Goal: Task Accomplishment & Management: Complete application form

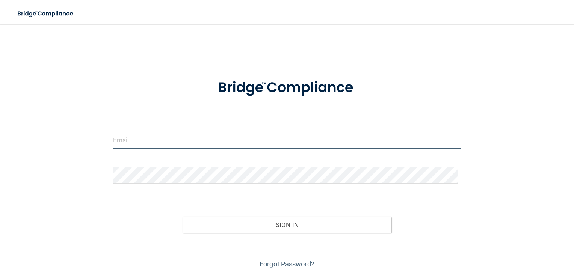
click at [191, 132] on input "email" at bounding box center [287, 140] width 348 height 17
type input "[EMAIL_ADDRESS][DOMAIN_NAME]"
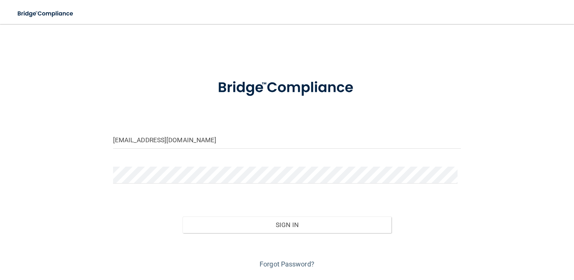
click at [175, 162] on form "briannareyes1717@gmail.com Invalid email/password. You don't have permission to…" at bounding box center [287, 169] width 348 height 201
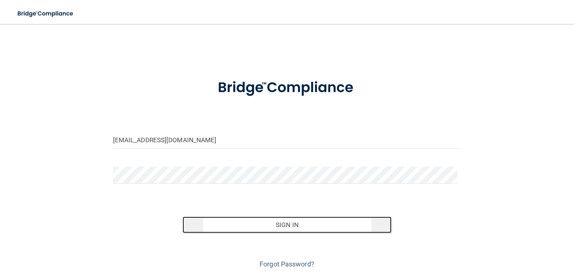
click at [210, 224] on button "Sign In" at bounding box center [287, 225] width 209 height 17
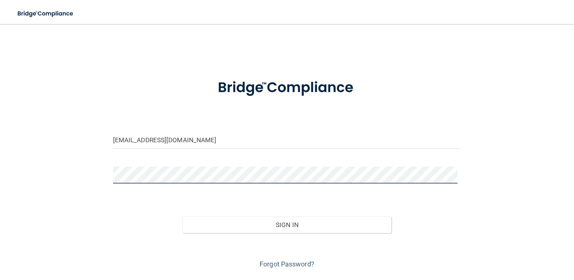
click at [183, 217] on button "Sign In" at bounding box center [287, 225] width 209 height 17
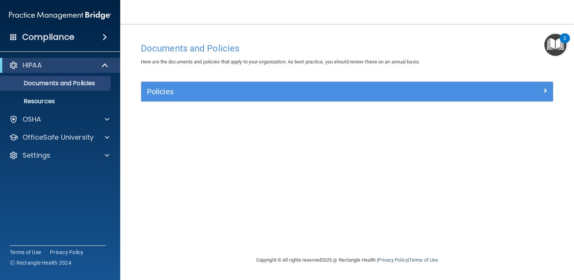
drag, startPoint x: 262, startPoint y: 168, endPoint x: 266, endPoint y: 166, distance: 3.9
click at [262, 168] on div "Documents and Policies Here are the documents and policies that apply to your o…" at bounding box center [347, 147] width 424 height 217
click at [565, 38] on div "2" at bounding box center [565, 43] width 3 height 10
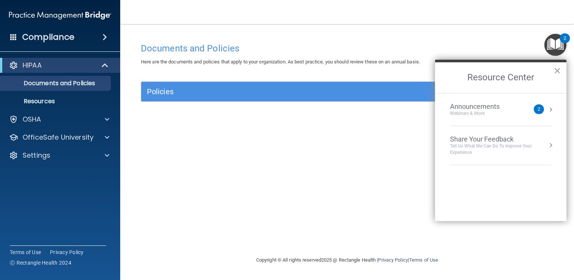
click at [565, 38] on div "2" at bounding box center [565, 43] width 3 height 10
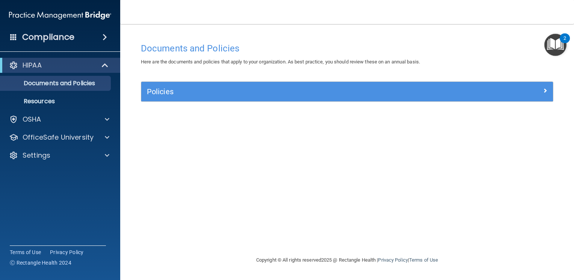
click at [97, 33] on div "Compliance" at bounding box center [60, 37] width 120 height 17
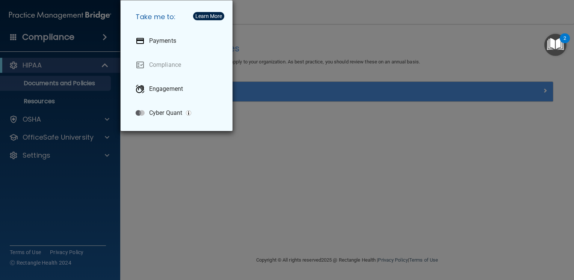
click at [260, 222] on div "Take me to: Payments Compliance Engagement Cyber Quant" at bounding box center [287, 140] width 574 height 280
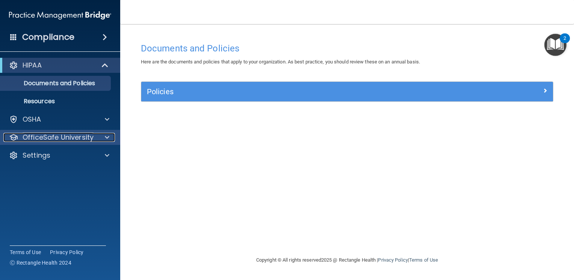
click at [100, 135] on div at bounding box center [106, 137] width 19 height 9
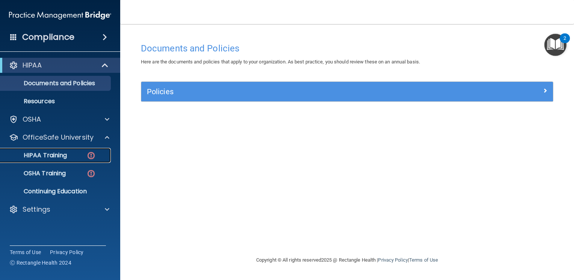
click at [66, 151] on link "HIPAA Training" at bounding box center [51, 155] width 118 height 15
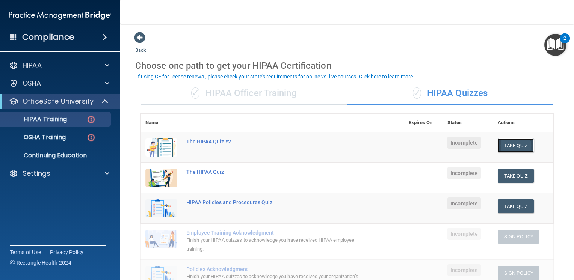
click at [503, 150] on button "Take Quiz" at bounding box center [516, 146] width 36 height 14
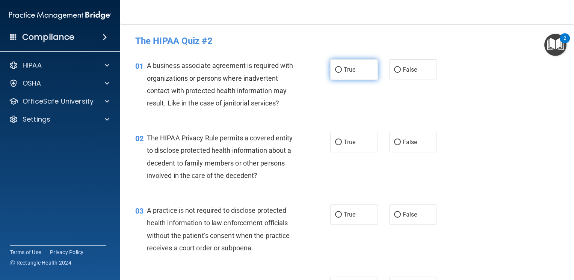
click at [347, 77] on label "True" at bounding box center [354, 69] width 48 height 21
click at [342, 73] on input "True" at bounding box center [338, 70] width 7 height 6
radio input "true"
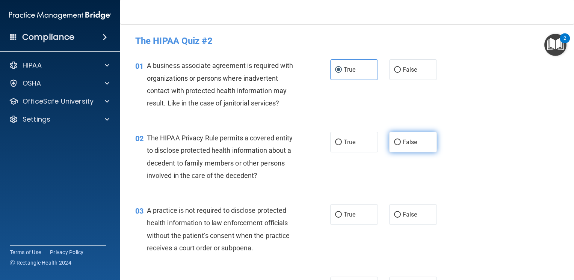
click at [394, 141] on input "False" at bounding box center [397, 143] width 7 height 6
radio input "true"
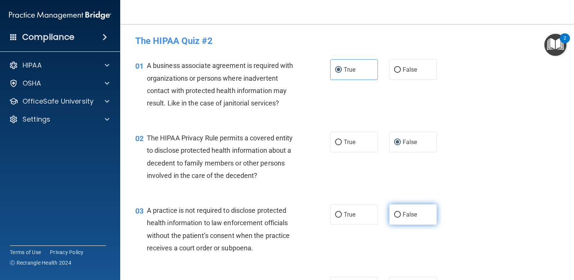
click at [411, 218] on label "False" at bounding box center [413, 214] width 48 height 21
click at [401, 218] on input "False" at bounding box center [397, 215] width 7 height 6
radio input "true"
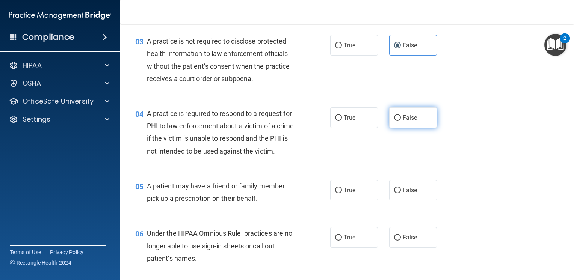
click at [407, 121] on label "False" at bounding box center [413, 117] width 48 height 21
click at [401, 121] on input "False" at bounding box center [397, 118] width 7 height 6
radio input "true"
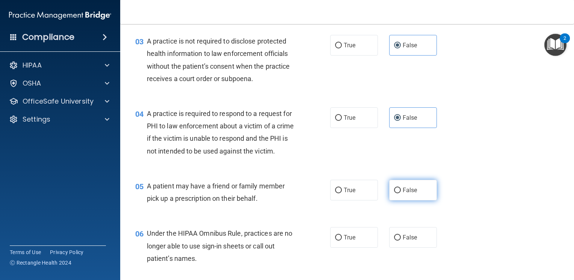
click at [407, 194] on span "False" at bounding box center [410, 190] width 15 height 7
click at [401, 193] on input "False" at bounding box center [397, 191] width 7 height 6
radio input "true"
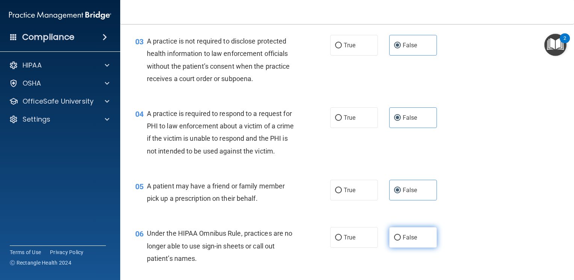
click at [403, 241] on span "False" at bounding box center [410, 237] width 15 height 7
click at [401, 241] on input "False" at bounding box center [397, 238] width 7 height 6
radio input "true"
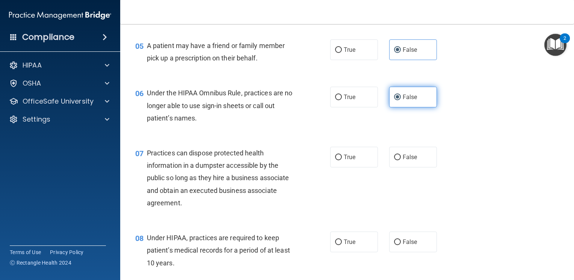
scroll to position [321, 0]
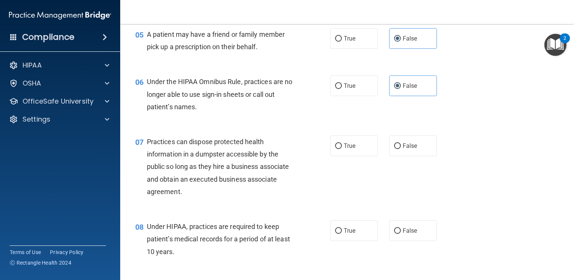
click at [396, 146] on div "07 Practices can dispose protected health information in a dumpster accessible …" at bounding box center [347, 168] width 435 height 85
click at [397, 154] on label "False" at bounding box center [413, 146] width 48 height 21
click at [397, 149] on input "False" at bounding box center [397, 147] width 7 height 6
radio input "true"
click at [404, 236] on label "False" at bounding box center [413, 231] width 48 height 21
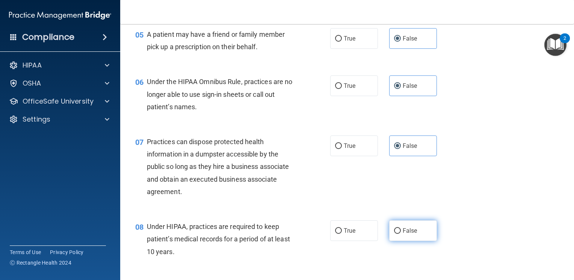
click at [401, 234] on input "False" at bounding box center [397, 231] width 7 height 6
radio input "true"
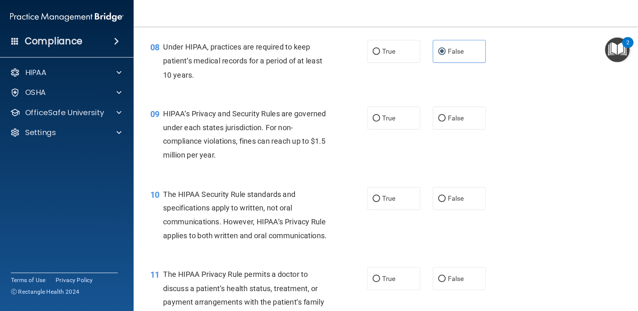
scroll to position [506, 0]
click at [404, 114] on label "False" at bounding box center [413, 106] width 48 height 21
click at [401, 109] on input "False" at bounding box center [397, 107] width 7 height 6
radio input "true"
click at [411, 182] on span "False" at bounding box center [410, 178] width 15 height 7
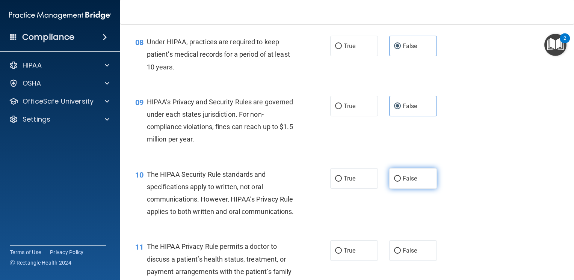
click at [401, 182] on input "False" at bounding box center [397, 179] width 7 height 6
radio input "true"
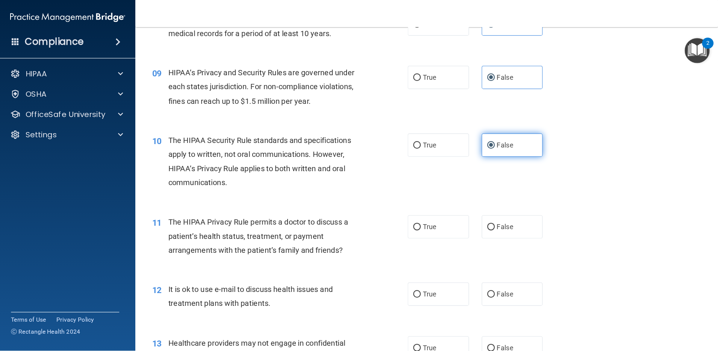
scroll to position [506, 0]
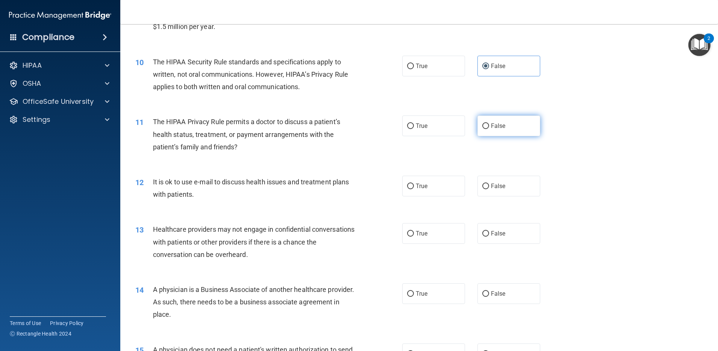
click at [509, 123] on label "False" at bounding box center [508, 125] width 63 height 21
click at [489, 123] on input "False" at bounding box center [485, 126] width 7 height 6
radio input "true"
click at [507, 190] on label "False" at bounding box center [508, 185] width 63 height 21
click at [489, 189] on input "False" at bounding box center [485, 186] width 7 height 6
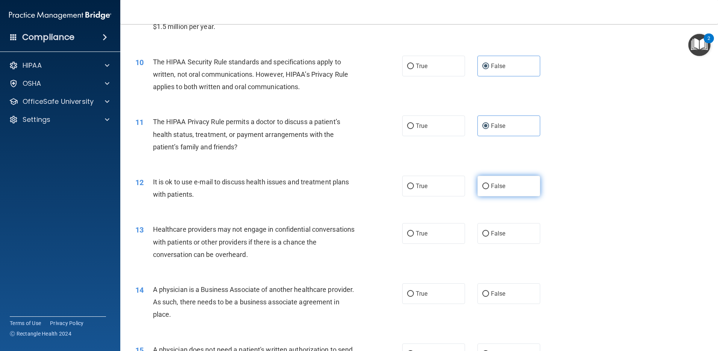
radio input "true"
click at [502, 240] on label "False" at bounding box center [508, 233] width 63 height 21
click at [489, 236] on input "False" at bounding box center [485, 234] width 7 height 6
radio input "true"
click at [509, 280] on div "14 A physician is a Business Associate of another healthcare provider. As such,…" at bounding box center [419, 304] width 579 height 60
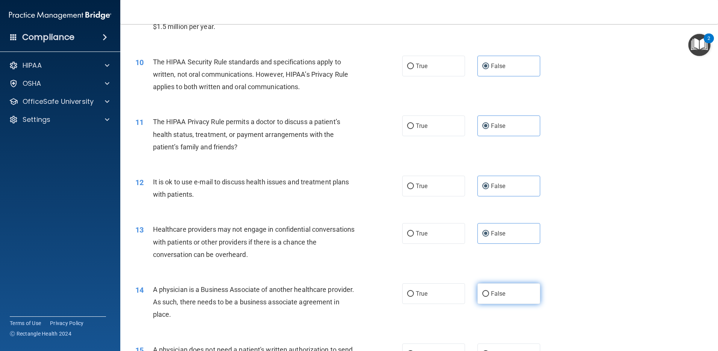
click at [509, 280] on label "False" at bounding box center [508, 293] width 63 height 21
click at [489, 280] on input "False" at bounding box center [485, 294] width 7 height 6
radio input "true"
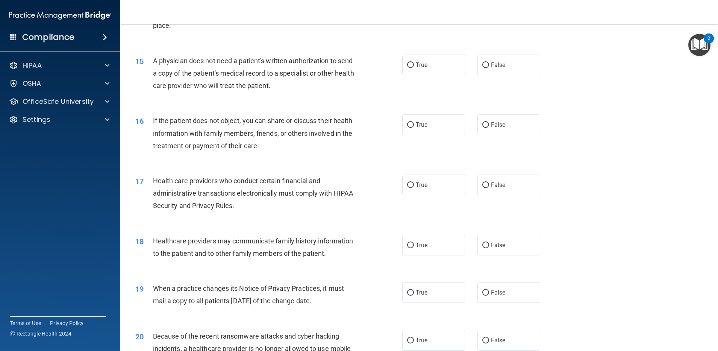
scroll to position [828, 0]
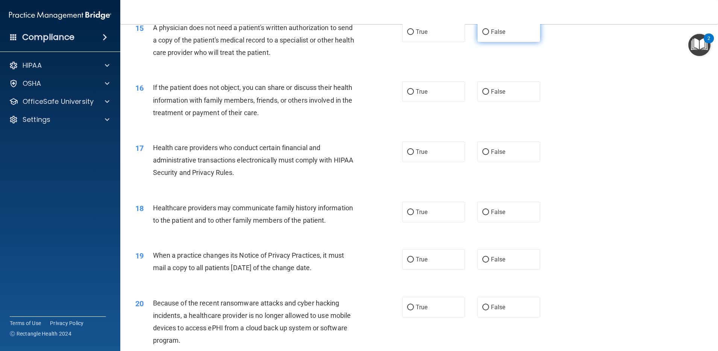
click at [493, 35] on label "False" at bounding box center [508, 31] width 63 height 21
click at [489, 35] on input "False" at bounding box center [485, 32] width 7 height 6
radio input "true"
click at [490, 85] on label "False" at bounding box center [508, 91] width 63 height 21
click at [489, 89] on input "False" at bounding box center [485, 92] width 7 height 6
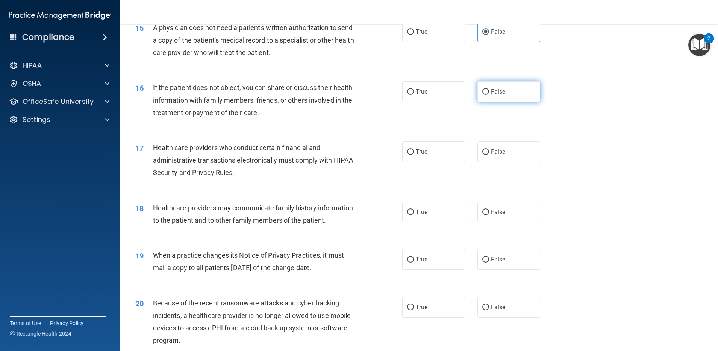
radio input "true"
click at [503, 150] on label "False" at bounding box center [508, 151] width 63 height 21
click at [489, 150] on input "False" at bounding box center [485, 152] width 7 height 6
radio input "true"
click at [501, 210] on label "False" at bounding box center [508, 211] width 63 height 21
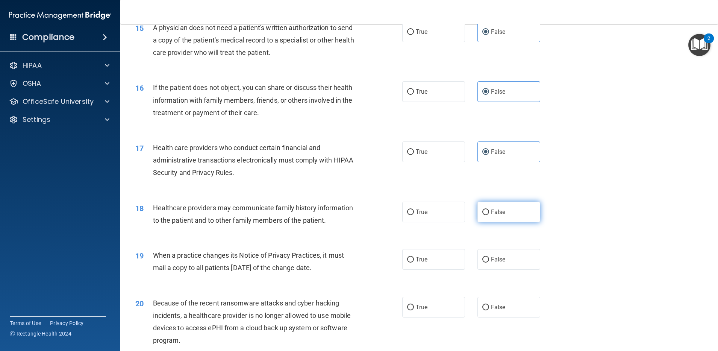
click at [489, 210] on input "False" at bounding box center [485, 212] width 7 height 6
radio input "true"
click at [500, 261] on label "False" at bounding box center [508, 259] width 63 height 21
click at [489, 261] on input "False" at bounding box center [485, 260] width 7 height 6
radio input "true"
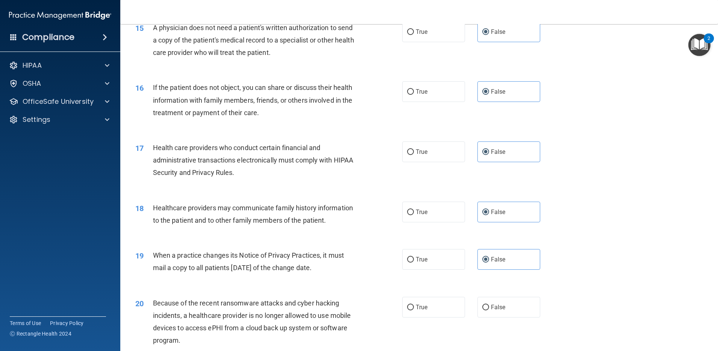
click at [495, 280] on div "20 Because of the recent ransomware attacks and cyber hacking incidents, a heal…" at bounding box center [419, 323] width 579 height 73
click at [495, 280] on label "False" at bounding box center [508, 306] width 63 height 21
click at [489, 280] on input "False" at bounding box center [485, 307] width 7 height 6
radio input "true"
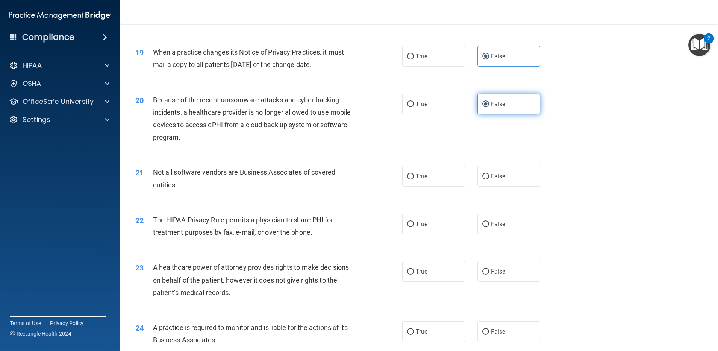
scroll to position [1058, 0]
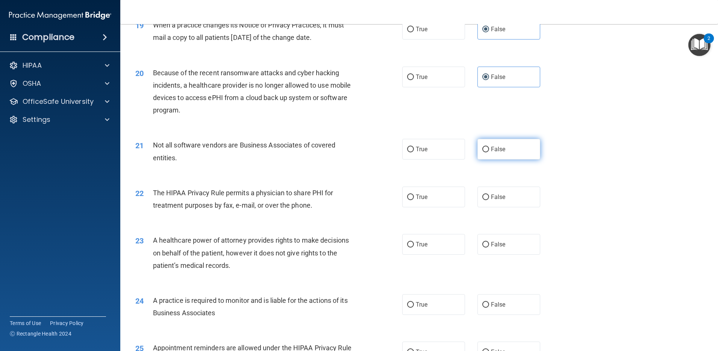
click at [495, 151] on label "False" at bounding box center [508, 149] width 63 height 21
click at [489, 151] on input "False" at bounding box center [485, 150] width 7 height 6
radio input "true"
click at [484, 200] on input "False" at bounding box center [485, 197] width 7 height 6
radio input "true"
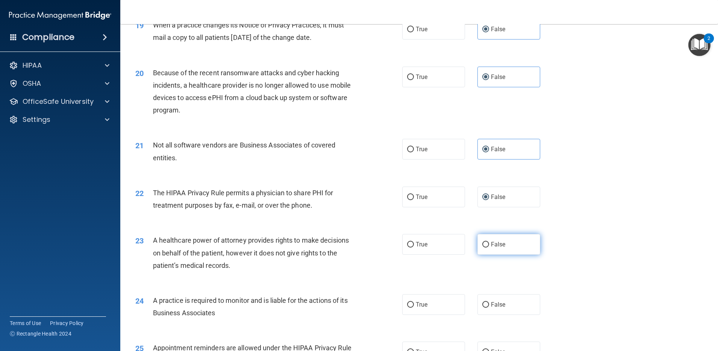
click at [486, 254] on label "False" at bounding box center [508, 244] width 63 height 21
click at [486, 247] on input "False" at bounding box center [485, 245] width 7 height 6
radio input "true"
click at [497, 280] on div "24 A practice is required to monitor and is liable for the actions of its Busin…" at bounding box center [419, 307] width 579 height 47
click at [497, 280] on span "False" at bounding box center [498, 304] width 15 height 7
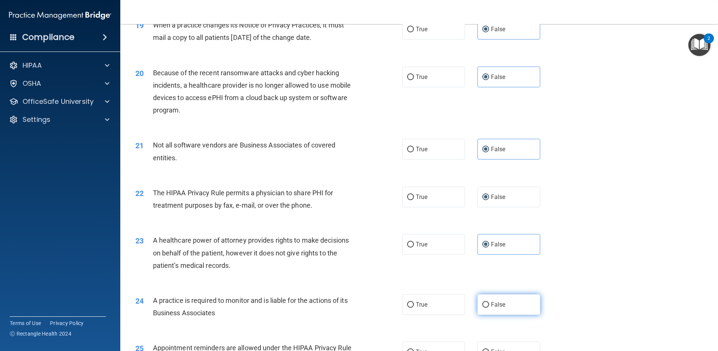
click at [489, 280] on input "False" at bounding box center [485, 305] width 7 height 6
radio input "true"
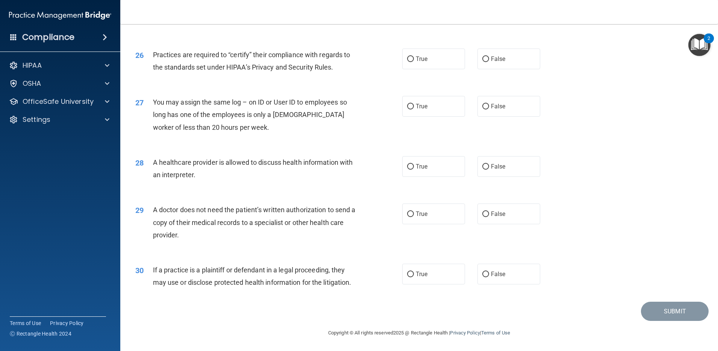
scroll to position [1423, 0]
click at [511, 48] on label "False" at bounding box center [508, 58] width 63 height 21
click at [489, 56] on input "False" at bounding box center [485, 59] width 7 height 6
radio input "true"
click at [502, 96] on label "False" at bounding box center [508, 106] width 63 height 21
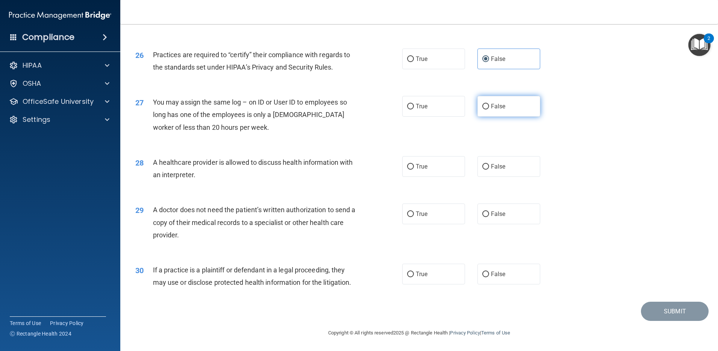
click at [489, 104] on input "False" at bounding box center [485, 107] width 7 height 6
radio input "true"
click at [494, 156] on label "False" at bounding box center [508, 166] width 63 height 21
click at [489, 164] on input "False" at bounding box center [485, 167] width 7 height 6
radio input "true"
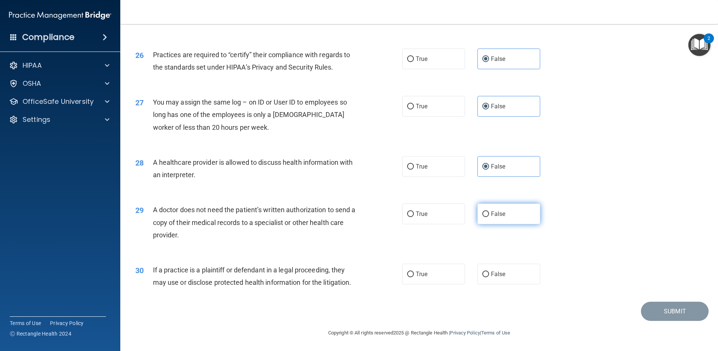
click at [499, 210] on span "False" at bounding box center [498, 213] width 15 height 7
click at [489, 211] on input "False" at bounding box center [485, 214] width 7 height 6
radio input "true"
click at [517, 263] on label "False" at bounding box center [508, 273] width 63 height 21
click at [489, 271] on input "False" at bounding box center [485, 274] width 7 height 6
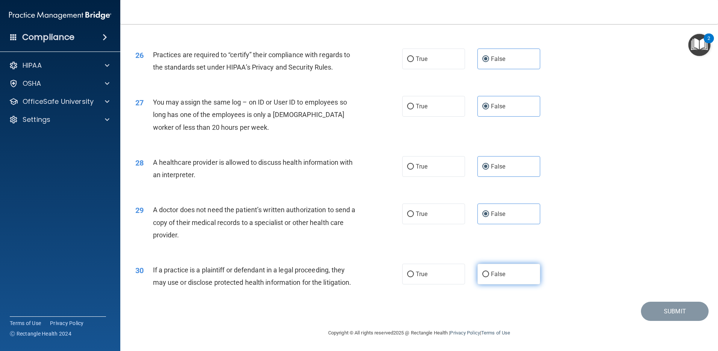
radio input "true"
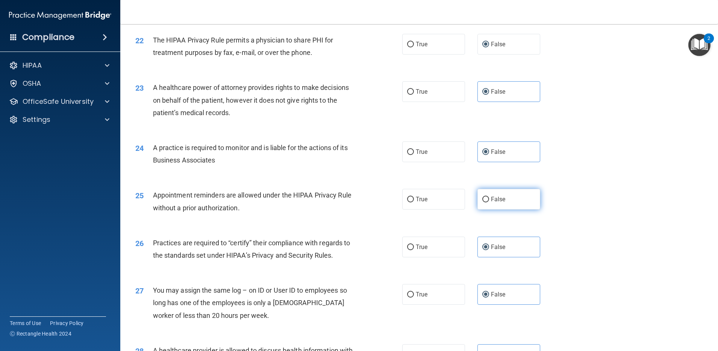
click at [505, 209] on label "False" at bounding box center [508, 199] width 63 height 21
click at [489, 202] on input "False" at bounding box center [485, 199] width 7 height 6
radio input "true"
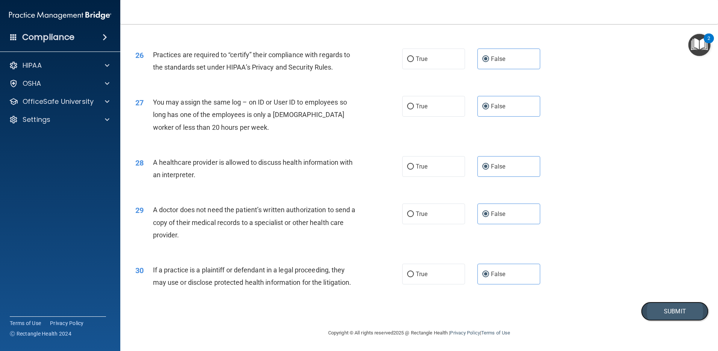
click at [574, 280] on button "Submit" at bounding box center [675, 310] width 68 height 19
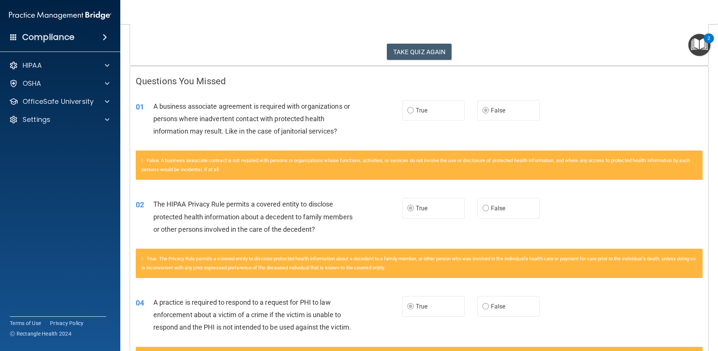
scroll to position [136, 0]
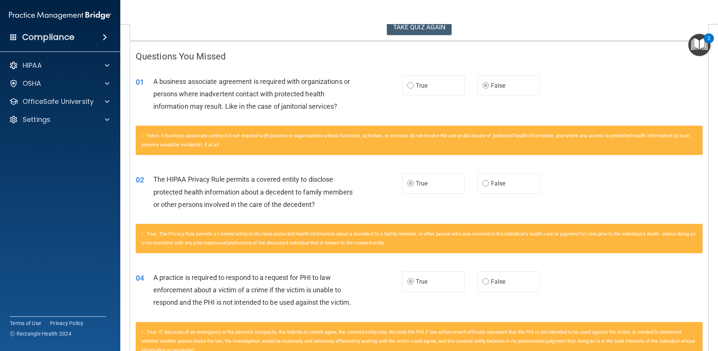
drag, startPoint x: 594, startPoint y: 201, endPoint x: 555, endPoint y: 45, distance: 160.5
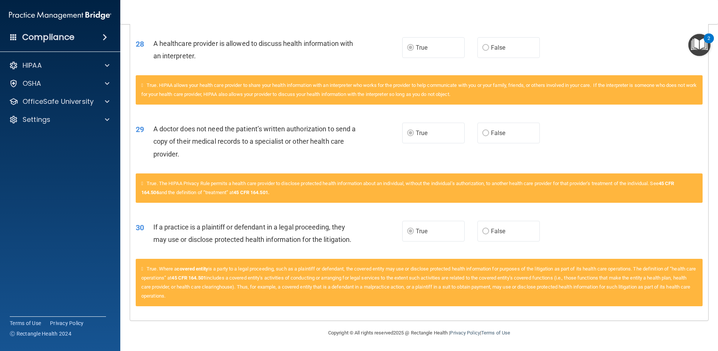
scroll to position [0, 0]
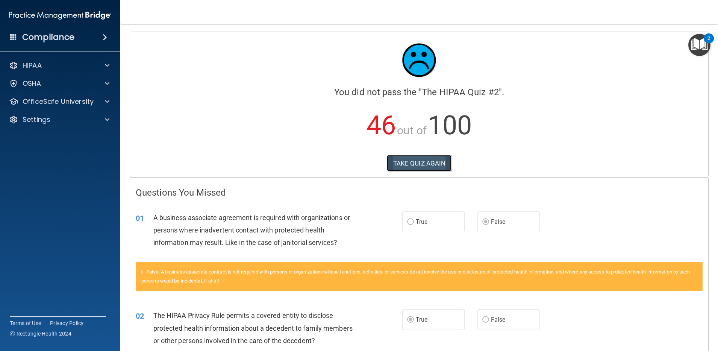
click at [420, 160] on button "TAKE QUIZ AGAIN" at bounding box center [419, 163] width 65 height 17
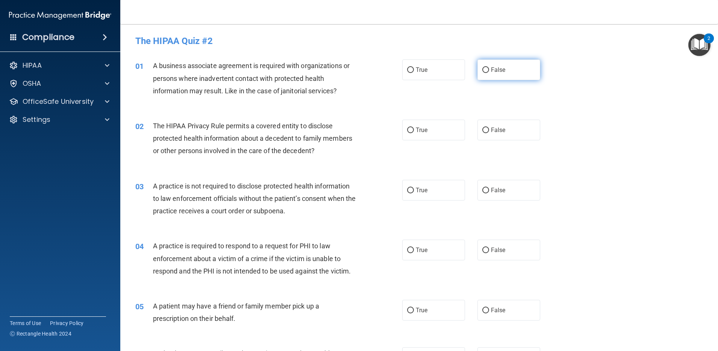
click at [495, 76] on label "False" at bounding box center [508, 69] width 63 height 21
click at [489, 73] on input "False" at bounding box center [485, 70] width 7 height 6
radio input "true"
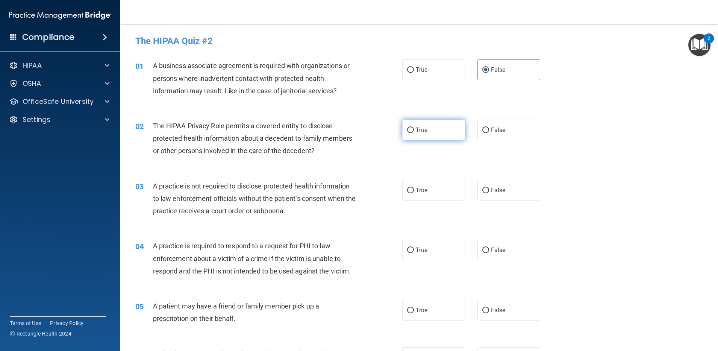
click at [417, 120] on label "True" at bounding box center [433, 129] width 63 height 21
click at [414, 127] on input "True" at bounding box center [410, 130] width 7 height 6
radio input "true"
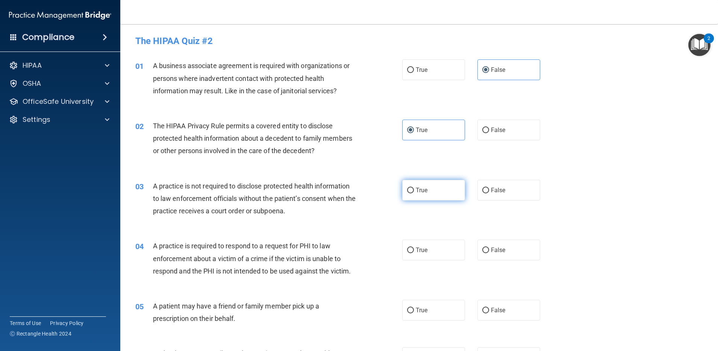
click at [409, 192] on input "True" at bounding box center [410, 190] width 7 height 6
radio input "true"
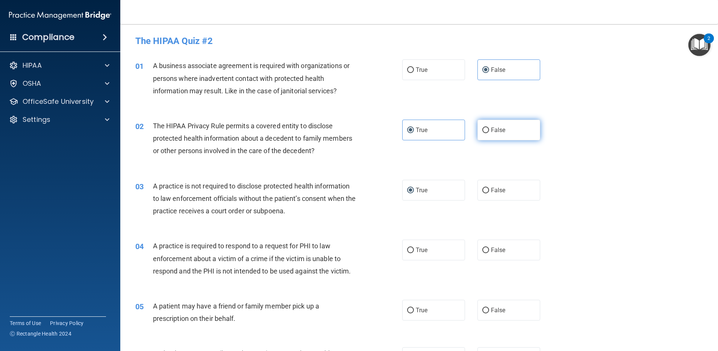
click at [485, 131] on label "False" at bounding box center [508, 129] width 63 height 21
click at [485, 131] on input "False" at bounding box center [485, 130] width 7 height 6
radio input "true"
radio input "false"
click at [429, 77] on label "True" at bounding box center [433, 69] width 63 height 21
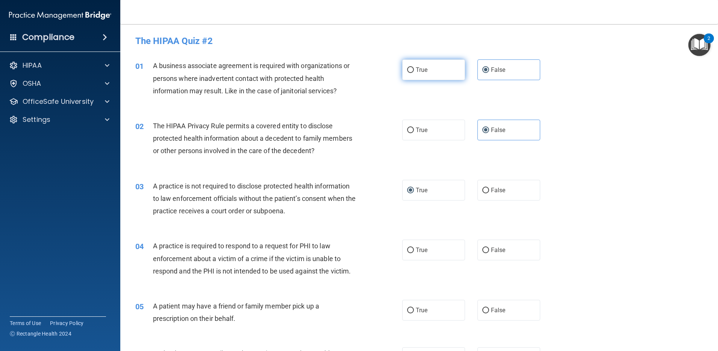
click at [414, 73] on input "True" at bounding box center [410, 70] width 7 height 6
radio input "true"
radio input "false"
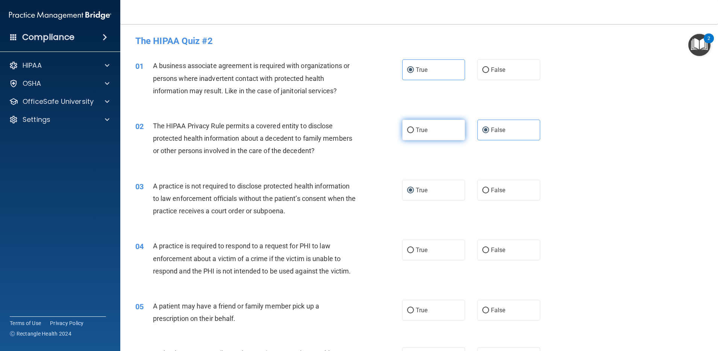
click at [417, 130] on span "True" at bounding box center [422, 129] width 12 height 7
click at [414, 130] on input "True" at bounding box center [410, 130] width 7 height 6
radio input "true"
click at [510, 124] on label "False" at bounding box center [508, 129] width 63 height 21
click at [489, 127] on input "False" at bounding box center [485, 130] width 7 height 6
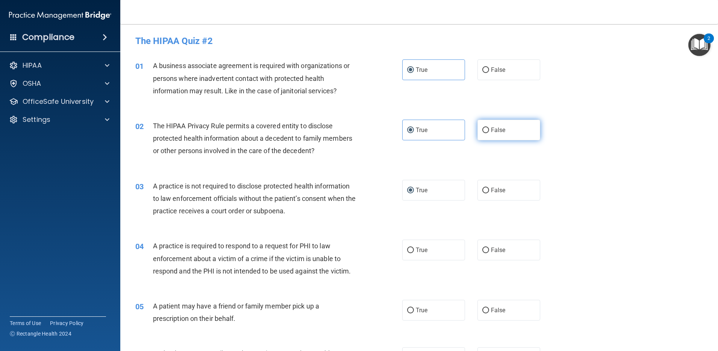
radio input "true"
radio input "false"
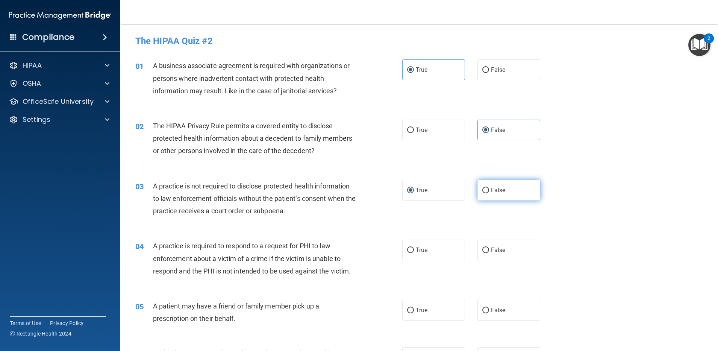
click at [494, 188] on span "False" at bounding box center [498, 189] width 15 height 7
click at [489, 188] on input "False" at bounding box center [485, 190] width 7 height 6
radio input "true"
radio input "false"
click at [483, 260] on label "False" at bounding box center [508, 249] width 63 height 21
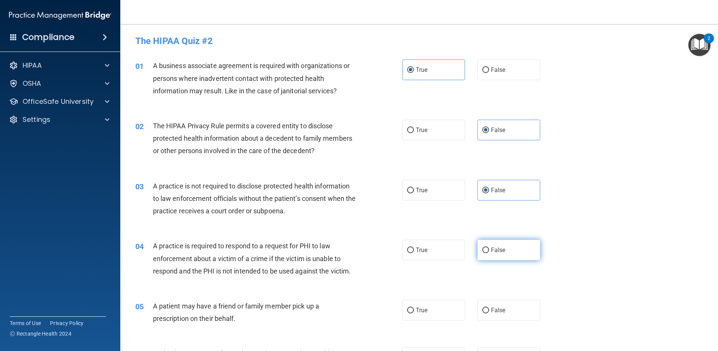
click at [483, 253] on input "False" at bounding box center [485, 250] width 7 height 6
radio input "true"
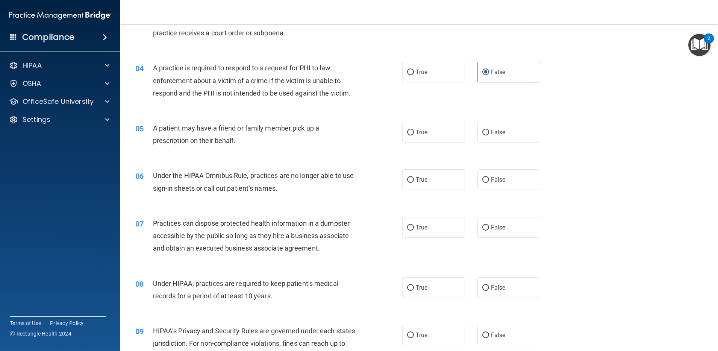
scroll to position [179, 0]
click at [497, 137] on label "False" at bounding box center [508, 131] width 63 height 21
click at [489, 134] on input "False" at bounding box center [485, 131] width 7 height 6
radio input "true"
click at [493, 168] on label "False" at bounding box center [508, 178] width 63 height 21
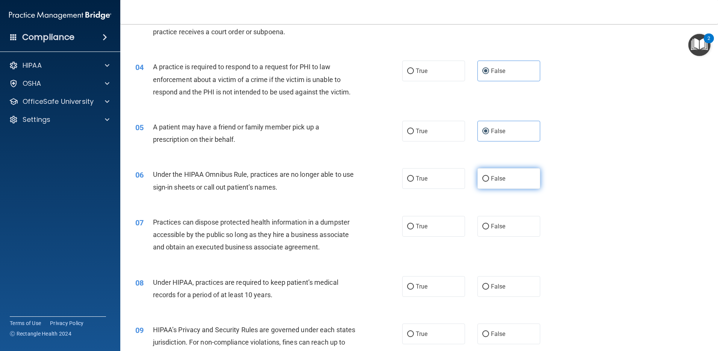
click at [489, 176] on input "False" at bounding box center [485, 179] width 7 height 6
radio input "true"
click at [490, 212] on div "07 Practices can dispose protected health information in a dumpster accessible …" at bounding box center [419, 236] width 579 height 60
click at [491, 223] on span "False" at bounding box center [498, 225] width 15 height 7
click at [489, 224] on input "False" at bounding box center [485, 227] width 7 height 6
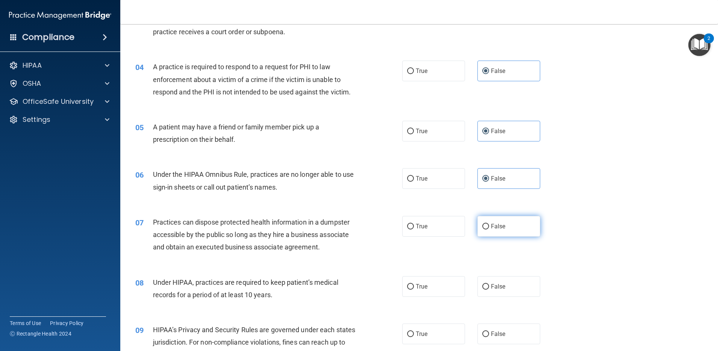
radio input "true"
click at [494, 280] on label "False" at bounding box center [508, 286] width 63 height 21
click at [489, 280] on input "False" at bounding box center [485, 287] width 7 height 6
radio input "true"
click at [494, 280] on label "False" at bounding box center [508, 333] width 63 height 21
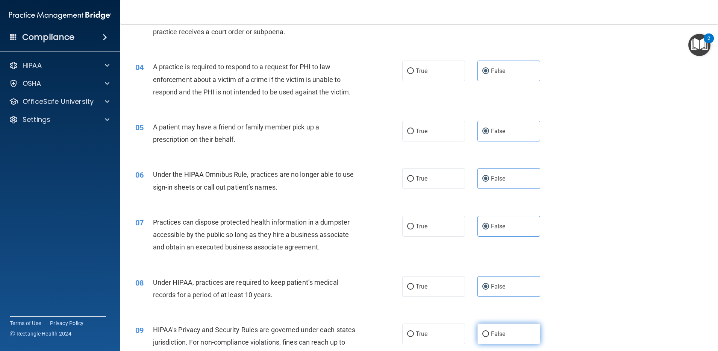
click at [489, 280] on input "False" at bounding box center [485, 334] width 7 height 6
radio input "true"
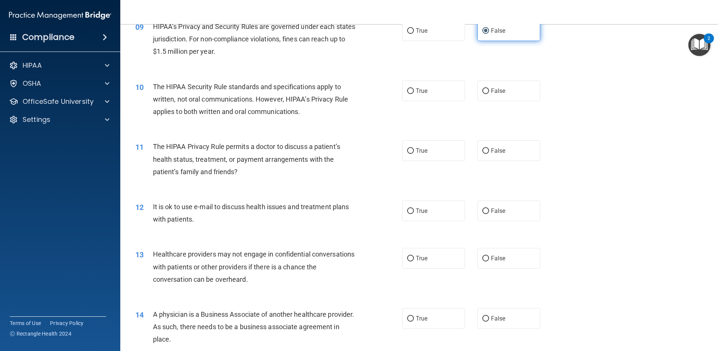
scroll to position [482, 0]
click at [511, 92] on label "False" at bounding box center [508, 90] width 63 height 21
click at [489, 92] on input "False" at bounding box center [485, 91] width 7 height 6
radio input "true"
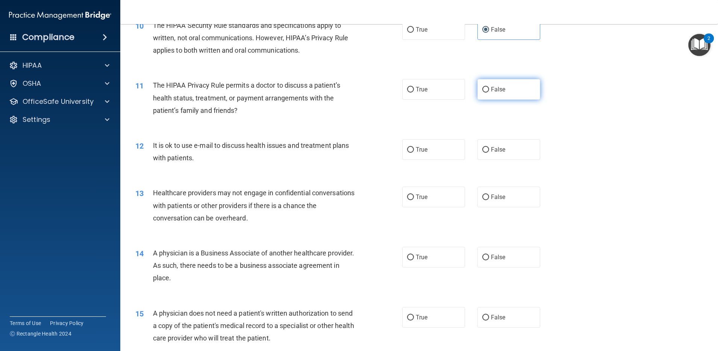
scroll to position [544, 0]
click at [507, 88] on label "False" at bounding box center [508, 87] width 63 height 21
click at [489, 88] on input "False" at bounding box center [485, 88] width 7 height 6
radio input "true"
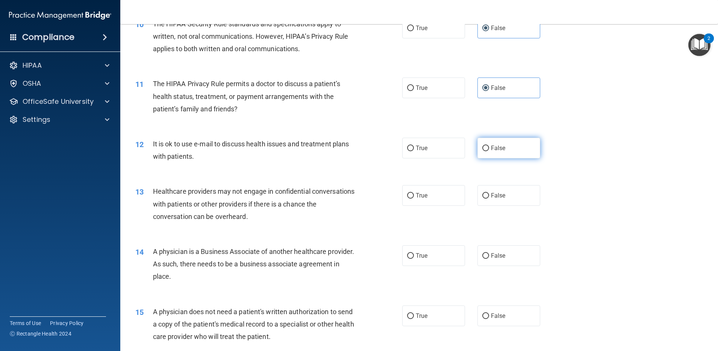
click at [484, 151] on label "False" at bounding box center [508, 148] width 63 height 21
click at [484, 151] on input "False" at bounding box center [485, 148] width 7 height 6
radio input "true"
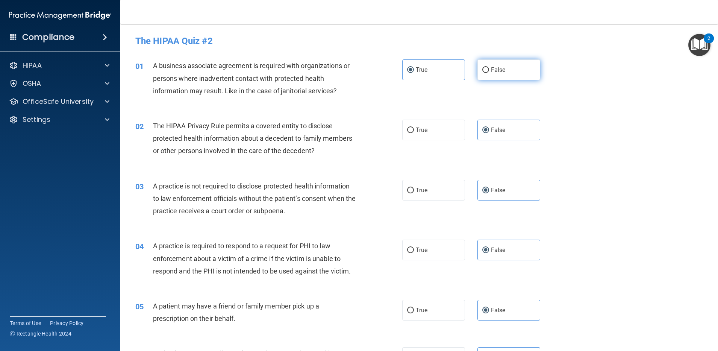
click at [494, 78] on label "False" at bounding box center [508, 69] width 63 height 21
click at [489, 73] on input "False" at bounding box center [485, 70] width 7 height 6
radio input "true"
radio input "false"
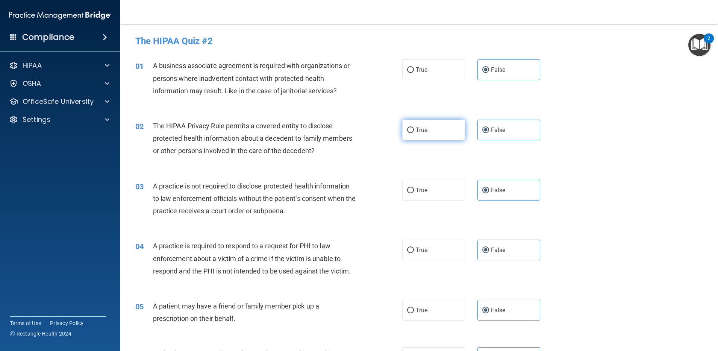
click at [416, 130] on span "True" at bounding box center [422, 129] width 12 height 7
click at [413, 130] on input "True" at bounding box center [410, 130] width 7 height 6
radio input "true"
radio input "false"
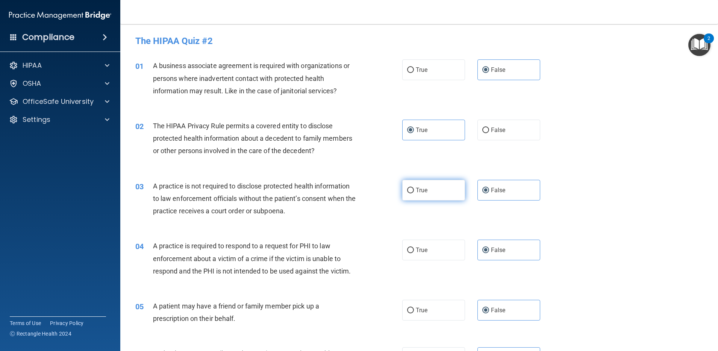
click at [427, 195] on label "True" at bounding box center [433, 190] width 63 height 21
click at [414, 193] on input "True" at bounding box center [410, 190] width 7 height 6
radio input "true"
click at [519, 200] on div "03 A practice is not required to disclose protected health information to law e…" at bounding box center [419, 200] width 579 height 60
click at [525, 165] on div "02 The HIPAA Privacy Rule permits a covered entity to disclose protected health…" at bounding box center [419, 140] width 579 height 60
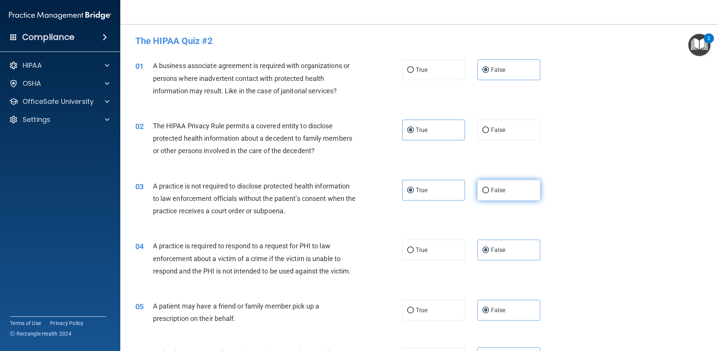
click at [515, 182] on label "False" at bounding box center [508, 190] width 63 height 21
click at [489, 187] on input "False" at bounding box center [485, 190] width 7 height 6
radio input "true"
radio input "false"
click at [433, 253] on label "True" at bounding box center [433, 249] width 63 height 21
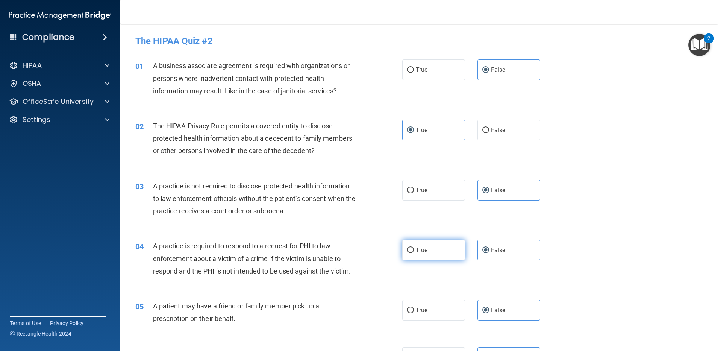
click at [414, 253] on input "True" at bounding box center [410, 250] width 7 height 6
radio input "true"
radio input "false"
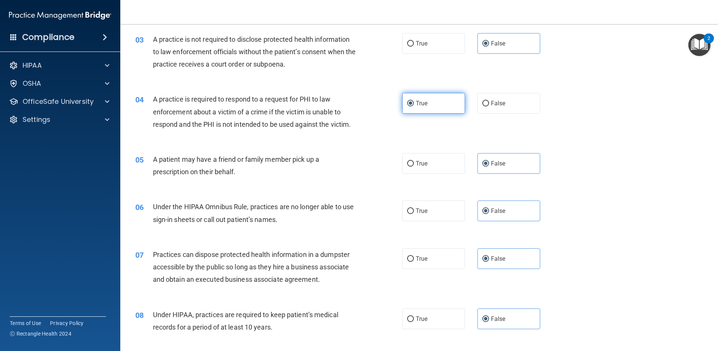
scroll to position [147, 0]
click at [428, 167] on label "True" at bounding box center [433, 163] width 63 height 21
click at [414, 166] on input "True" at bounding box center [410, 163] width 7 height 6
radio input "true"
radio input "false"
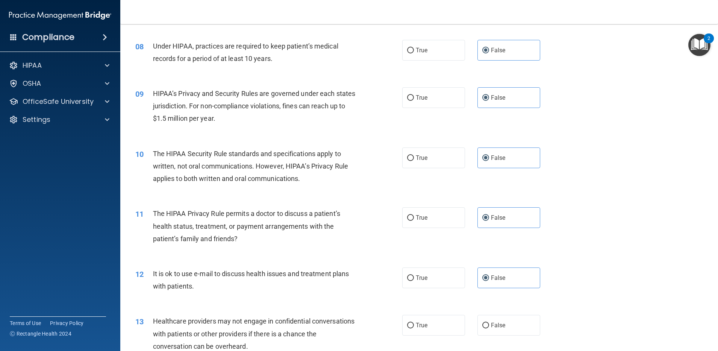
scroll to position [428, 0]
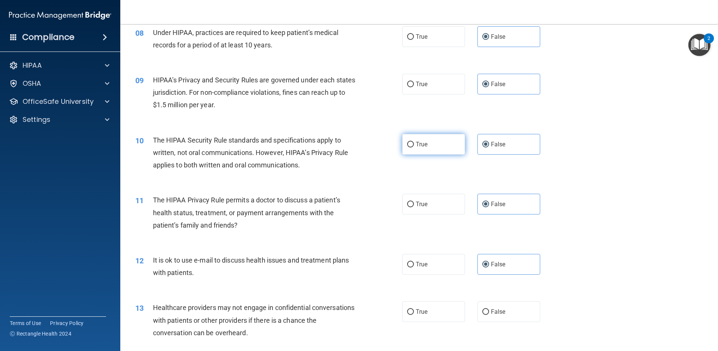
click at [423, 150] on label "True" at bounding box center [433, 144] width 63 height 21
click at [414, 147] on input "True" at bounding box center [410, 145] width 7 height 6
radio input "true"
radio input "false"
click at [424, 207] on span "True" at bounding box center [422, 203] width 12 height 7
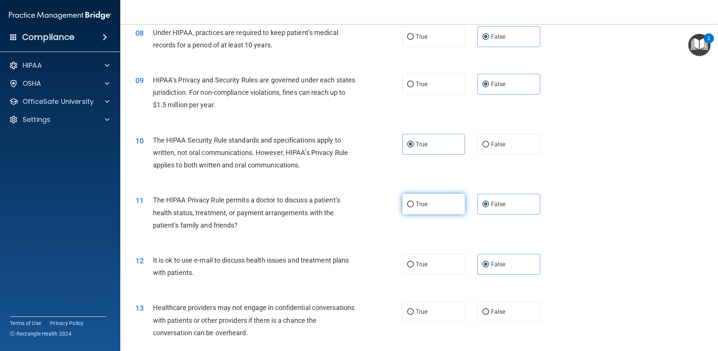
click at [414, 207] on input "True" at bounding box center [410, 204] width 7 height 6
radio input "true"
radio input "false"
click at [425, 262] on label "True" at bounding box center [433, 264] width 63 height 21
click at [414, 262] on input "True" at bounding box center [410, 264] width 7 height 6
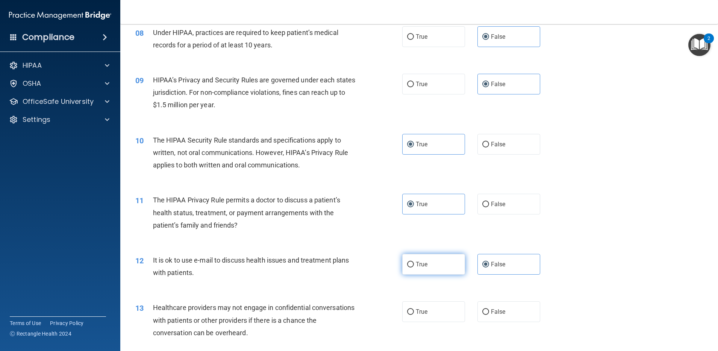
radio input "true"
radio input "false"
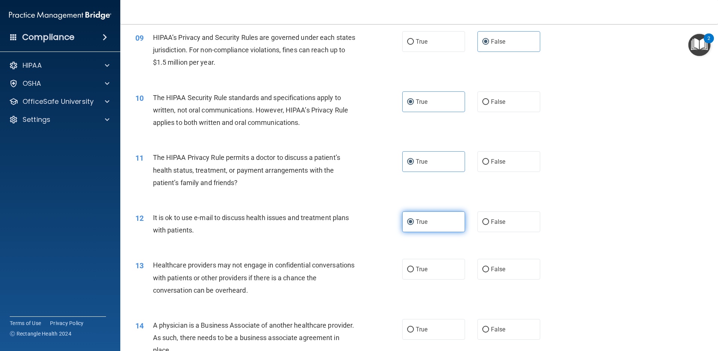
scroll to position [498, 0]
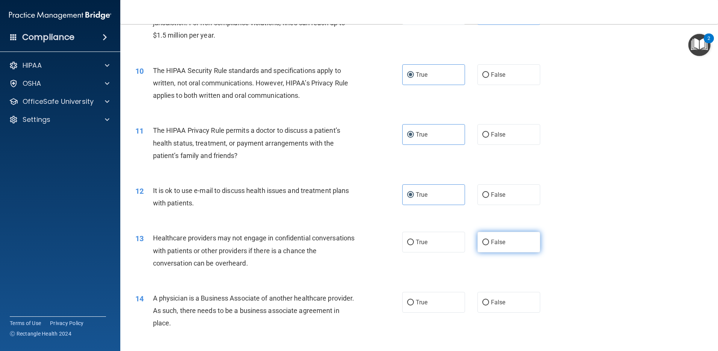
click at [485, 251] on label "False" at bounding box center [508, 241] width 63 height 21
click at [485, 245] on input "False" at bounding box center [485, 242] width 7 height 6
radio input "true"
click at [491, 280] on label "False" at bounding box center [508, 302] width 63 height 21
click at [489, 280] on input "False" at bounding box center [485, 302] width 7 height 6
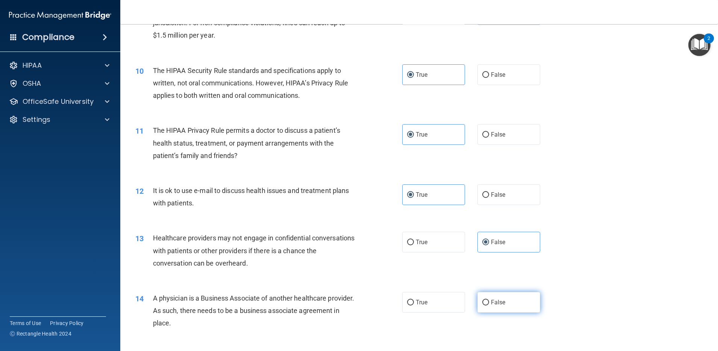
radio input "true"
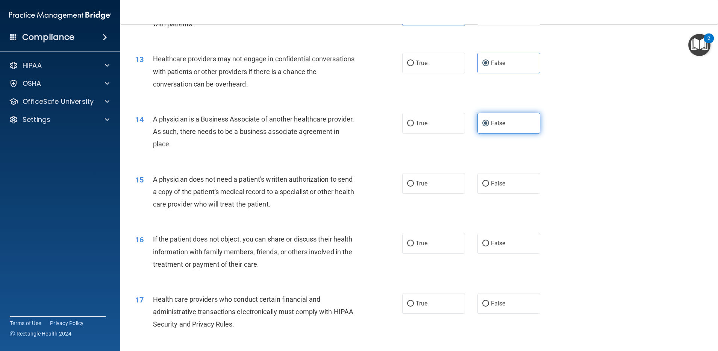
scroll to position [688, 0]
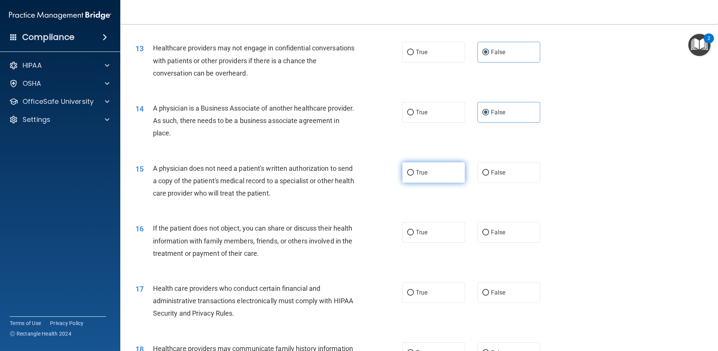
click at [407, 170] on input "True" at bounding box center [410, 173] width 7 height 6
radio input "true"
click at [437, 224] on label "True" at bounding box center [433, 232] width 63 height 21
click at [414, 230] on input "True" at bounding box center [410, 233] width 7 height 6
radio input "true"
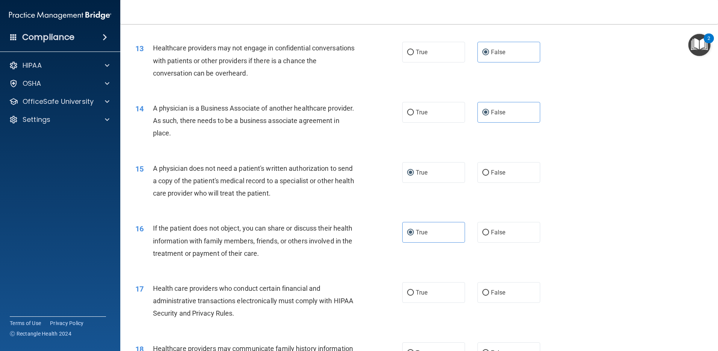
click at [438, 280] on div "17 Health care providers who conduct certain financial and administrative trans…" at bounding box center [419, 302] width 579 height 60
click at [438, 280] on label "True" at bounding box center [433, 292] width 63 height 21
click at [414, 280] on input "True" at bounding box center [410, 293] width 7 height 6
radio input "true"
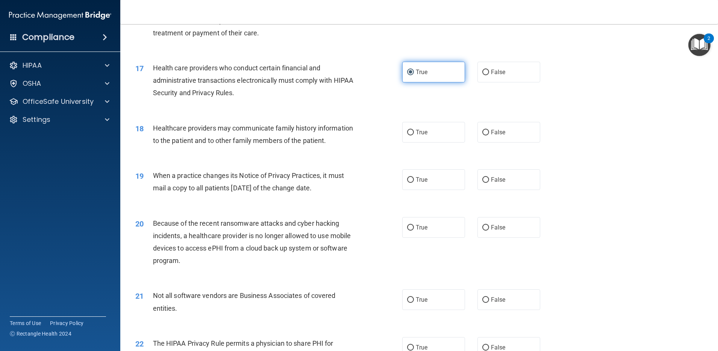
scroll to position [918, 0]
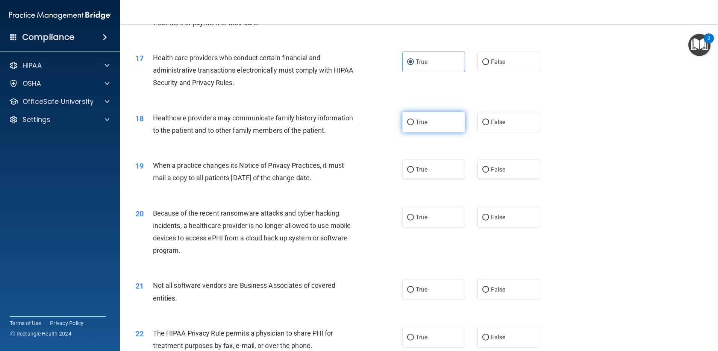
click at [423, 130] on label "True" at bounding box center [433, 122] width 63 height 21
click at [414, 125] on input "True" at bounding box center [410, 122] width 7 height 6
radio input "true"
click at [434, 180] on label "True" at bounding box center [433, 169] width 63 height 21
click at [414, 172] on input "True" at bounding box center [410, 170] width 7 height 6
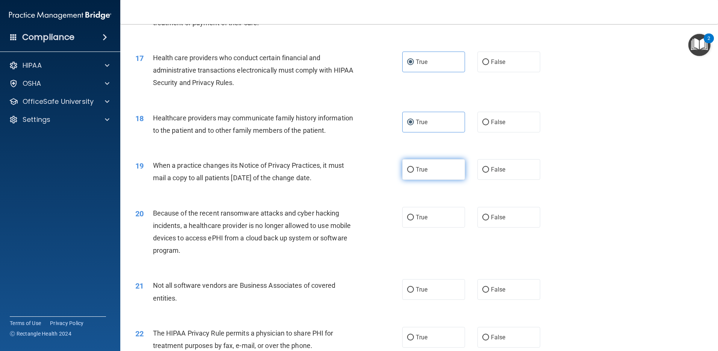
radio input "true"
click at [422, 227] on label "True" at bounding box center [433, 217] width 63 height 21
click at [414, 220] on input "True" at bounding box center [410, 218] width 7 height 6
radio input "true"
click at [425, 280] on label "True" at bounding box center [433, 289] width 63 height 21
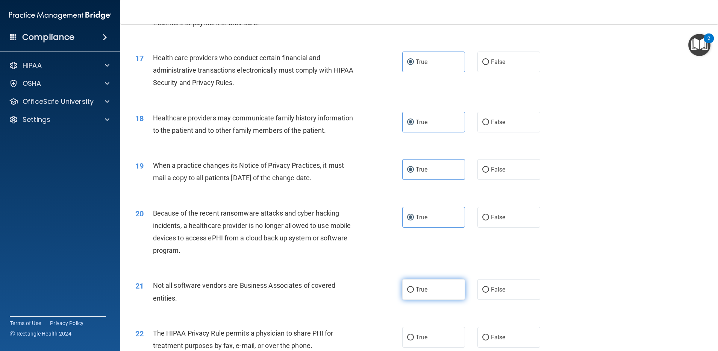
click at [414, 280] on input "True" at bounding box center [410, 290] width 7 height 6
radio input "true"
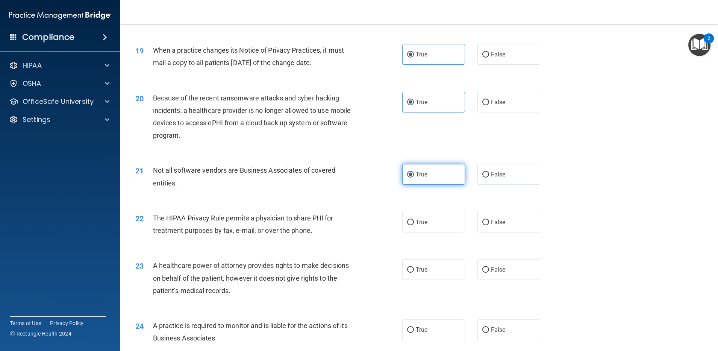
scroll to position [1082, 0]
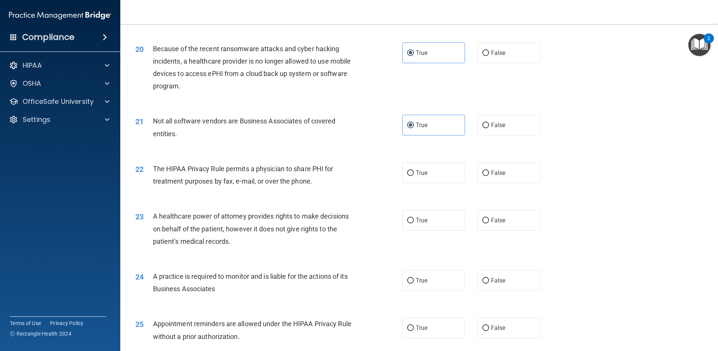
click at [431, 195] on div "22 The HIPAA Privacy Rule permits a physician to share PHI for treatment purpos…" at bounding box center [419, 176] width 579 height 47
click at [427, 183] on label "True" at bounding box center [433, 172] width 63 height 21
click at [414, 176] on input "True" at bounding box center [410, 173] width 7 height 6
radio input "true"
click at [495, 224] on label "False" at bounding box center [508, 220] width 63 height 21
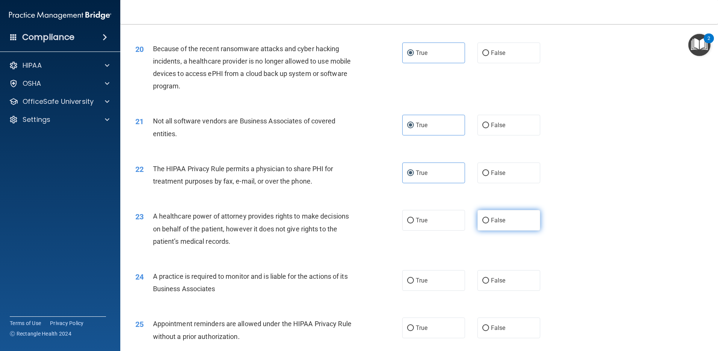
click at [489, 223] on input "False" at bounding box center [485, 221] width 7 height 6
radio input "true"
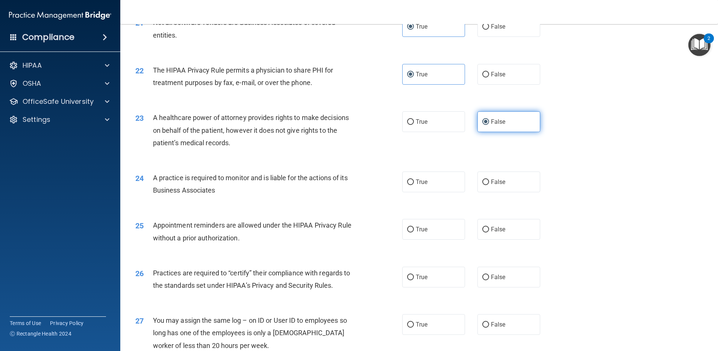
scroll to position [1184, 0]
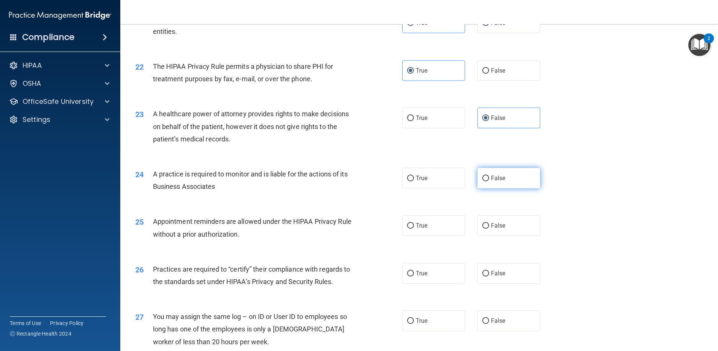
click at [494, 188] on label "False" at bounding box center [508, 178] width 63 height 21
click at [489, 181] on input "False" at bounding box center [485, 178] width 7 height 6
radio input "true"
click at [435, 188] on label "True" at bounding box center [433, 178] width 63 height 21
click at [414, 181] on input "True" at bounding box center [410, 178] width 7 height 6
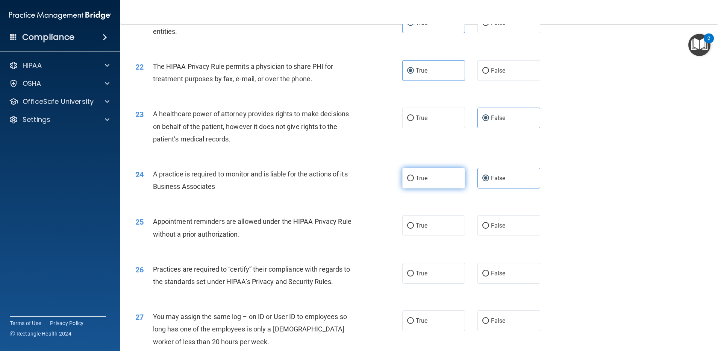
radio input "true"
radio input "false"
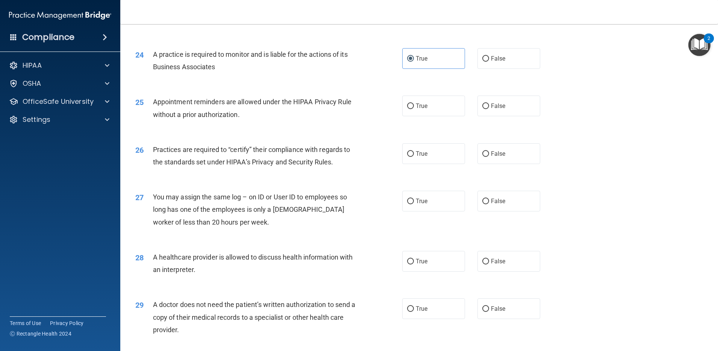
scroll to position [1345, 0]
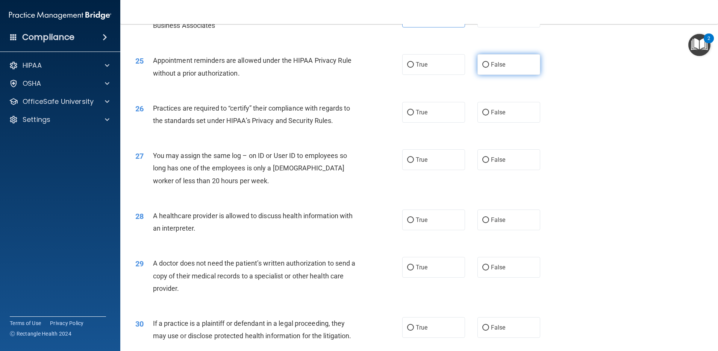
click at [485, 69] on label "False" at bounding box center [508, 64] width 63 height 21
click at [485, 68] on input "False" at bounding box center [485, 65] width 7 height 6
radio input "true"
click at [495, 116] on span "False" at bounding box center [498, 112] width 15 height 7
click at [489, 115] on input "False" at bounding box center [485, 113] width 7 height 6
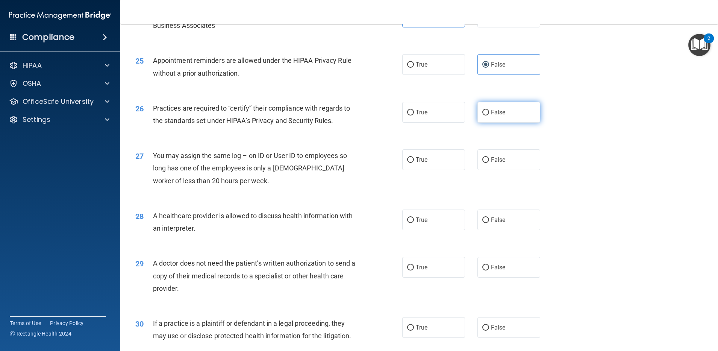
radio input "true"
click at [512, 165] on label "False" at bounding box center [508, 159] width 63 height 21
click at [489, 163] on input "False" at bounding box center [485, 160] width 7 height 6
radio input "true"
click at [425, 227] on label "True" at bounding box center [433, 219] width 63 height 21
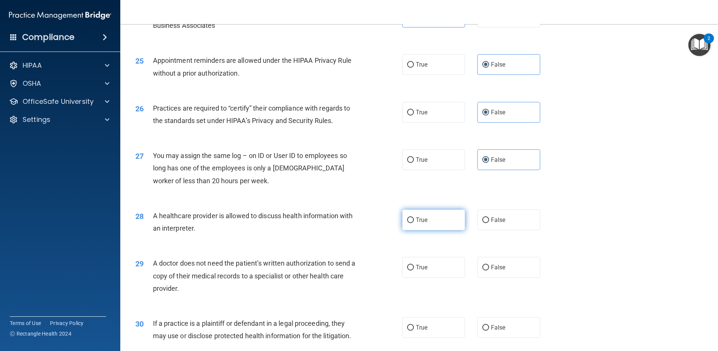
click at [414, 223] on input "True" at bounding box center [410, 220] width 7 height 6
radio input "true"
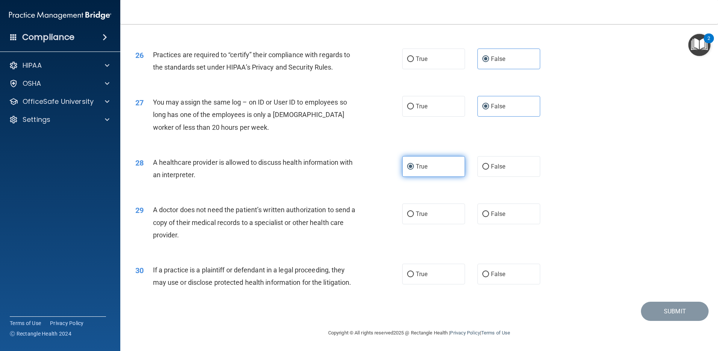
scroll to position [1423, 0]
click at [426, 206] on label "True" at bounding box center [433, 213] width 63 height 21
click at [414, 211] on input "True" at bounding box center [410, 214] width 7 height 6
radio input "true"
click at [421, 263] on label "True" at bounding box center [433, 273] width 63 height 21
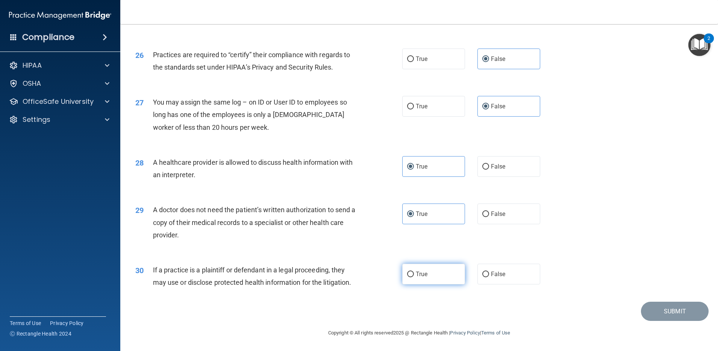
click at [414, 271] on input "True" at bounding box center [410, 274] width 7 height 6
radio input "true"
click at [574, 280] on footer "Copyright © All rights reserved 2025 @ Rectangle Health | Privacy Policy | Term…" at bounding box center [418, 331] width 567 height 23
click at [574, 280] on button "Submit" at bounding box center [675, 310] width 68 height 19
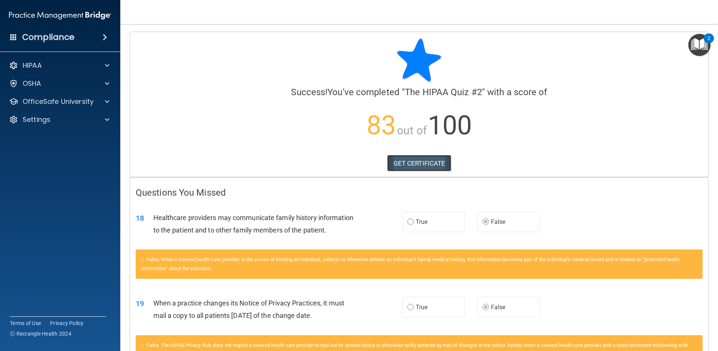
click at [423, 159] on link "GET CERTIFICATE" at bounding box center [419, 163] width 64 height 17
click at [45, 105] on p "OfficeSafe University" at bounding box center [58, 101] width 71 height 9
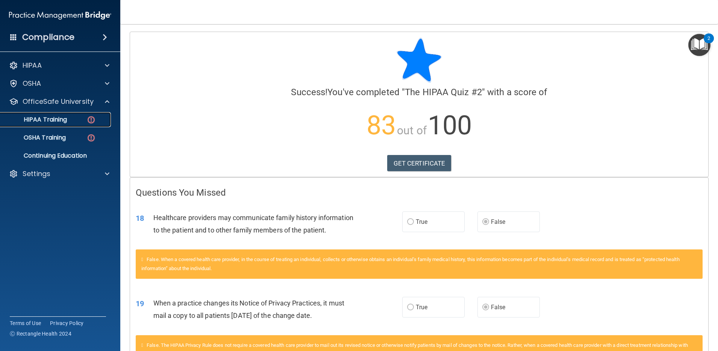
click at [55, 122] on p "HIPAA Training" at bounding box center [36, 120] width 62 height 8
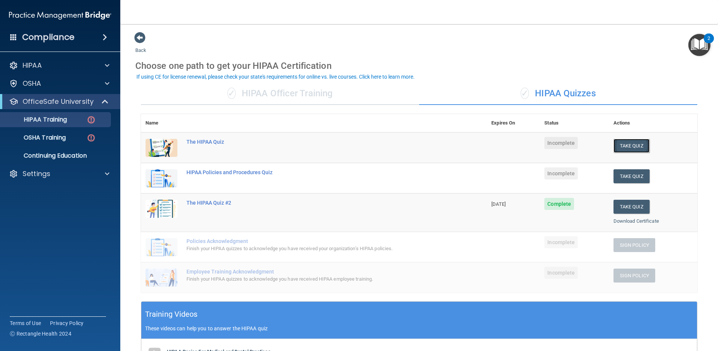
click at [574, 145] on button "Take Quiz" at bounding box center [631, 146] width 36 height 14
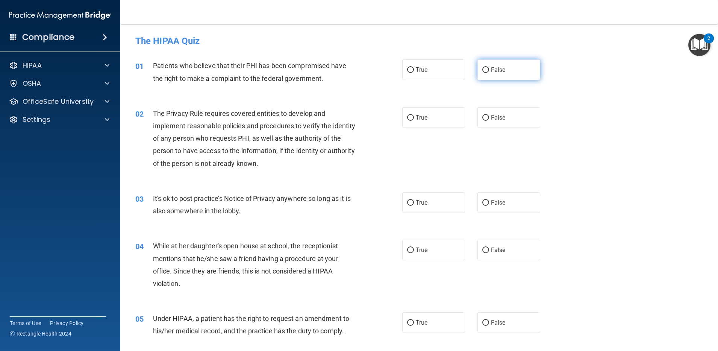
click at [502, 74] on label "False" at bounding box center [508, 69] width 63 height 21
click at [489, 73] on input "False" at bounding box center [485, 70] width 7 height 6
radio input "true"
click at [510, 122] on label "False" at bounding box center [508, 117] width 63 height 21
click at [489, 121] on input "False" at bounding box center [485, 118] width 7 height 6
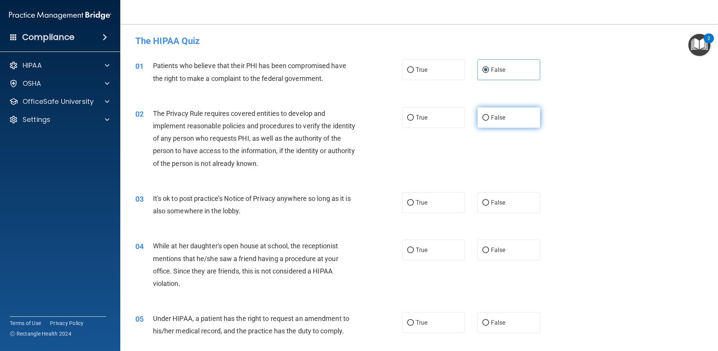
radio input "true"
click at [511, 206] on label "False" at bounding box center [508, 202] width 63 height 21
click at [489, 206] on input "False" at bounding box center [485, 203] width 7 height 6
radio input "true"
click at [511, 239] on div "04 While at her daughter's open house at school, the receptionist mentions that…" at bounding box center [419, 266] width 579 height 73
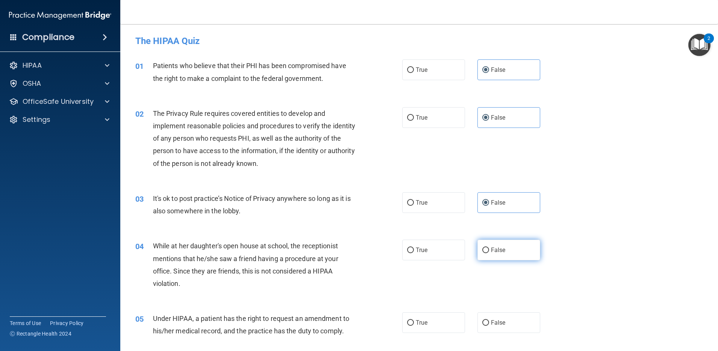
click at [511, 246] on label "False" at bounding box center [508, 249] width 63 height 21
click at [489, 247] on input "False" at bounding box center [485, 250] width 7 height 6
radio input "true"
click at [504, 280] on label "False" at bounding box center [508, 322] width 63 height 21
click at [489, 280] on input "False" at bounding box center [485, 323] width 7 height 6
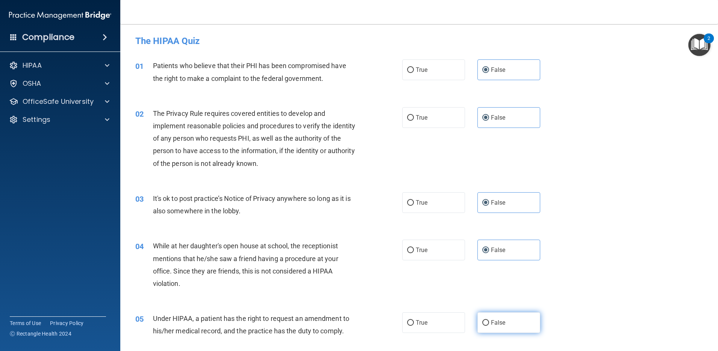
radio input "true"
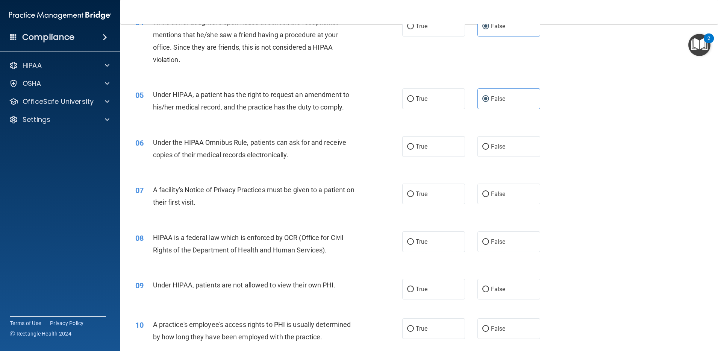
scroll to position [227, 0]
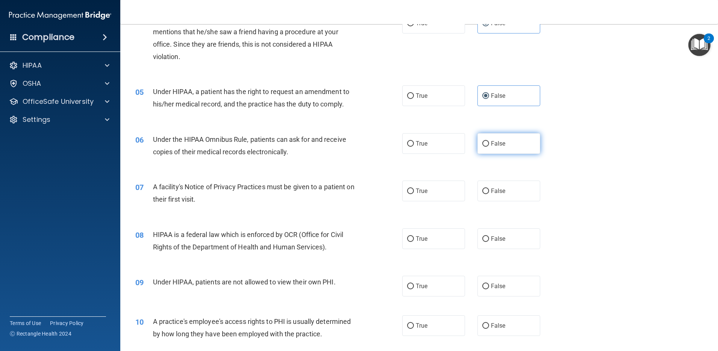
click at [492, 142] on span "False" at bounding box center [498, 143] width 15 height 7
click at [489, 142] on input "False" at bounding box center [485, 144] width 7 height 6
radio input "true"
click at [491, 185] on label "False" at bounding box center [508, 190] width 63 height 21
click at [489, 188] on input "False" at bounding box center [485, 191] width 7 height 6
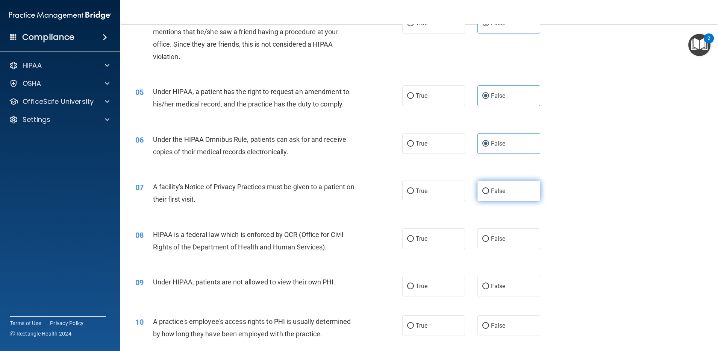
radio input "true"
click at [503, 233] on label "False" at bounding box center [508, 238] width 63 height 21
click at [489, 236] on input "False" at bounding box center [485, 239] width 7 height 6
radio input "true"
click at [507, 280] on div "09 Under HIPAA, patients are not allowed to view their own PHI. True False" at bounding box center [419, 285] width 579 height 39
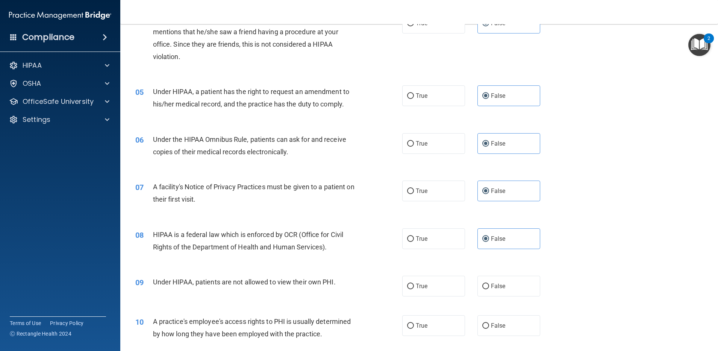
click at [506, 280] on div "09 Under HIPAA, patients are not allowed to view their own PHI. True False" at bounding box center [419, 285] width 579 height 39
click at [505, 280] on div "09 Under HIPAA, patients are not allowed to view their own PHI. True False" at bounding box center [419, 285] width 579 height 39
click at [504, 280] on label "False" at bounding box center [508, 285] width 63 height 21
click at [489, 280] on input "False" at bounding box center [485, 286] width 7 height 6
radio input "true"
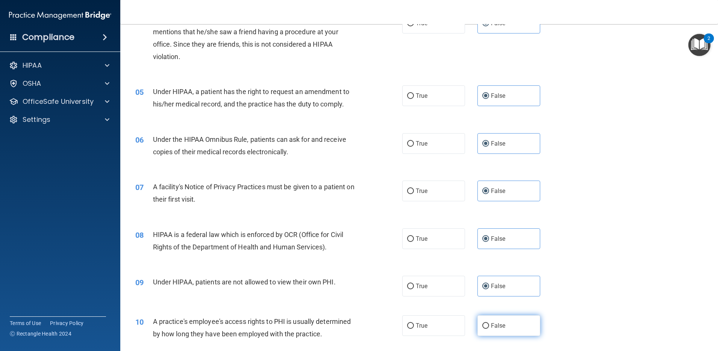
click at [503, 280] on label "False" at bounding box center [508, 325] width 63 height 21
click at [489, 280] on input "False" at bounding box center [485, 326] width 7 height 6
radio input "true"
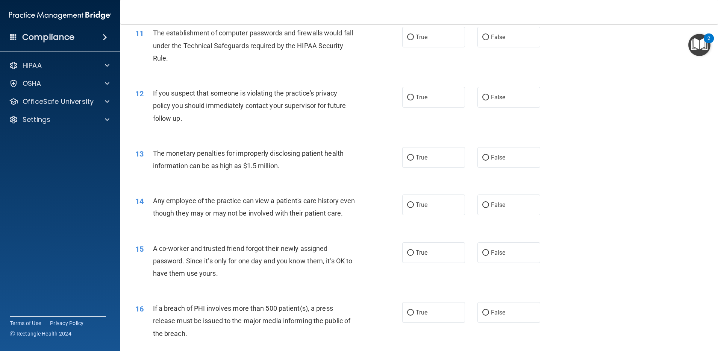
scroll to position [562, 0]
click at [490, 27] on label "False" at bounding box center [508, 36] width 63 height 21
click at [489, 34] on input "False" at bounding box center [485, 37] width 7 height 6
radio input "true"
click at [491, 95] on span "False" at bounding box center [498, 96] width 15 height 7
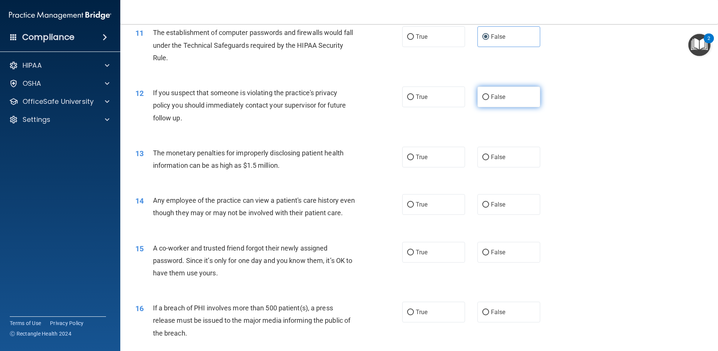
click at [489, 95] on input "False" at bounding box center [485, 97] width 7 height 6
radio input "true"
click at [491, 153] on label "False" at bounding box center [508, 157] width 63 height 21
click at [489, 154] on input "False" at bounding box center [485, 157] width 7 height 6
radio input "true"
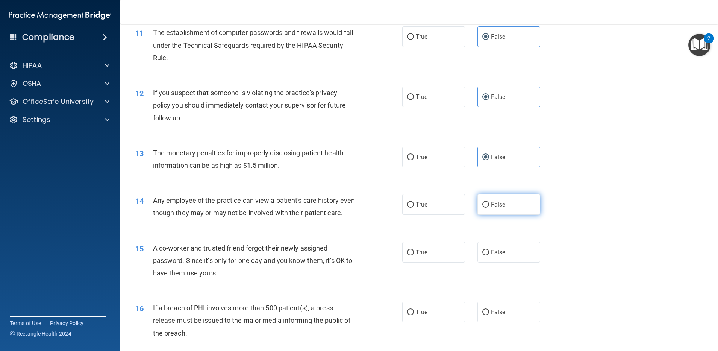
click at [496, 201] on span "False" at bounding box center [498, 204] width 15 height 7
click at [489, 202] on input "False" at bounding box center [485, 205] width 7 height 6
radio input "true"
click at [498, 255] on span "False" at bounding box center [498, 251] width 15 height 7
click at [489, 255] on input "False" at bounding box center [485, 252] width 7 height 6
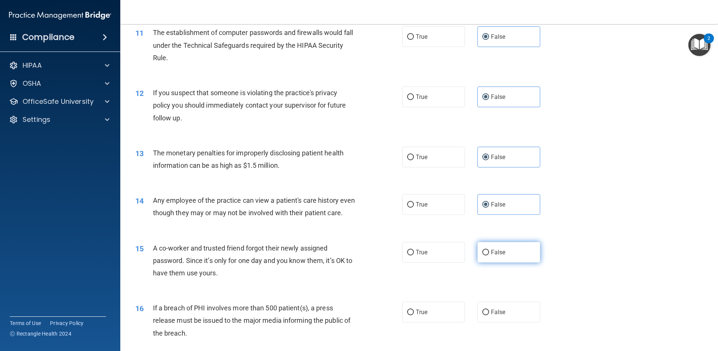
radio input "true"
click at [494, 280] on label "False" at bounding box center [508, 311] width 63 height 21
click at [489, 280] on input "False" at bounding box center [485, 312] width 7 height 6
radio input "true"
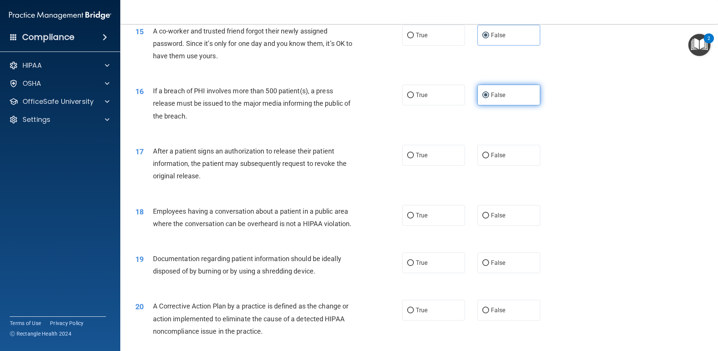
scroll to position [782, 0]
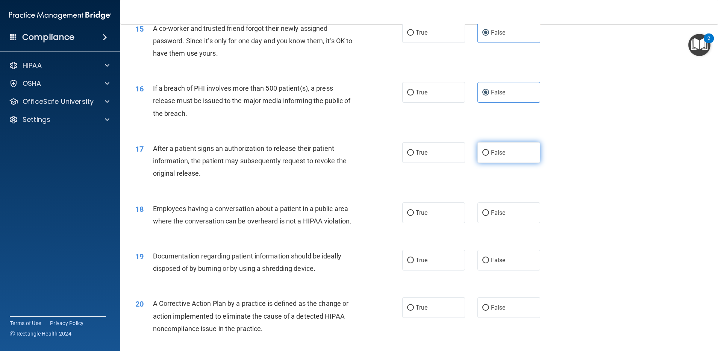
click at [502, 163] on label "False" at bounding box center [508, 152] width 63 height 21
click at [489, 156] on input "False" at bounding box center [485, 153] width 7 height 6
radio input "true"
click at [505, 223] on label "False" at bounding box center [508, 212] width 63 height 21
click at [489, 216] on input "False" at bounding box center [485, 213] width 7 height 6
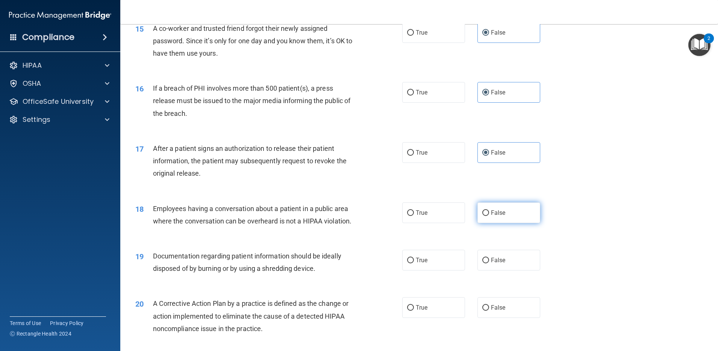
radio input "true"
click at [511, 270] on label "False" at bounding box center [508, 259] width 63 height 21
click at [489, 263] on input "False" at bounding box center [485, 260] width 7 height 6
radio input "true"
click at [502, 280] on label "False" at bounding box center [508, 307] width 63 height 21
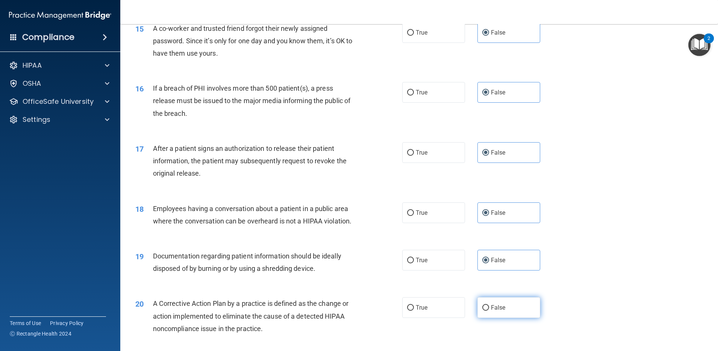
click at [489, 280] on input "False" at bounding box center [485, 308] width 7 height 6
radio input "true"
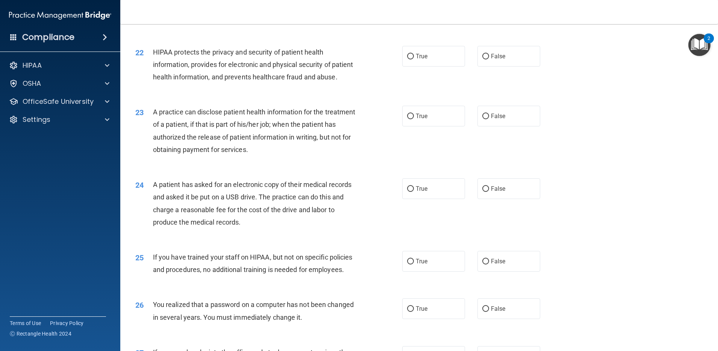
scroll to position [1143, 0]
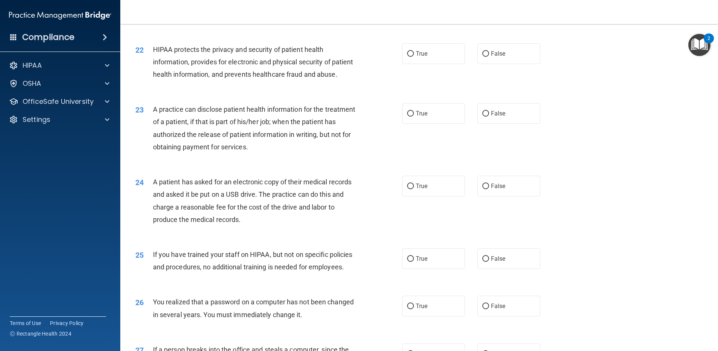
click at [511, 16] on label "False" at bounding box center [508, 5] width 63 height 21
click at [489, 9] on input "False" at bounding box center [485, 6] width 7 height 6
radio input "true"
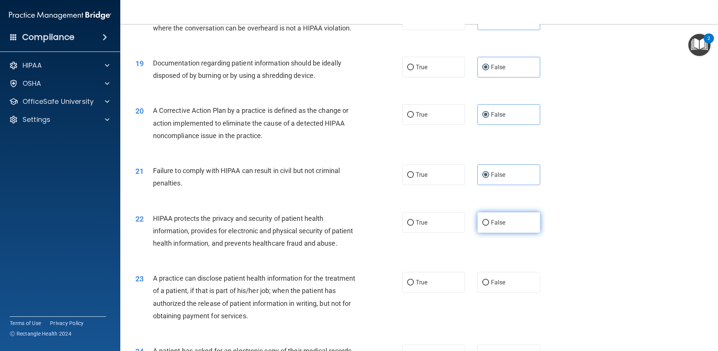
click at [500, 226] on span "False" at bounding box center [498, 222] width 15 height 7
click at [489, 225] on input "False" at bounding box center [485, 223] width 7 height 6
radio input "true"
click at [508, 280] on label "False" at bounding box center [508, 282] width 63 height 21
click at [489, 280] on input "False" at bounding box center [485, 283] width 7 height 6
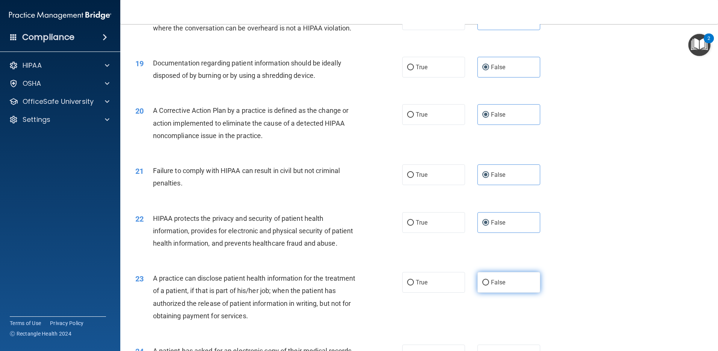
radio input "true"
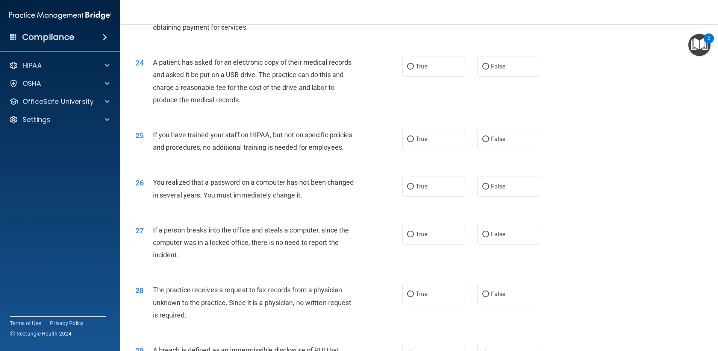
scroll to position [1252, 0]
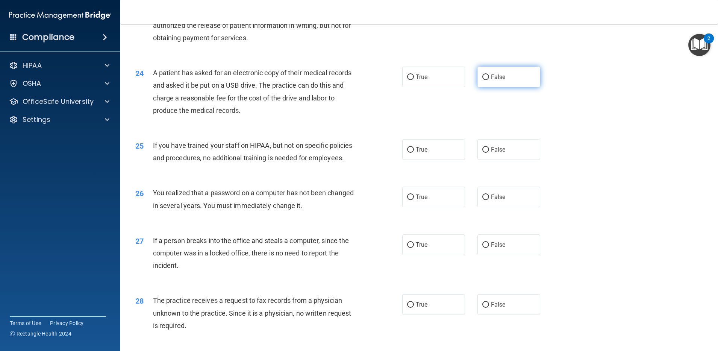
click at [485, 87] on label "False" at bounding box center [508, 77] width 63 height 21
click at [485, 80] on input "False" at bounding box center [485, 77] width 7 height 6
radio input "true"
click at [495, 160] on label "False" at bounding box center [508, 149] width 63 height 21
click at [489, 153] on input "False" at bounding box center [485, 150] width 7 height 6
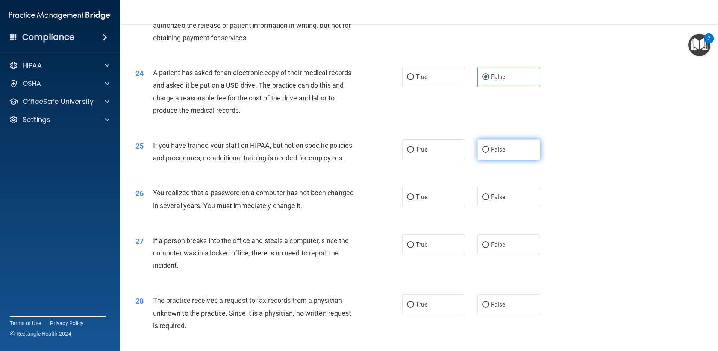
radio input "true"
click at [503, 207] on label "False" at bounding box center [508, 196] width 63 height 21
click at [489, 200] on input "False" at bounding box center [485, 197] width 7 height 6
radio input "true"
click at [497, 255] on label "False" at bounding box center [508, 244] width 63 height 21
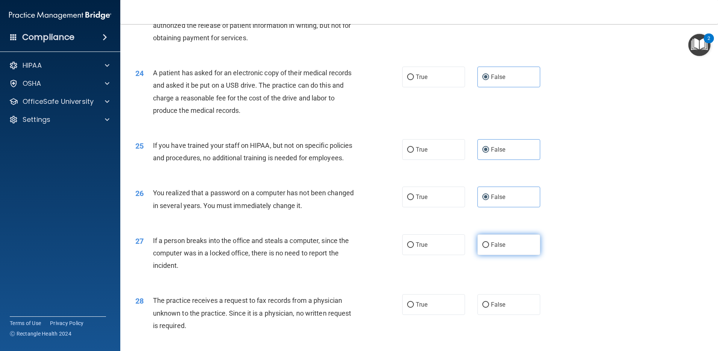
click at [489, 248] on input "False" at bounding box center [485, 245] width 7 height 6
radio input "true"
click at [503, 280] on label "False" at bounding box center [508, 304] width 63 height 21
click at [489, 280] on input "False" at bounding box center [485, 305] width 7 height 6
radio input "true"
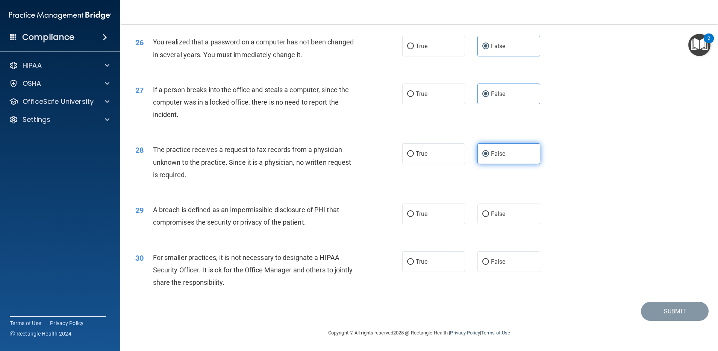
scroll to position [1428, 0]
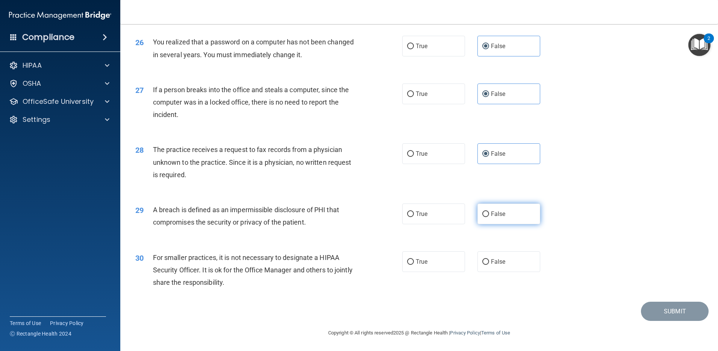
click at [501, 224] on label "False" at bounding box center [508, 213] width 63 height 21
click at [489, 217] on input "False" at bounding box center [485, 214] width 7 height 6
radio input "true"
click at [508, 268] on label "False" at bounding box center [508, 261] width 63 height 21
click at [489, 265] on input "False" at bounding box center [485, 262] width 7 height 6
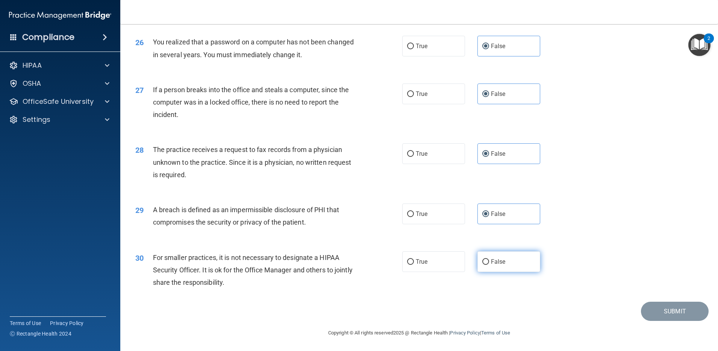
radio input "true"
click at [574, 280] on button "Submit" at bounding box center [675, 310] width 68 height 19
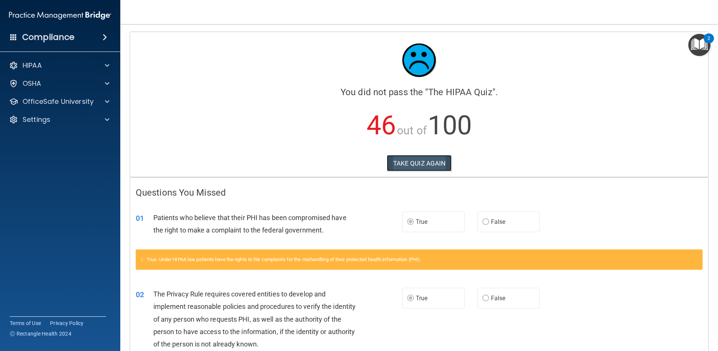
click at [407, 159] on button "TAKE QUIZ AGAIN" at bounding box center [419, 163] width 65 height 17
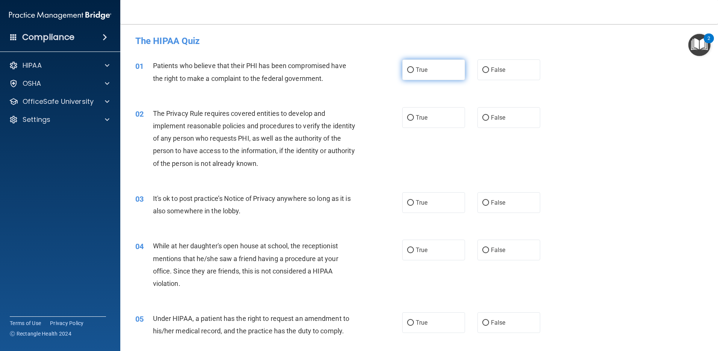
click at [447, 73] on label "True" at bounding box center [433, 69] width 63 height 21
click at [414, 73] on input "True" at bounding box center [410, 70] width 7 height 6
radio input "true"
click at [440, 126] on label "True" at bounding box center [433, 117] width 63 height 21
click at [414, 121] on input "True" at bounding box center [410, 118] width 7 height 6
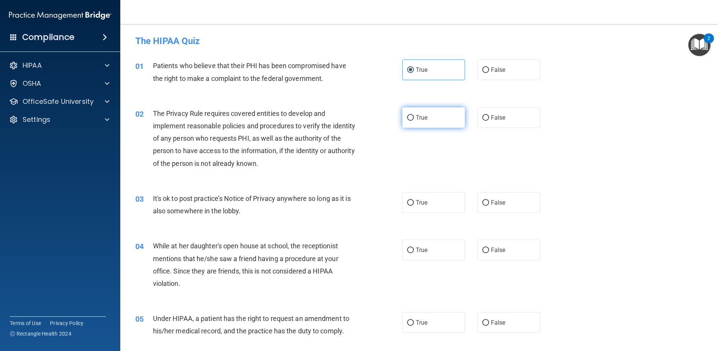
radio input "true"
click at [496, 199] on label "False" at bounding box center [508, 202] width 63 height 21
click at [489, 200] on input "False" at bounding box center [485, 203] width 7 height 6
radio input "true"
click at [496, 241] on label "False" at bounding box center [508, 249] width 63 height 21
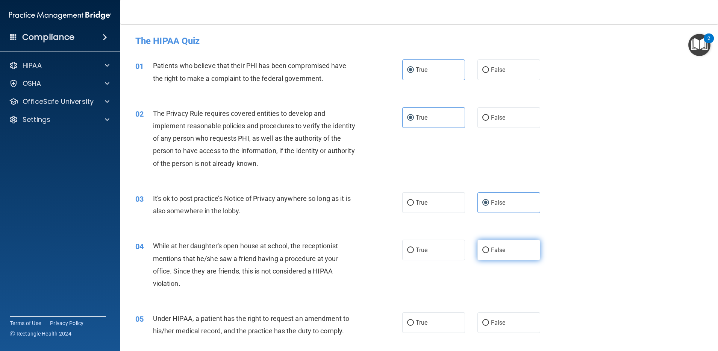
click at [489, 247] on input "False" at bounding box center [485, 250] width 7 height 6
radio input "true"
click at [499, 280] on span "False" at bounding box center [498, 322] width 15 height 7
click at [489, 280] on input "False" at bounding box center [485, 323] width 7 height 6
radio input "true"
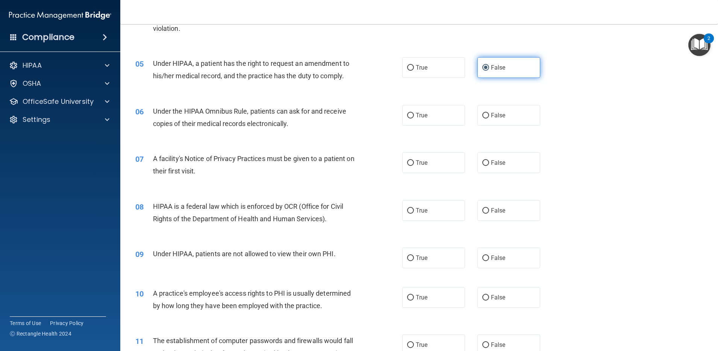
scroll to position [259, 0]
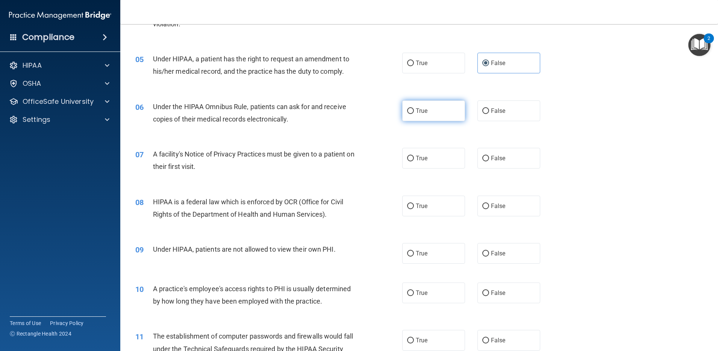
click at [427, 114] on label "True" at bounding box center [433, 110] width 63 height 21
click at [414, 114] on input "True" at bounding box center [410, 111] width 7 height 6
radio input "true"
click at [420, 160] on span "True" at bounding box center [422, 157] width 12 height 7
click at [414, 160] on input "True" at bounding box center [410, 159] width 7 height 6
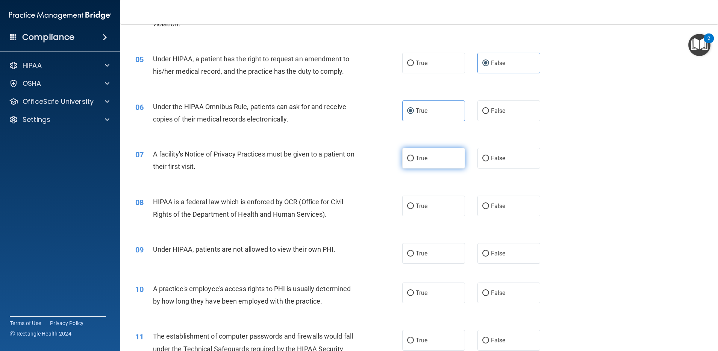
radio input "true"
click at [423, 201] on label "True" at bounding box center [433, 205] width 63 height 21
click at [414, 203] on input "True" at bounding box center [410, 206] width 7 height 6
radio input "true"
click at [491, 259] on label "False" at bounding box center [508, 253] width 63 height 21
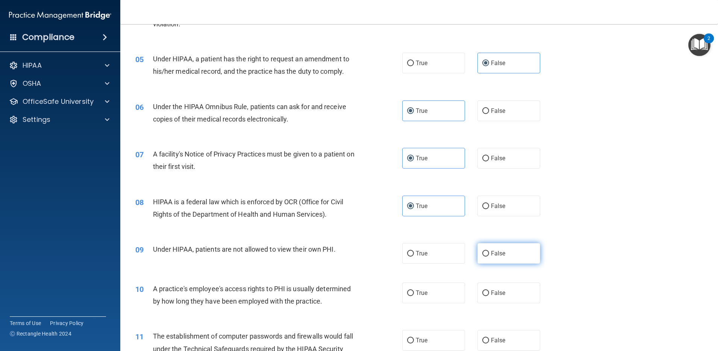
click at [489, 256] on input "False" at bounding box center [485, 254] width 7 height 6
radio input "true"
click at [497, 280] on label "False" at bounding box center [508, 292] width 63 height 21
click at [489, 280] on input "False" at bounding box center [485, 293] width 7 height 6
radio input "true"
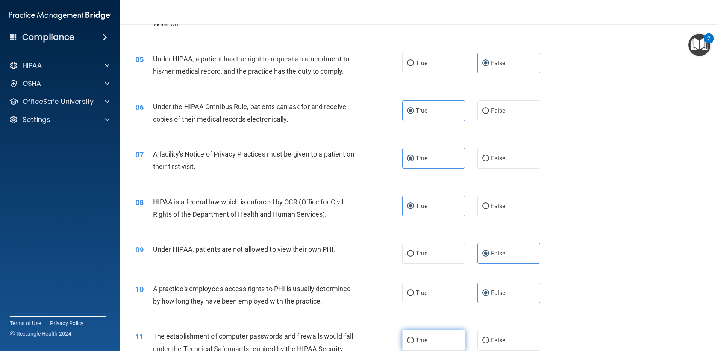
click at [411, 280] on label "True" at bounding box center [433, 340] width 63 height 21
click at [411, 280] on input "True" at bounding box center [410, 340] width 7 height 6
radio input "true"
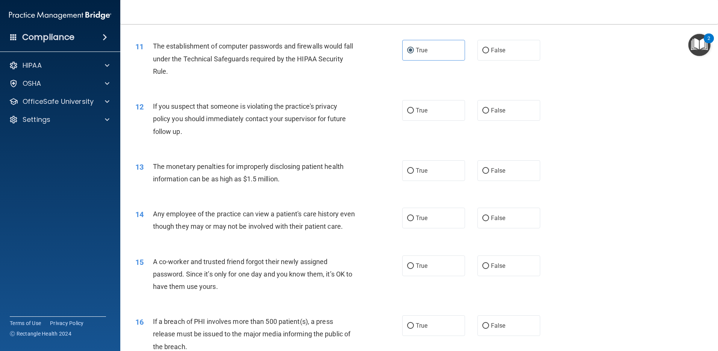
scroll to position [555, 0]
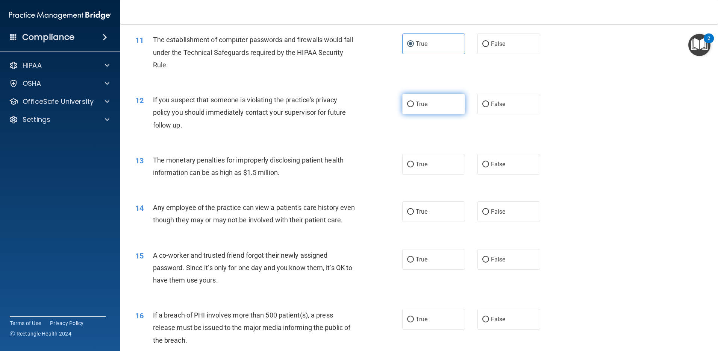
click at [424, 112] on label "True" at bounding box center [433, 104] width 63 height 21
click at [414, 107] on input "True" at bounding box center [410, 104] width 7 height 6
radio input "true"
click at [437, 168] on label "True" at bounding box center [433, 164] width 63 height 21
click at [414, 167] on input "True" at bounding box center [410, 165] width 7 height 6
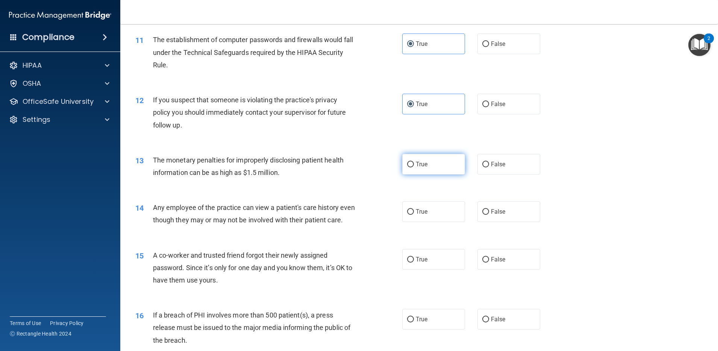
radio input "true"
click at [533, 216] on label "False" at bounding box center [508, 211] width 63 height 21
click at [489, 215] on input "False" at bounding box center [485, 212] width 7 height 6
radio input "true"
click at [517, 269] on label "False" at bounding box center [508, 259] width 63 height 21
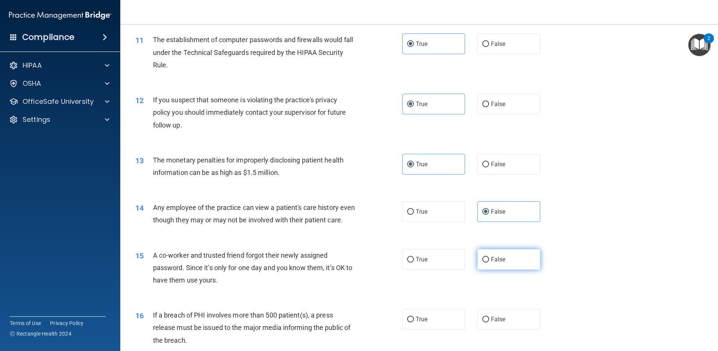
click at [489, 262] on input "False" at bounding box center [485, 260] width 7 height 6
radio input "true"
click at [432, 280] on label "True" at bounding box center [433, 318] width 63 height 21
click at [414, 280] on input "True" at bounding box center [410, 319] width 7 height 6
radio input "true"
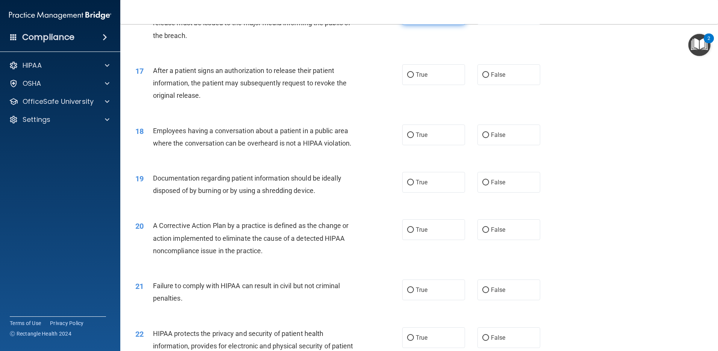
scroll to position [891, 0]
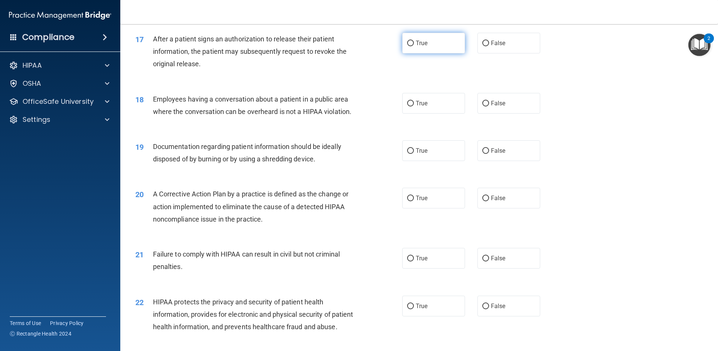
click at [445, 53] on label "True" at bounding box center [433, 43] width 63 height 21
click at [414, 46] on input "True" at bounding box center [410, 44] width 7 height 6
radio input "true"
click at [494, 112] on label "False" at bounding box center [508, 103] width 63 height 21
click at [489, 106] on input "False" at bounding box center [485, 104] width 7 height 6
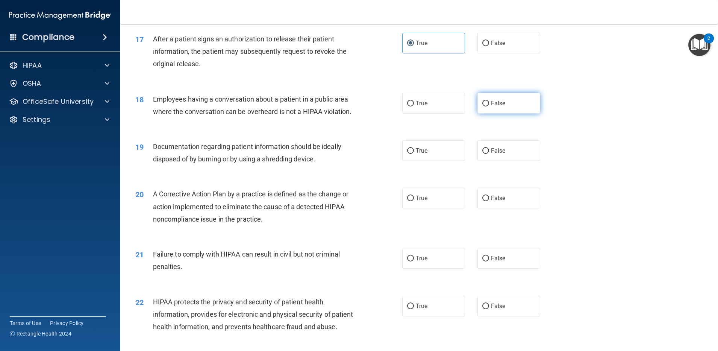
radio input "true"
click at [438, 161] on label "True" at bounding box center [433, 150] width 63 height 21
click at [414, 154] on input "True" at bounding box center [410, 151] width 7 height 6
radio input "true"
click at [425, 208] on label "True" at bounding box center [433, 197] width 63 height 21
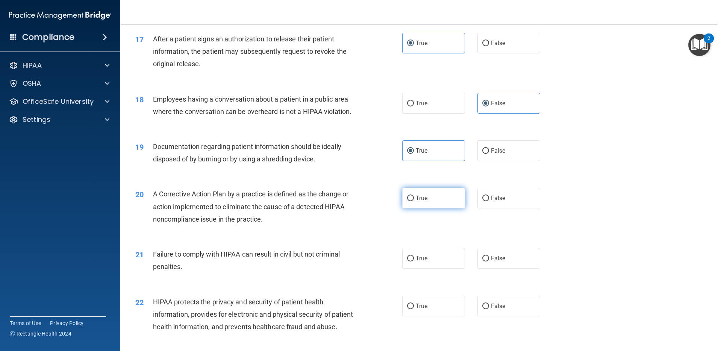
click at [414, 201] on input "True" at bounding box center [410, 198] width 7 height 6
radio input "true"
click at [483, 261] on input "False" at bounding box center [485, 258] width 7 height 6
radio input "true"
click at [439, 280] on label "True" at bounding box center [433, 305] width 63 height 21
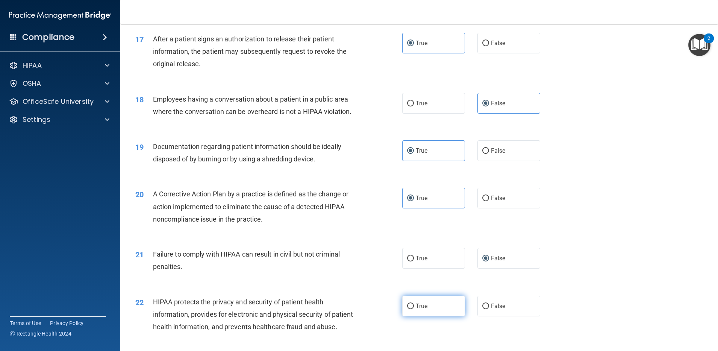
click at [414, 280] on input "True" at bounding box center [410, 306] width 7 height 6
radio input "true"
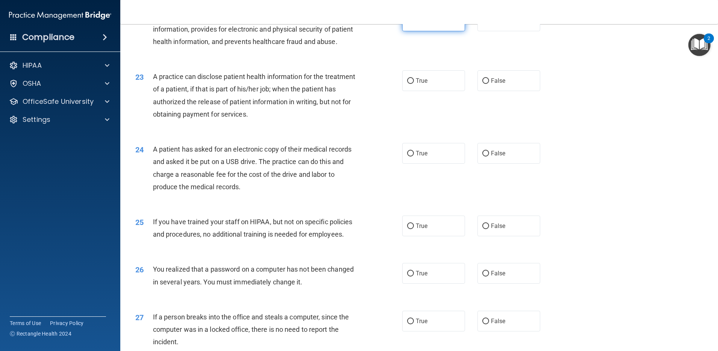
scroll to position [1176, 0]
click at [503, 91] on label "False" at bounding box center [508, 80] width 63 height 21
click at [489, 83] on input "False" at bounding box center [485, 81] width 7 height 6
radio input "true"
click at [452, 163] on label "True" at bounding box center [433, 152] width 63 height 21
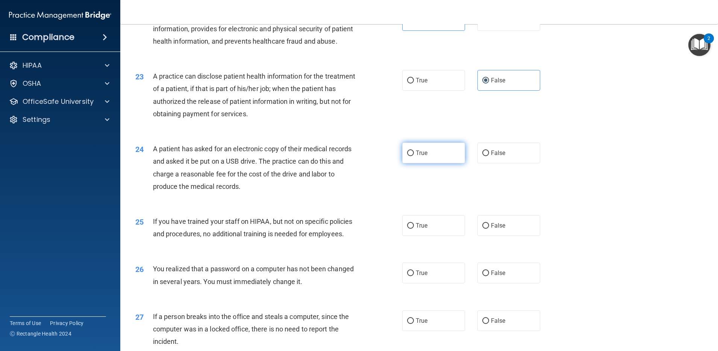
click at [414, 156] on input "True" at bounding box center [410, 153] width 7 height 6
radio input "true"
click at [491, 229] on span "False" at bounding box center [498, 225] width 15 height 7
click at [489, 228] on input "False" at bounding box center [485, 226] width 7 height 6
radio input "true"
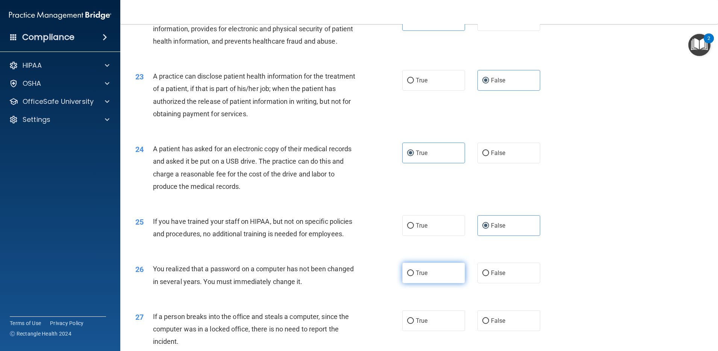
click at [439, 280] on label "True" at bounding box center [433, 272] width 63 height 21
click at [414, 276] on input "True" at bounding box center [410, 273] width 7 height 6
radio input "true"
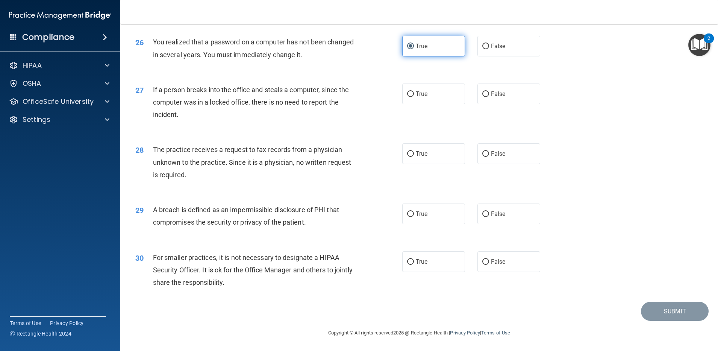
scroll to position [1440, 0]
click at [496, 91] on span "False" at bounding box center [498, 93] width 15 height 7
click at [489, 91] on input "False" at bounding box center [485, 94] width 7 height 6
radio input "true"
click at [491, 149] on label "False" at bounding box center [508, 153] width 63 height 21
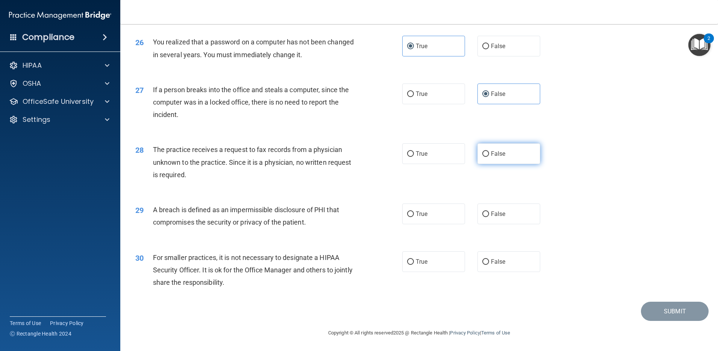
click at [489, 151] on input "False" at bounding box center [485, 154] width 7 height 6
radio input "true"
click at [424, 221] on label "True" at bounding box center [433, 213] width 63 height 21
click at [414, 217] on input "True" at bounding box center [410, 214] width 7 height 6
radio input "true"
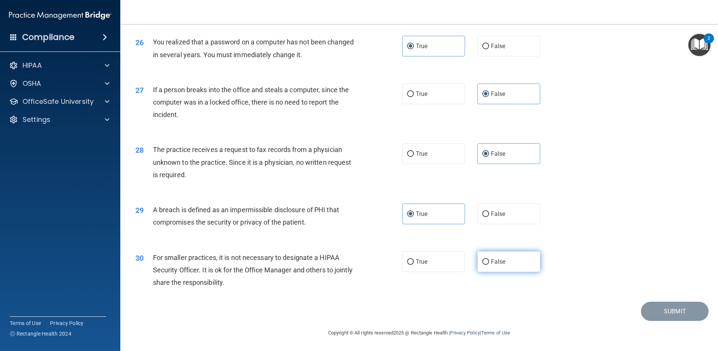
click at [491, 259] on span "False" at bounding box center [498, 261] width 15 height 7
click at [487, 259] on input "False" at bounding box center [485, 262] width 7 height 6
radio input "true"
click at [574, 280] on button "Submit" at bounding box center [675, 310] width 68 height 19
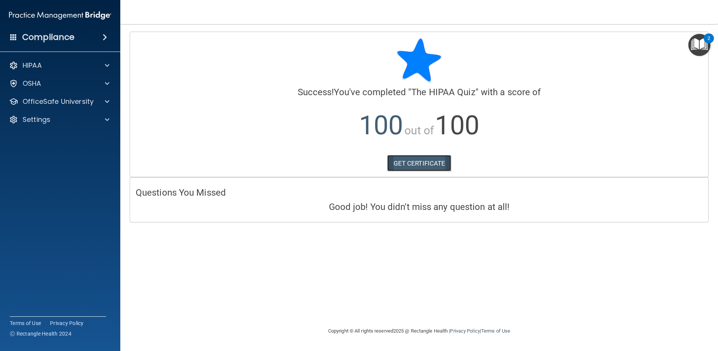
click at [409, 168] on link "GET CERTIFICATE" at bounding box center [419, 163] width 64 height 17
click at [55, 105] on div "OfficeSafe University" at bounding box center [60, 101] width 121 height 15
click at [98, 100] on div at bounding box center [106, 101] width 19 height 9
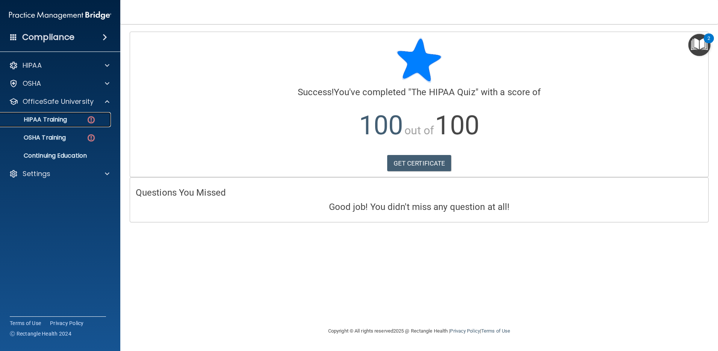
click at [77, 126] on link "HIPAA Training" at bounding box center [51, 119] width 118 height 15
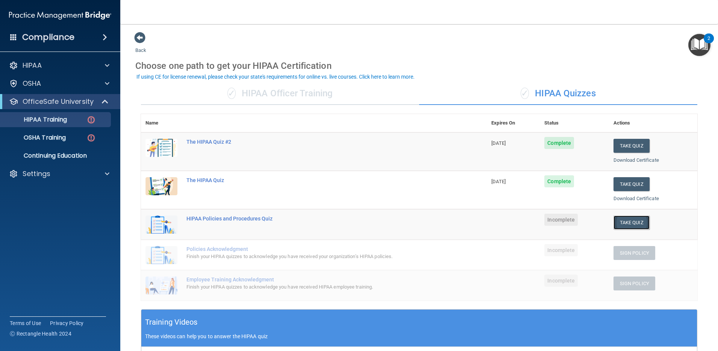
click at [574, 218] on button "Take Quiz" at bounding box center [631, 222] width 36 height 14
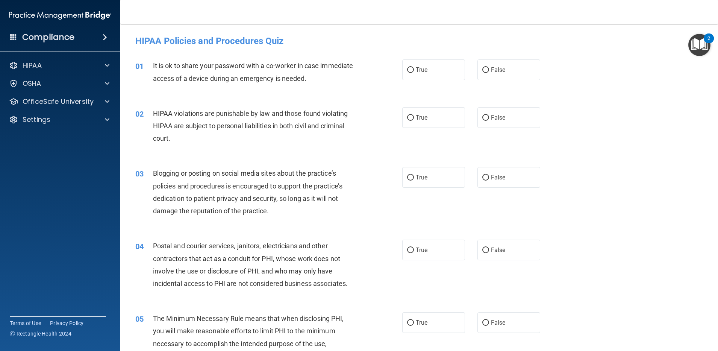
click at [516, 80] on div "01 It is ok to share your password with a co-worker in case immediate access of…" at bounding box center [419, 73] width 579 height 47
click at [515, 73] on label "False" at bounding box center [508, 69] width 63 height 21
click at [489, 73] on input "False" at bounding box center [485, 70] width 7 height 6
radio input "true"
click at [513, 108] on label "False" at bounding box center [508, 117] width 63 height 21
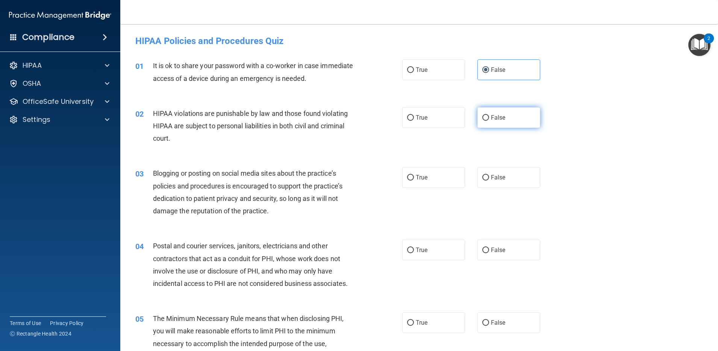
click at [489, 115] on input "False" at bounding box center [485, 118] width 7 height 6
radio input "true"
click at [514, 176] on label "False" at bounding box center [508, 177] width 63 height 21
click at [489, 176] on input "False" at bounding box center [485, 178] width 7 height 6
radio input "true"
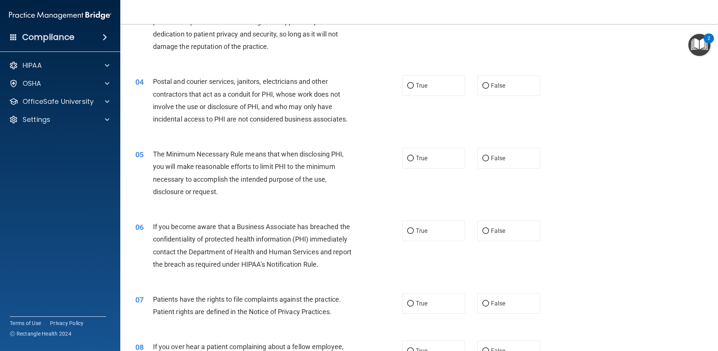
scroll to position [172, 0]
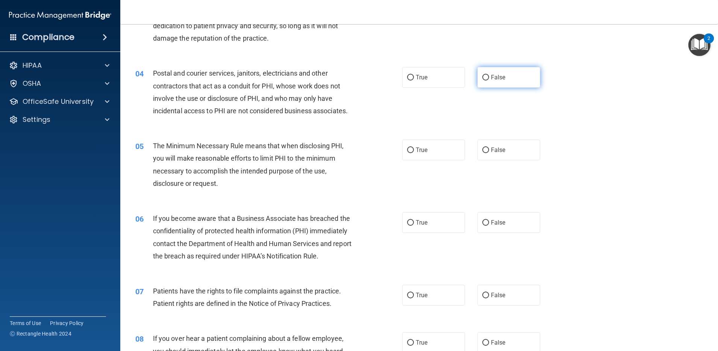
click at [494, 87] on label "False" at bounding box center [508, 77] width 63 height 21
click at [489, 80] on input "False" at bounding box center [485, 78] width 7 height 6
radio input "true"
click at [497, 144] on label "False" at bounding box center [508, 149] width 63 height 21
click at [489, 147] on input "False" at bounding box center [485, 150] width 7 height 6
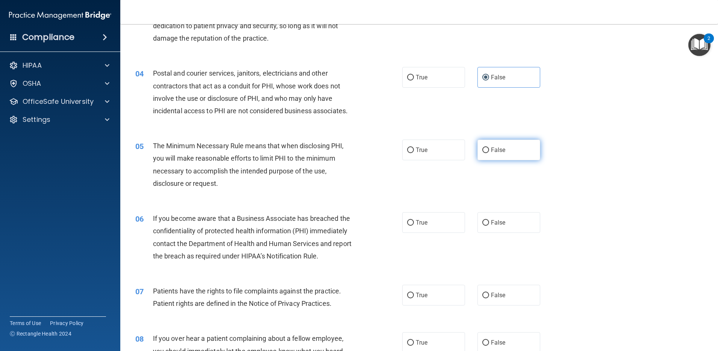
radio input "true"
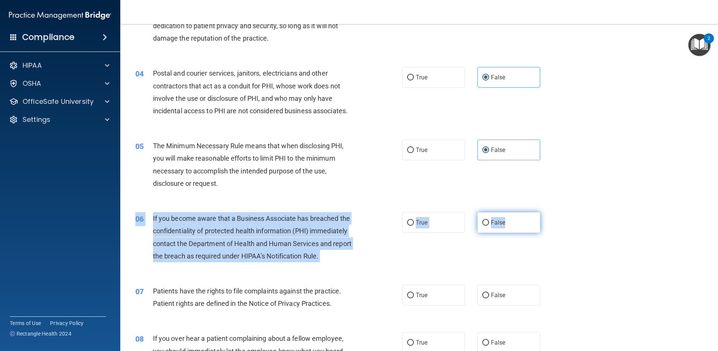
click at [502, 216] on div "06 If you become aware that a Business Associate has breached the confidentiali…" at bounding box center [419, 239] width 579 height 73
click at [501, 217] on label "False" at bounding box center [508, 222] width 63 height 21
click at [489, 220] on input "False" at bounding box center [485, 223] width 7 height 6
radio input "true"
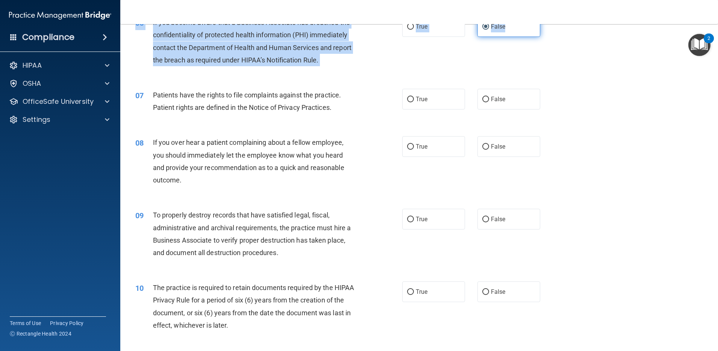
scroll to position [388, 0]
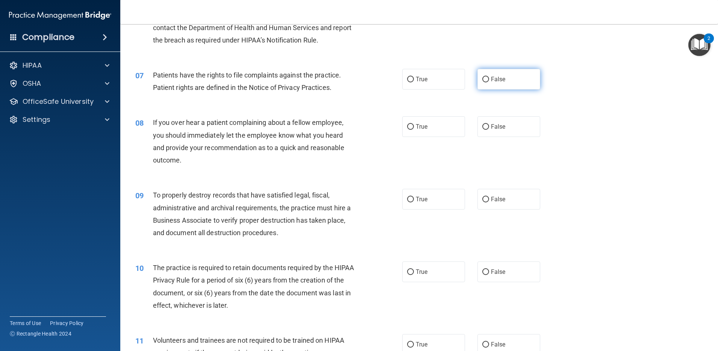
click at [506, 84] on label "False" at bounding box center [508, 79] width 63 height 21
click at [489, 82] on input "False" at bounding box center [485, 80] width 7 height 6
radio input "true"
click at [512, 137] on div "08 If you over hear a patient complaining about a fellow employee, you should i…" at bounding box center [419, 143] width 579 height 73
click at [509, 131] on label "False" at bounding box center [508, 126] width 63 height 21
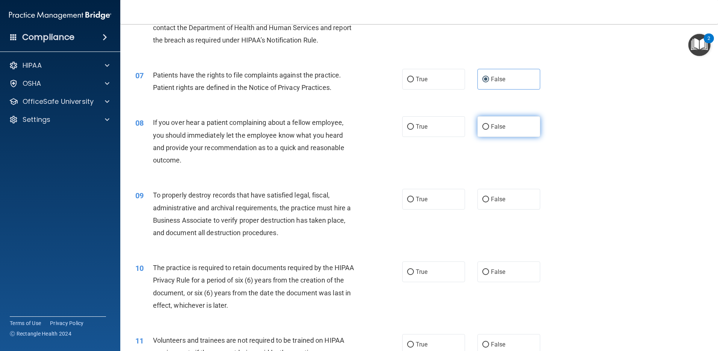
click at [489, 130] on input "False" at bounding box center [485, 127] width 7 height 6
radio input "true"
click at [511, 204] on label "False" at bounding box center [508, 199] width 63 height 21
click at [489, 202] on input "False" at bounding box center [485, 199] width 7 height 6
radio input "true"
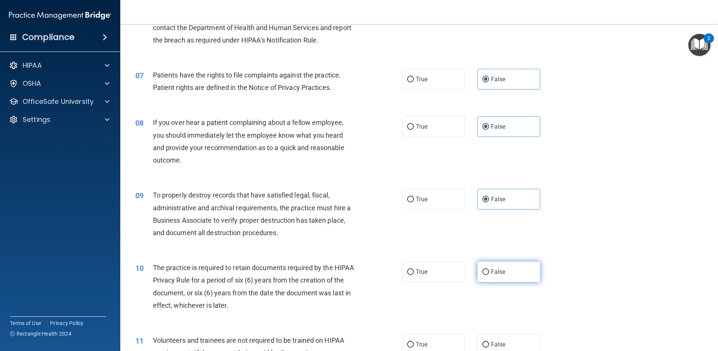
click at [506, 269] on label "False" at bounding box center [508, 271] width 63 height 21
click at [489, 269] on input "False" at bounding box center [485, 272] width 7 height 6
radio input "true"
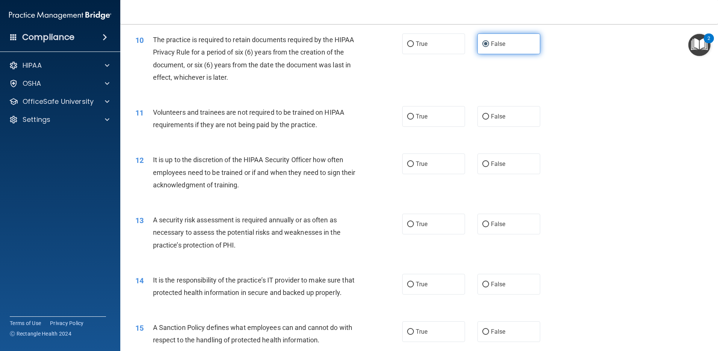
scroll to position [662, 0]
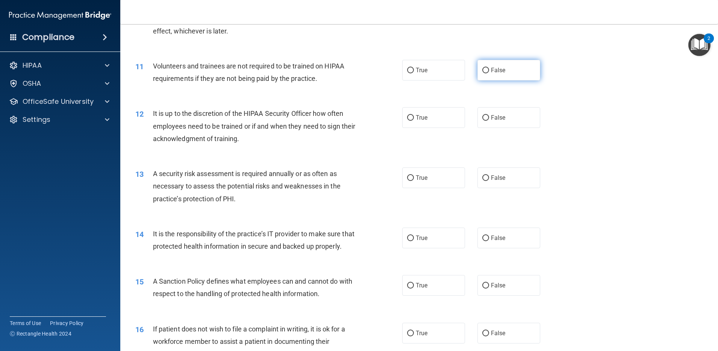
click at [491, 68] on span "False" at bounding box center [498, 70] width 15 height 7
click at [489, 68] on input "False" at bounding box center [485, 71] width 7 height 6
radio input "true"
click at [499, 121] on label "False" at bounding box center [508, 117] width 63 height 21
click at [489, 121] on input "False" at bounding box center [485, 118] width 7 height 6
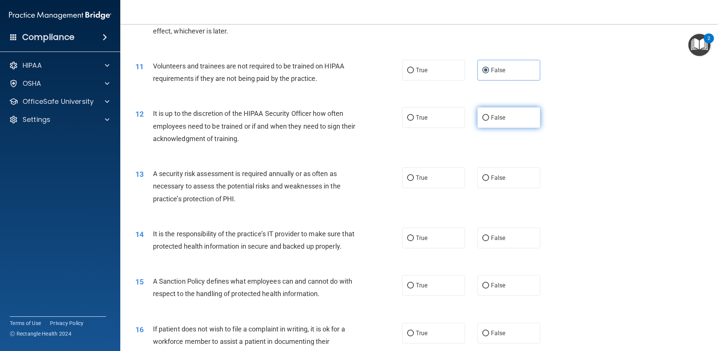
radio input "true"
click at [495, 182] on label "False" at bounding box center [508, 177] width 63 height 21
click at [489, 181] on input "False" at bounding box center [485, 178] width 7 height 6
radio input "true"
click at [494, 234] on span "False" at bounding box center [498, 237] width 15 height 7
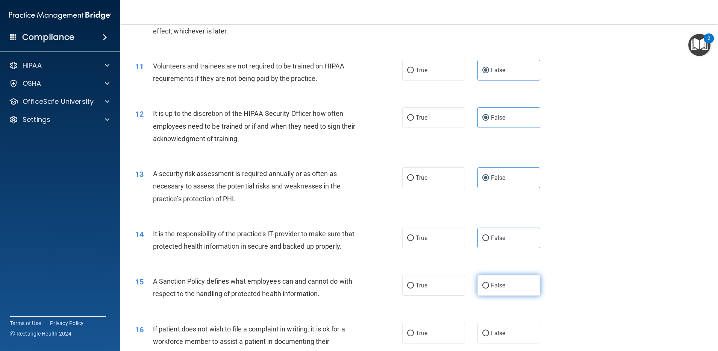
drag, startPoint x: 494, startPoint y: 234, endPoint x: 498, endPoint y: 298, distance: 63.7
click at [498, 280] on span "False" at bounding box center [498, 284] width 15 height 7
click at [489, 280] on input "False" at bounding box center [485, 286] width 7 height 6
radio input "true"
click at [485, 234] on label "False" at bounding box center [508, 237] width 63 height 21
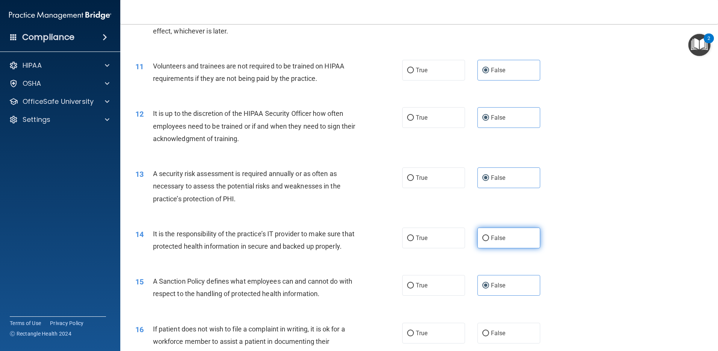
click at [485, 235] on input "False" at bounding box center [485, 238] width 7 height 6
radio input "true"
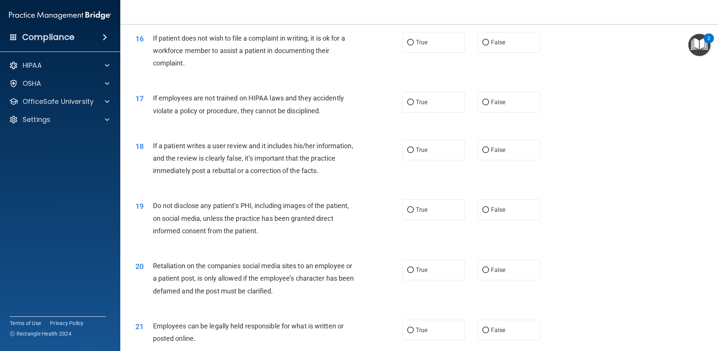
scroll to position [958, 0]
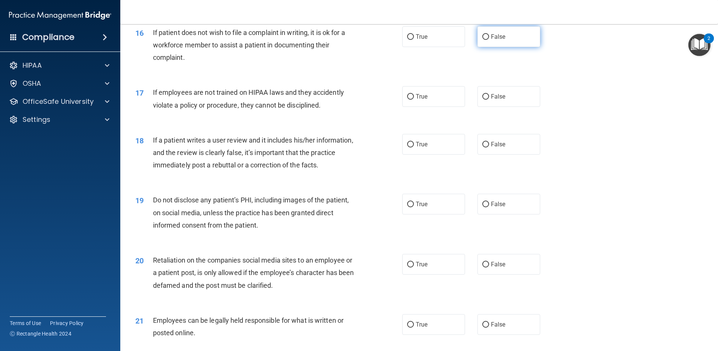
click at [503, 47] on label "False" at bounding box center [508, 36] width 63 height 21
click at [489, 40] on input "False" at bounding box center [485, 37] width 7 height 6
radio input "true"
click at [498, 100] on span "False" at bounding box center [498, 96] width 15 height 7
click at [489, 100] on input "False" at bounding box center [485, 97] width 7 height 6
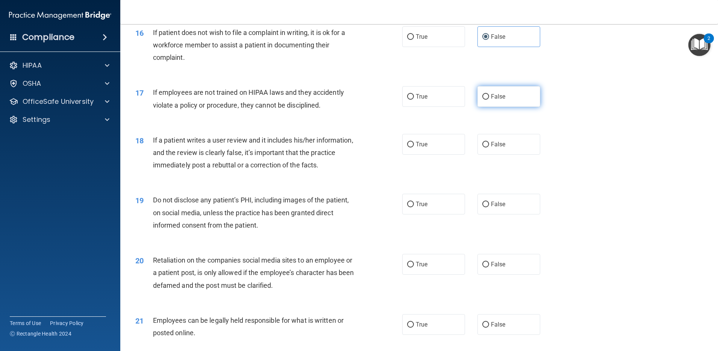
radio input "true"
click at [500, 148] on span "False" at bounding box center [498, 144] width 15 height 7
click at [489, 147] on input "False" at bounding box center [485, 145] width 7 height 6
radio input "true"
click at [496, 207] on span "False" at bounding box center [498, 203] width 15 height 7
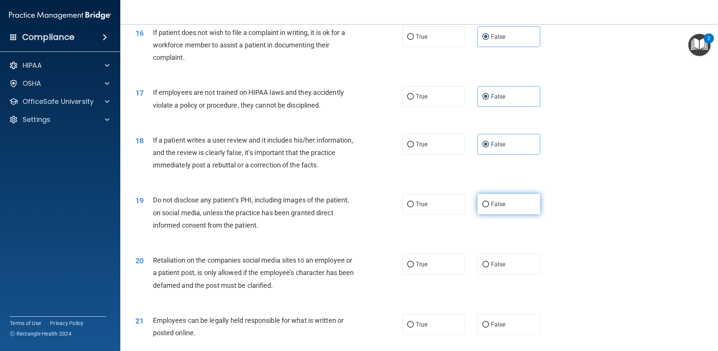
click at [489, 207] on input "False" at bounding box center [485, 204] width 7 height 6
radio input "true"
click at [506, 271] on label "False" at bounding box center [508, 264] width 63 height 21
click at [489, 267] on input "False" at bounding box center [485, 264] width 7 height 6
radio input "true"
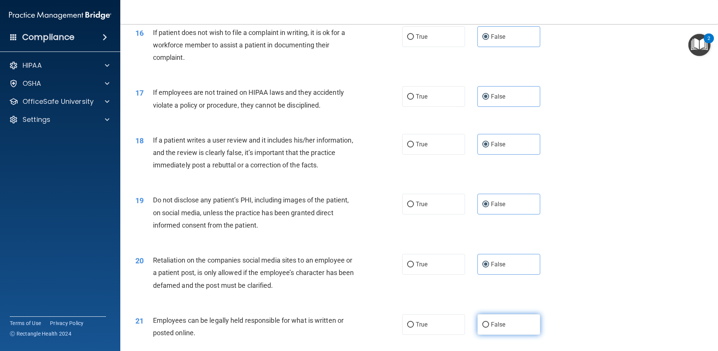
click at [496, 280] on label "False" at bounding box center [508, 324] width 63 height 21
click at [489, 280] on input "False" at bounding box center [485, 325] width 7 height 6
radio input "true"
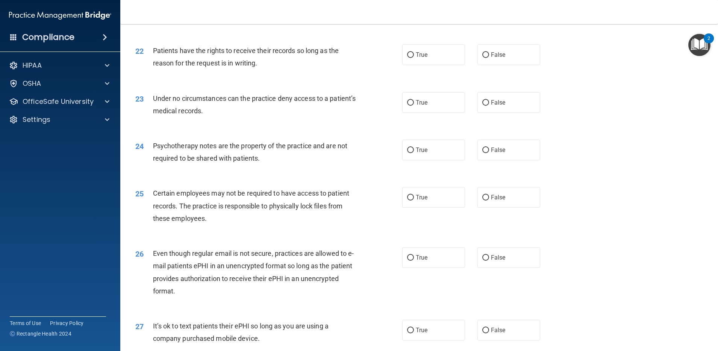
scroll to position [1279, 0]
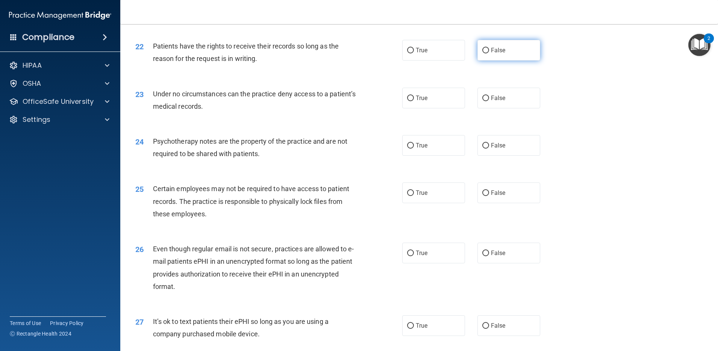
click at [504, 60] on label "False" at bounding box center [508, 50] width 63 height 21
click at [489, 53] on input "False" at bounding box center [485, 51] width 7 height 6
radio input "true"
click at [501, 108] on label "False" at bounding box center [508, 98] width 63 height 21
click at [489, 101] on input "False" at bounding box center [485, 98] width 7 height 6
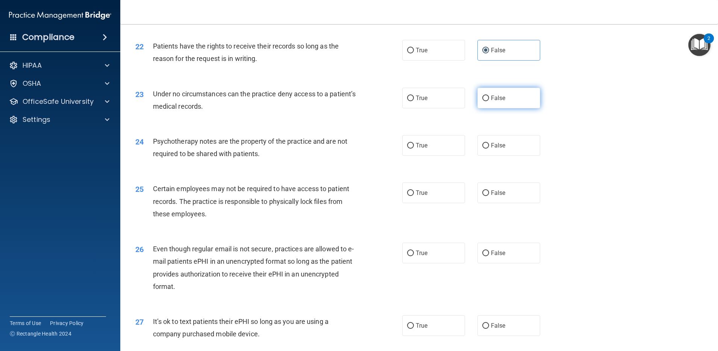
radio input "true"
click at [502, 156] on label "False" at bounding box center [508, 145] width 63 height 21
click at [489, 148] on input "False" at bounding box center [485, 146] width 7 height 6
radio input "true"
click at [498, 196] on span "False" at bounding box center [498, 192] width 15 height 7
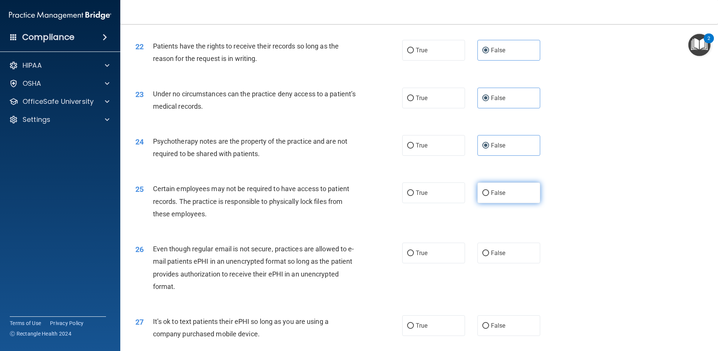
click at [489, 196] on input "False" at bounding box center [485, 193] width 7 height 6
radio input "true"
click at [498, 258] on label "False" at bounding box center [508, 252] width 63 height 21
click at [489, 256] on input "False" at bounding box center [485, 253] width 7 height 6
radio input "true"
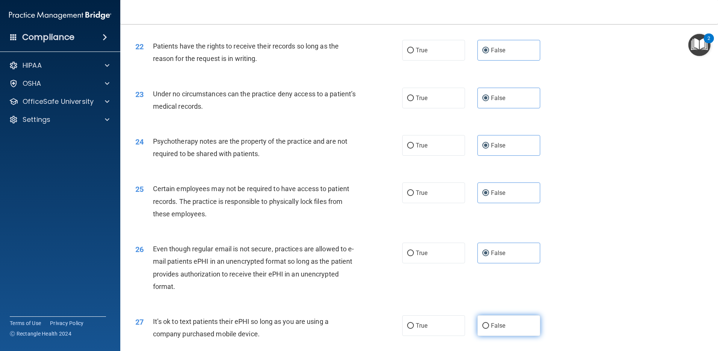
click at [500, 280] on label "False" at bounding box center [508, 325] width 63 height 21
click at [489, 280] on input "False" at bounding box center [485, 326] width 7 height 6
radio input "true"
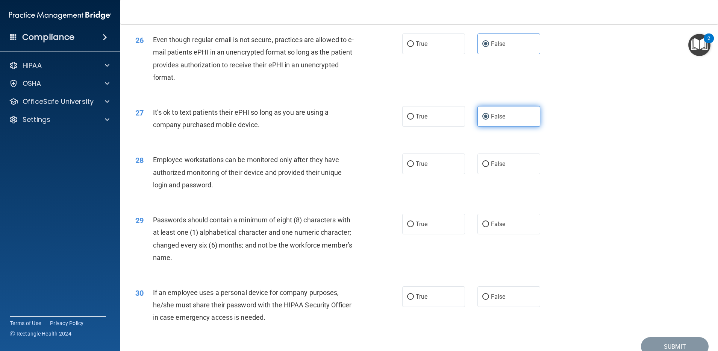
scroll to position [1536, 0]
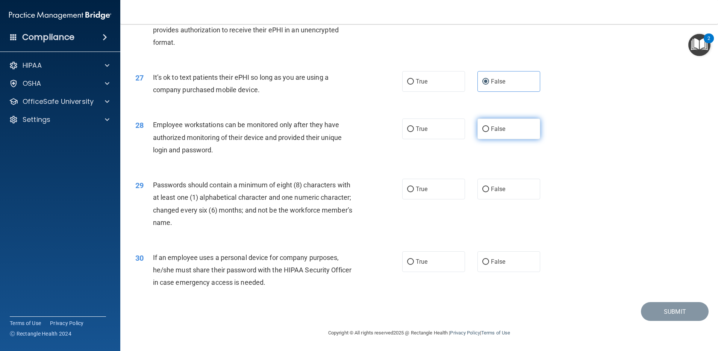
click at [500, 135] on label "False" at bounding box center [508, 128] width 63 height 21
click at [489, 132] on input "False" at bounding box center [485, 129] width 7 height 6
radio input "true"
click at [500, 196] on label "False" at bounding box center [508, 188] width 63 height 21
click at [489, 192] on input "False" at bounding box center [485, 189] width 7 height 6
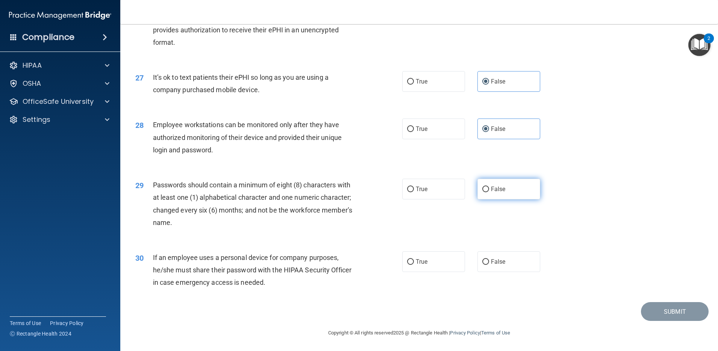
radio input "true"
click at [502, 273] on div "30 If an employee uses a personal device for company purposes, he/she must shar…" at bounding box center [419, 272] width 579 height 60
click at [505, 250] on div "30 If an employee uses a personal device for company purposes, he/she must shar…" at bounding box center [419, 272] width 579 height 60
click at [507, 262] on label "False" at bounding box center [508, 261] width 63 height 21
click at [489, 262] on input "False" at bounding box center [485, 262] width 7 height 6
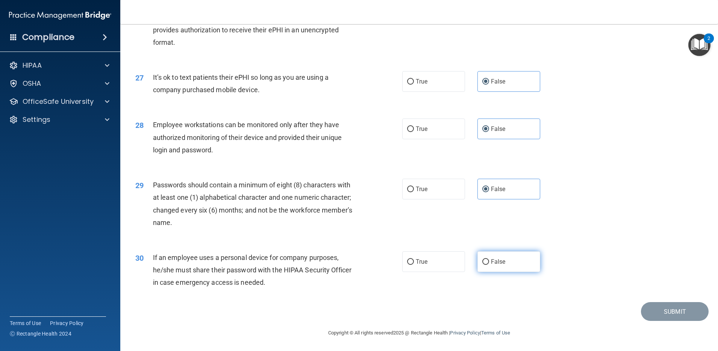
radio input "true"
click at [574, 280] on button "Submit" at bounding box center [675, 311] width 68 height 19
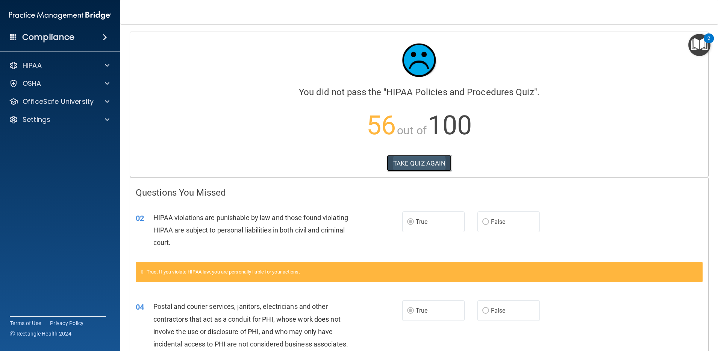
click at [397, 164] on button "TAKE QUIZ AGAIN" at bounding box center [419, 163] width 65 height 17
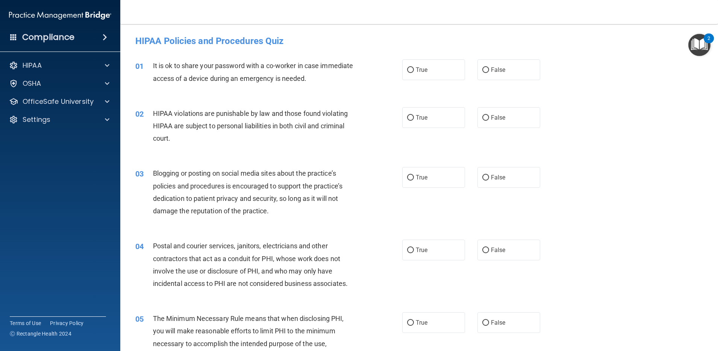
click at [431, 82] on div "01 It is ok to share your password with a co-worker in case immediate access of…" at bounding box center [419, 73] width 579 height 47
click at [427, 72] on label "True" at bounding box center [433, 69] width 63 height 21
click at [414, 72] on input "True" at bounding box center [410, 70] width 7 height 6
radio input "true"
click at [417, 121] on span "True" at bounding box center [422, 117] width 12 height 7
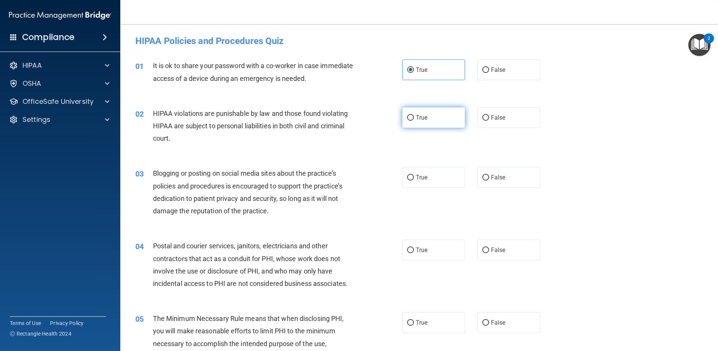
click at [414, 121] on input "True" at bounding box center [410, 118] width 7 height 6
radio input "true"
click at [503, 75] on label "False" at bounding box center [508, 69] width 63 height 21
click at [489, 73] on input "False" at bounding box center [485, 70] width 7 height 6
radio input "true"
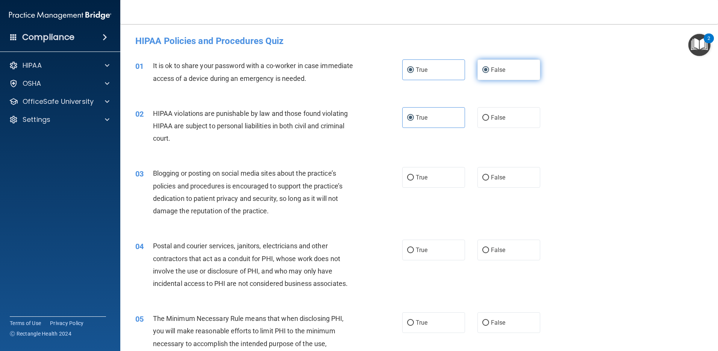
radio input "false"
click at [427, 169] on label "True" at bounding box center [433, 177] width 63 height 21
click at [414, 175] on input "True" at bounding box center [410, 178] width 7 height 6
radio input "true"
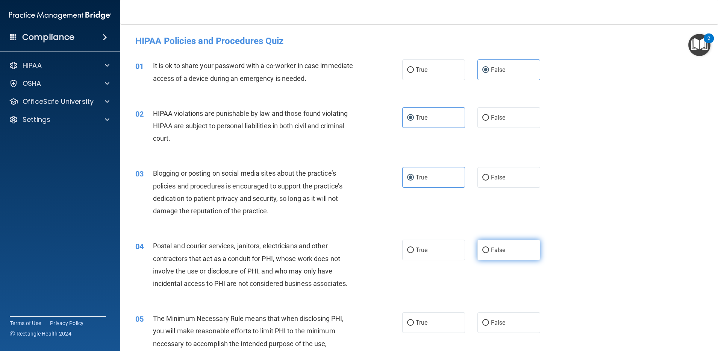
click at [488, 257] on label "False" at bounding box center [508, 249] width 63 height 21
click at [488, 253] on input "False" at bounding box center [485, 250] width 7 height 6
radio input "true"
click at [497, 280] on span "False" at bounding box center [498, 322] width 15 height 7
click at [489, 280] on input "False" at bounding box center [485, 323] width 7 height 6
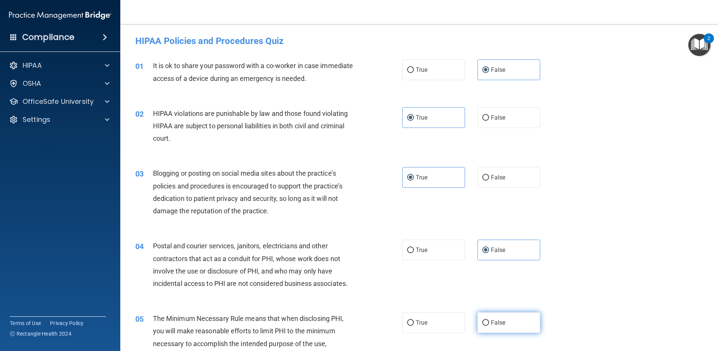
radio input "true"
click at [485, 178] on label "False" at bounding box center [508, 177] width 63 height 21
click at [485, 178] on input "False" at bounding box center [485, 178] width 7 height 6
radio input "true"
radio input "false"
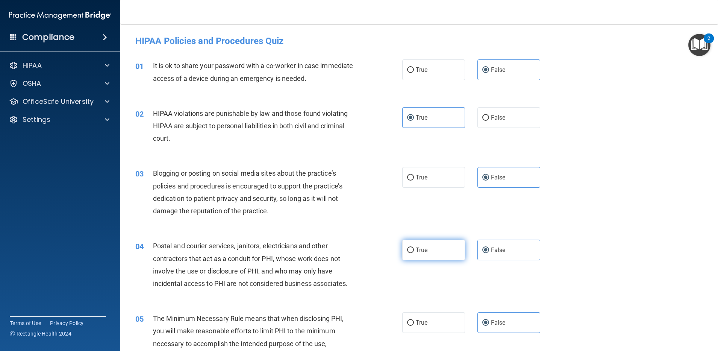
click at [431, 254] on label "True" at bounding box center [433, 249] width 63 height 21
click at [414, 253] on input "True" at bounding box center [410, 250] width 7 height 6
radio input "true"
radio input "false"
click at [440, 280] on label "True" at bounding box center [433, 322] width 63 height 21
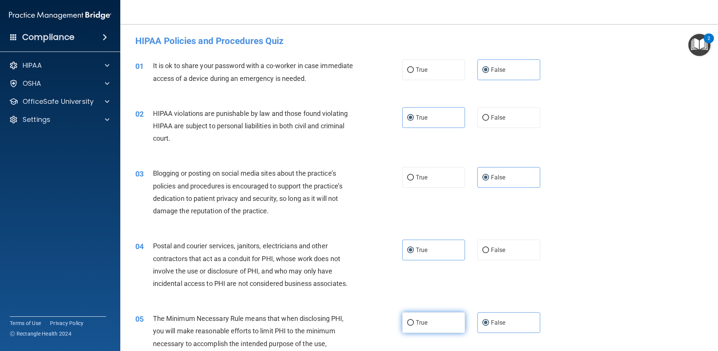
click at [414, 280] on input "True" at bounding box center [410, 323] width 7 height 6
radio input "true"
radio input "false"
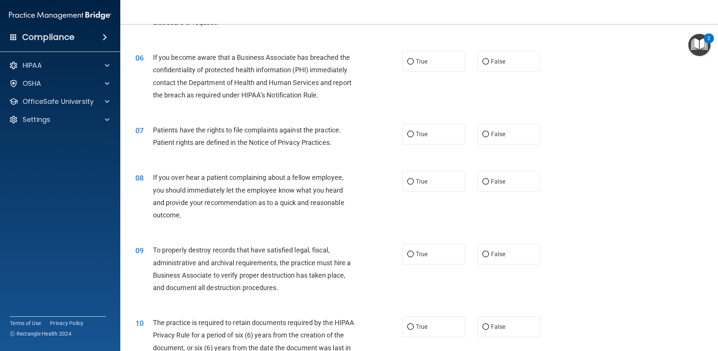
scroll to position [307, 0]
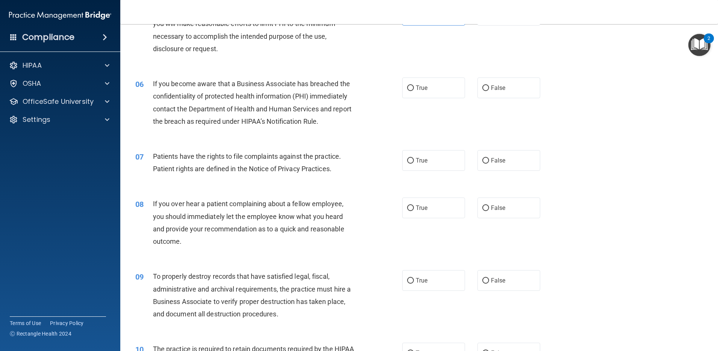
click at [492, 76] on div "06 If you become aware that a Business Associate has breached the confidentiali…" at bounding box center [419, 104] width 579 height 73
click at [496, 98] on div "06 If you become aware that a Business Associate has breached the confidentiali…" at bounding box center [419, 104] width 579 height 73
click at [497, 85] on span "False" at bounding box center [498, 87] width 15 height 7
click at [489, 85] on input "False" at bounding box center [485, 88] width 7 height 6
radio input "true"
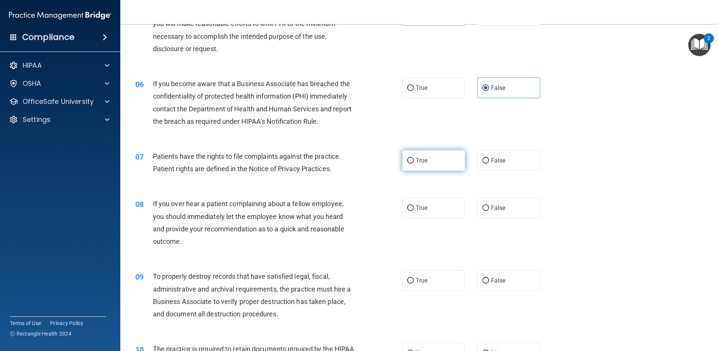
click at [417, 159] on span "True" at bounding box center [422, 160] width 12 height 7
click at [414, 159] on input "True" at bounding box center [410, 161] width 7 height 6
radio input "true"
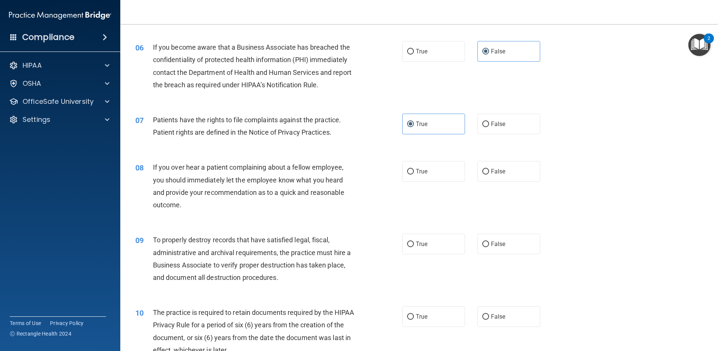
scroll to position [376, 0]
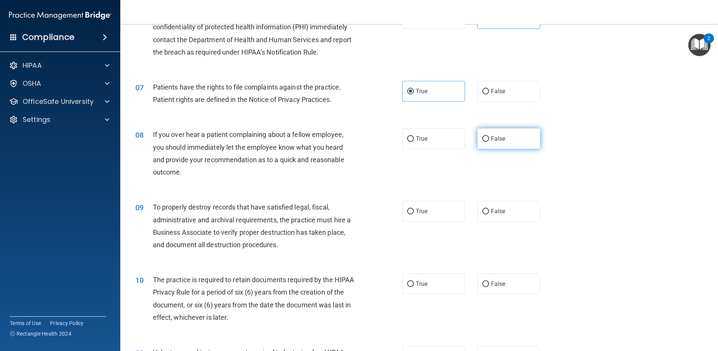
click at [495, 139] on span "False" at bounding box center [498, 138] width 15 height 7
click at [489, 139] on input "False" at bounding box center [485, 139] width 7 height 6
radio input "true"
click at [500, 209] on span "False" at bounding box center [498, 210] width 15 height 7
click at [489, 209] on input "False" at bounding box center [485, 212] width 7 height 6
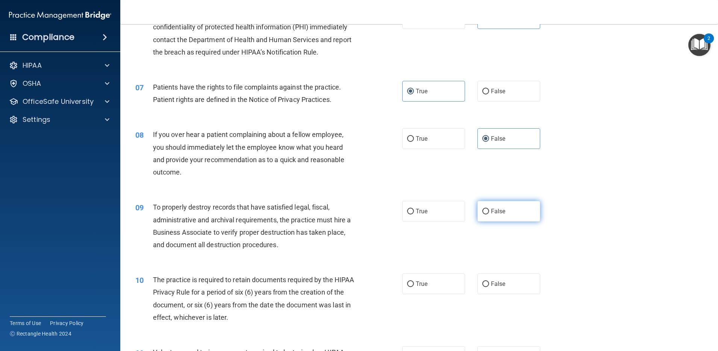
radio input "true"
click at [419, 280] on span "True" at bounding box center [422, 283] width 12 height 7
click at [414, 280] on input "True" at bounding box center [410, 284] width 7 height 6
radio input "true"
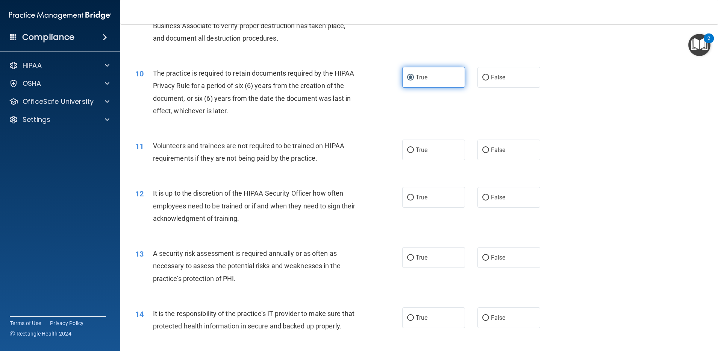
scroll to position [592, 0]
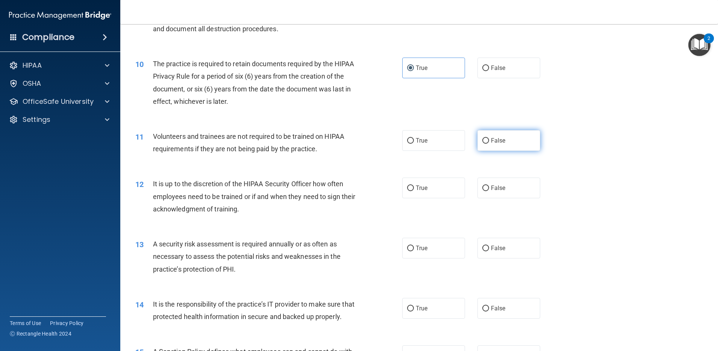
click at [510, 148] on label "False" at bounding box center [508, 140] width 63 height 21
click at [489, 144] on input "False" at bounding box center [485, 141] width 7 height 6
radio input "true"
click at [510, 179] on label "False" at bounding box center [508, 187] width 63 height 21
click at [489, 185] on input "False" at bounding box center [485, 188] width 7 height 6
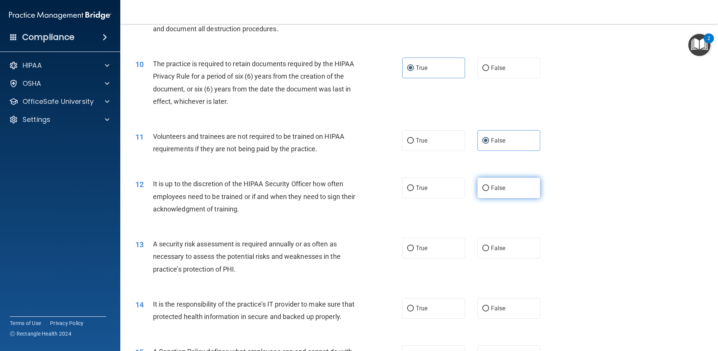
radio input "true"
click at [414, 252] on label "True" at bounding box center [433, 247] width 63 height 21
click at [414, 251] on input "True" at bounding box center [410, 248] width 7 height 6
radio input "true"
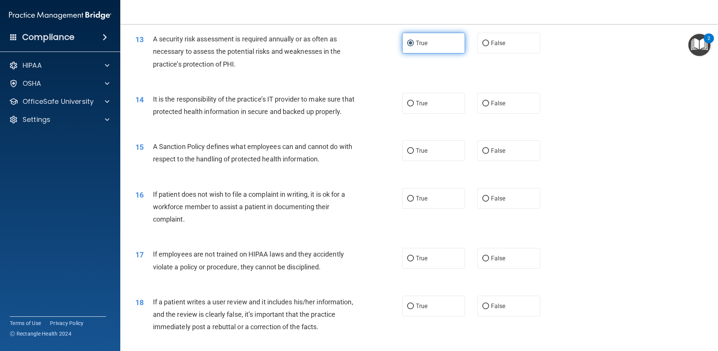
scroll to position [807, 0]
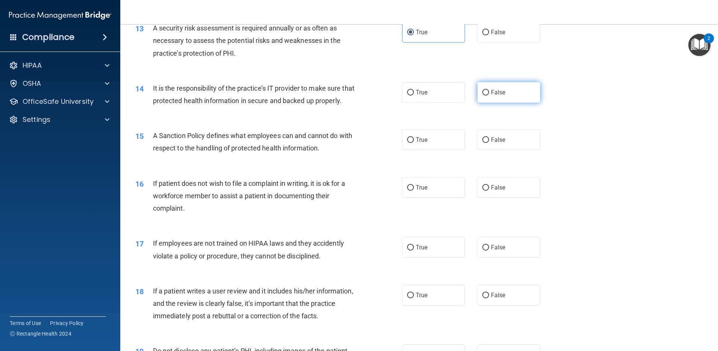
click at [495, 97] on label "False" at bounding box center [508, 92] width 63 height 21
click at [489, 95] on input "False" at bounding box center [485, 93] width 7 height 6
click at [496, 144] on label "False" at bounding box center [508, 139] width 63 height 21
click at [489, 143] on input "False" at bounding box center [485, 140] width 7 height 6
click at [432, 198] on label "True" at bounding box center [433, 187] width 63 height 21
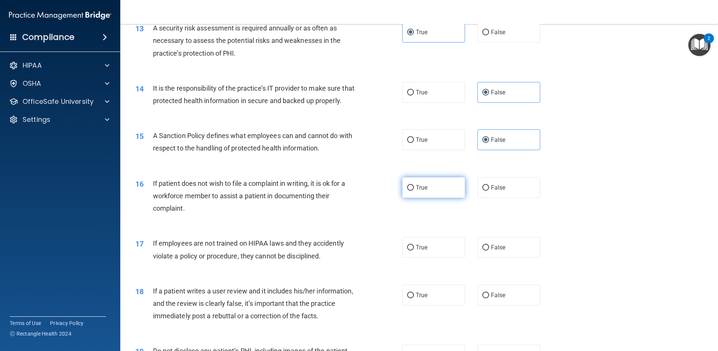
click at [414, 190] on input "True" at bounding box center [410, 188] width 7 height 6
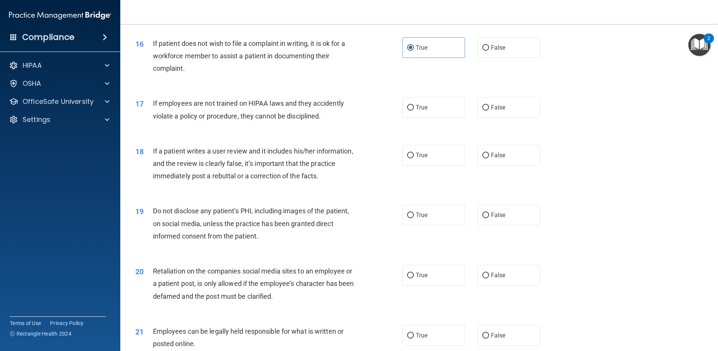
scroll to position [950, 0]
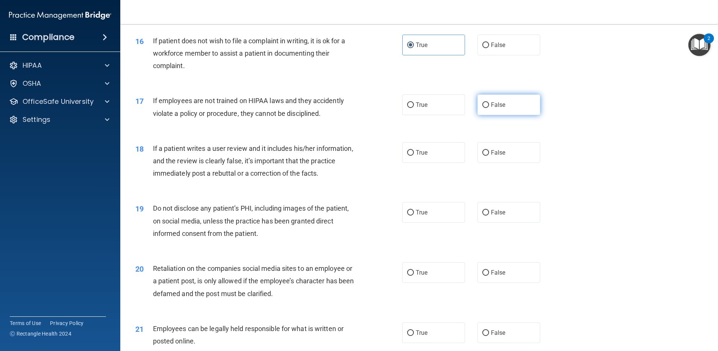
click at [499, 115] on label "False" at bounding box center [508, 104] width 63 height 21
click at [489, 108] on input "False" at bounding box center [485, 105] width 7 height 6
click at [508, 159] on label "False" at bounding box center [508, 152] width 63 height 21
click at [489, 156] on input "False" at bounding box center [485, 153] width 7 height 6
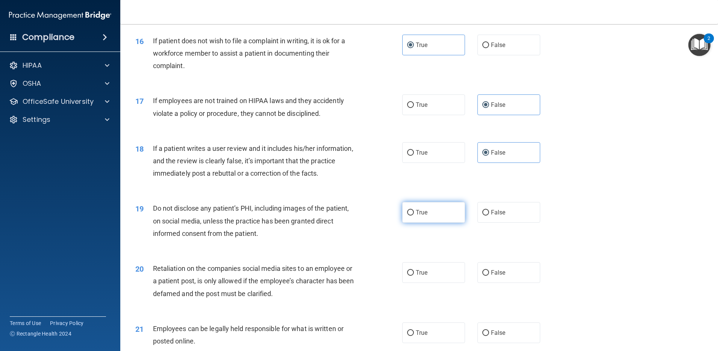
click at [424, 222] on label "True" at bounding box center [433, 212] width 63 height 21
click at [414, 215] on input "True" at bounding box center [410, 213] width 7 height 6
click at [504, 280] on label "False" at bounding box center [508, 272] width 63 height 21
click at [489, 275] on input "False" at bounding box center [485, 273] width 7 height 6
click at [435, 280] on label "True" at bounding box center [433, 332] width 63 height 21
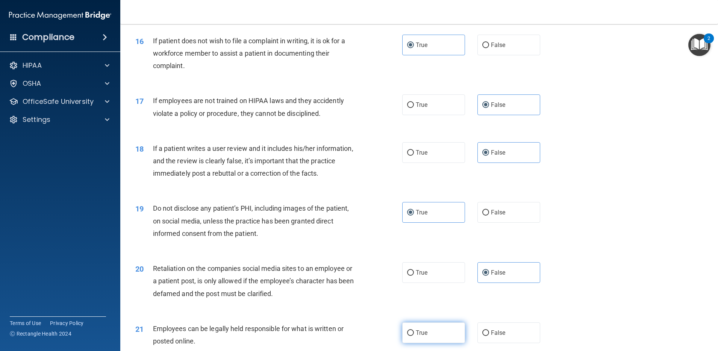
click at [414, 280] on input "True" at bounding box center [410, 333] width 7 height 6
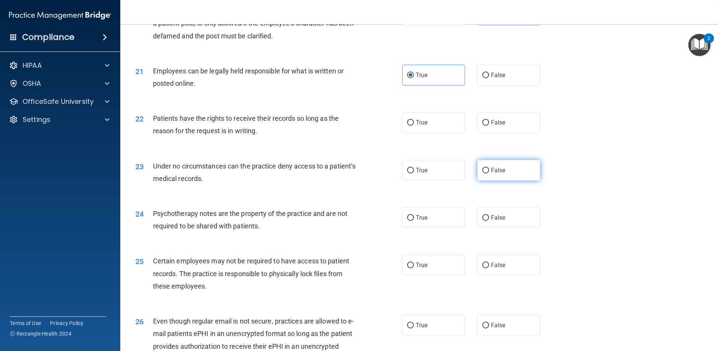
scroll to position [1227, 0]
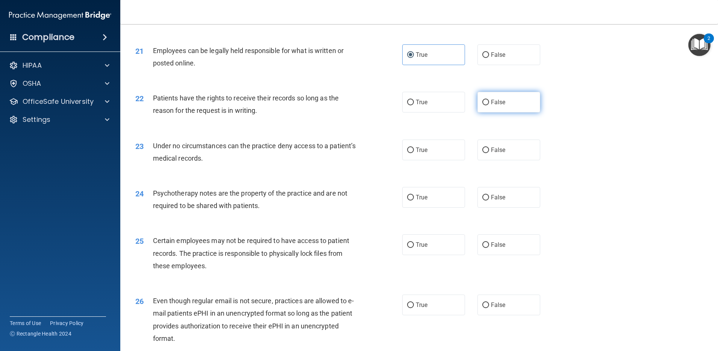
click at [508, 112] on label "False" at bounding box center [508, 102] width 63 height 21
click at [489, 105] on input "False" at bounding box center [485, 103] width 7 height 6
click at [518, 160] on label "False" at bounding box center [508, 149] width 63 height 21
click at [489, 153] on input "False" at bounding box center [485, 150] width 7 height 6
click at [411, 207] on label "True" at bounding box center [433, 197] width 63 height 21
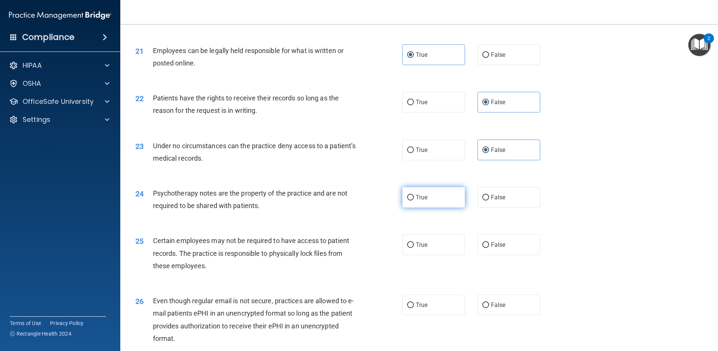
click at [411, 200] on input "True" at bounding box center [410, 198] width 7 height 6
click at [425, 255] on label "True" at bounding box center [433, 244] width 63 height 21
click at [414, 248] on input "True" at bounding box center [410, 245] width 7 height 6
click at [424, 280] on label "True" at bounding box center [433, 304] width 63 height 21
click at [414, 280] on input "True" at bounding box center [410, 305] width 7 height 6
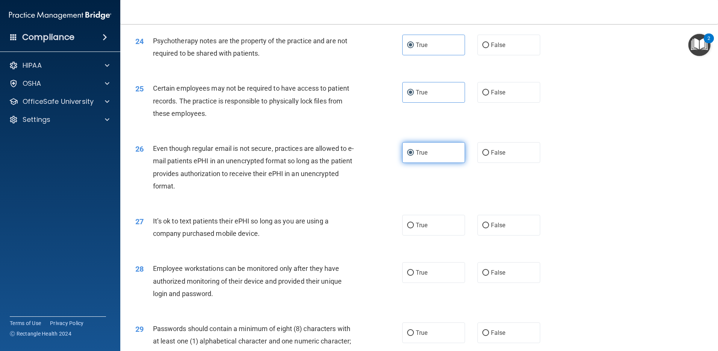
scroll to position [1388, 0]
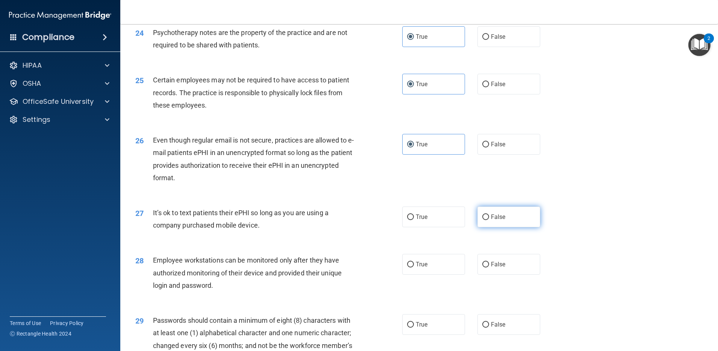
click at [505, 227] on label "False" at bounding box center [508, 216] width 63 height 21
click at [489, 220] on input "False" at bounding box center [485, 217] width 7 height 6
click at [503, 274] on label "False" at bounding box center [508, 264] width 63 height 21
click at [489, 267] on input "False" at bounding box center [485, 264] width 7 height 6
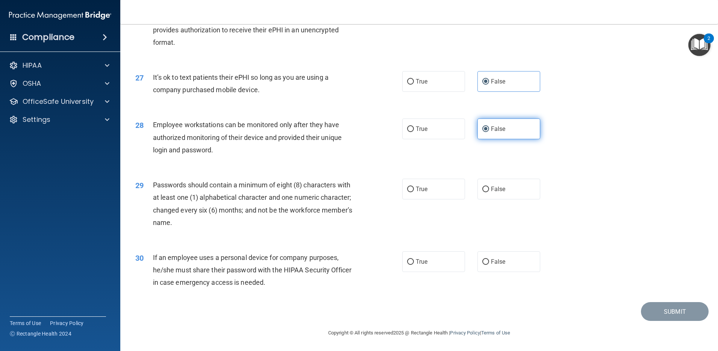
scroll to position [1536, 0]
click at [426, 194] on label "True" at bounding box center [433, 188] width 63 height 21
click at [414, 192] on input "True" at bounding box center [410, 189] width 7 height 6
click at [501, 263] on label "False" at bounding box center [508, 261] width 63 height 21
click at [489, 263] on input "False" at bounding box center [485, 262] width 7 height 6
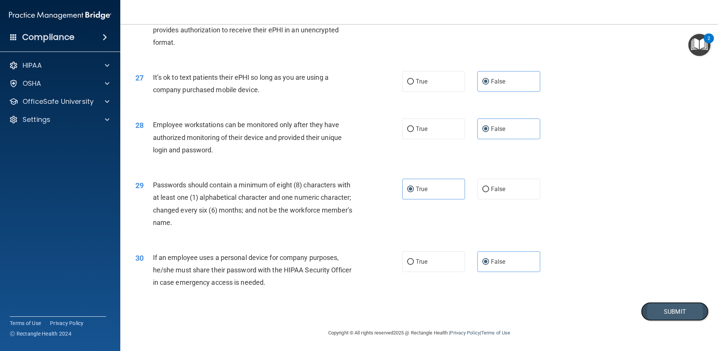
click at [574, 280] on button "Submit" at bounding box center [675, 311] width 68 height 19
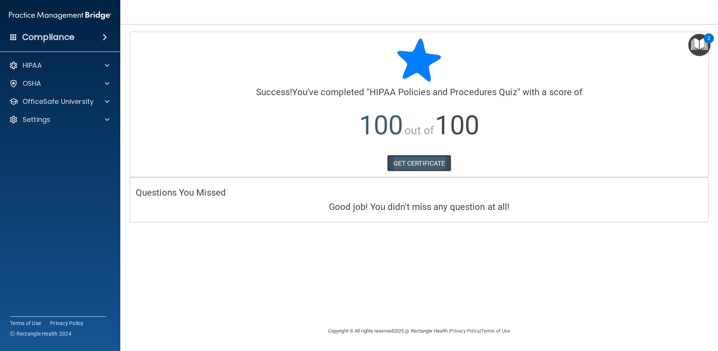
click at [425, 159] on link "GET CERTIFICATE" at bounding box center [419, 163] width 64 height 17
click at [62, 106] on div "OfficeSafe University" at bounding box center [60, 101] width 121 height 15
click at [101, 107] on div "OfficeSafe University" at bounding box center [60, 101] width 121 height 15
click at [107, 101] on span at bounding box center [107, 101] width 5 height 9
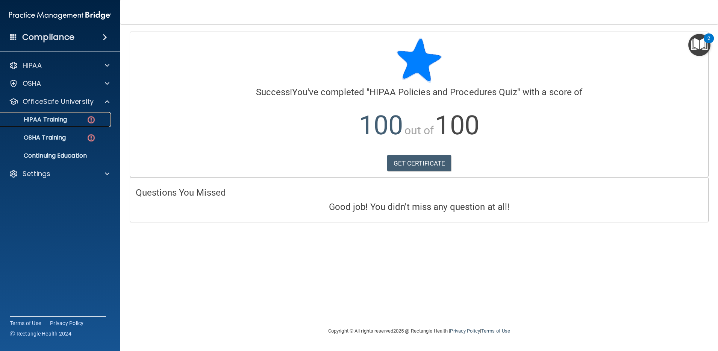
click at [82, 119] on div "HIPAA Training" at bounding box center [56, 120] width 103 height 8
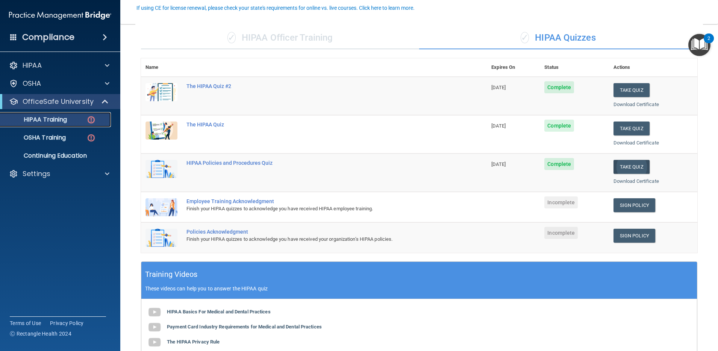
scroll to position [70, 0]
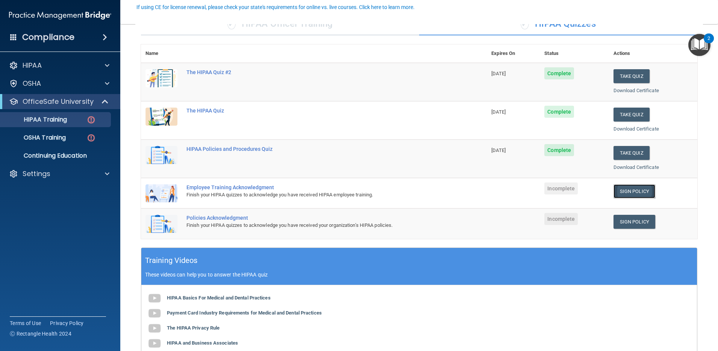
click at [574, 191] on link "Sign Policy" at bounding box center [634, 191] width 42 height 14
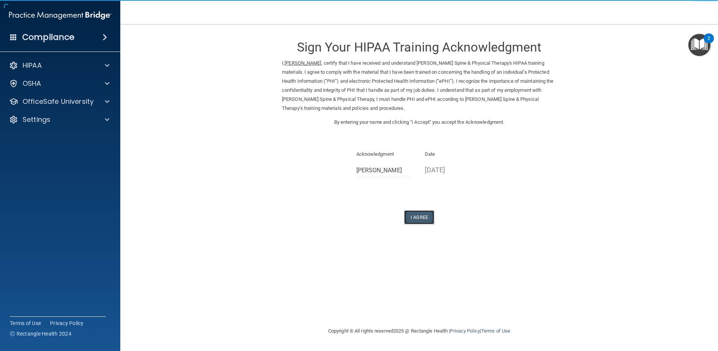
click at [423, 216] on button "I Agree" at bounding box center [419, 217] width 30 height 14
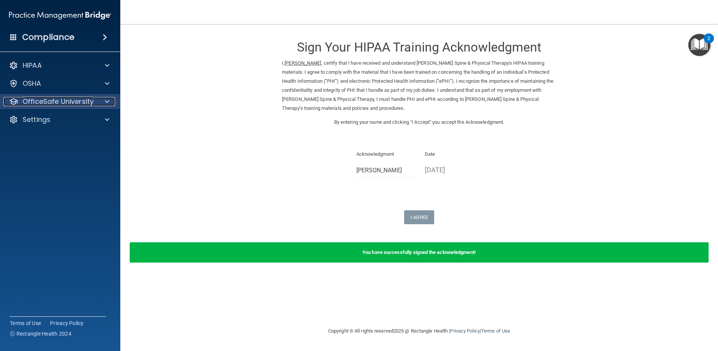
click at [61, 98] on p "OfficeSafe University" at bounding box center [58, 101] width 71 height 9
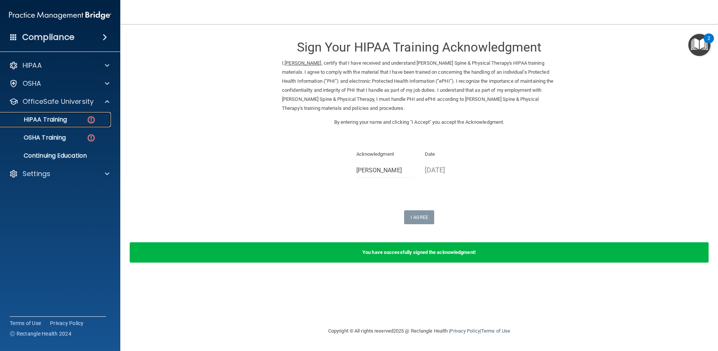
click at [49, 119] on p "HIPAA Training" at bounding box center [36, 120] width 62 height 8
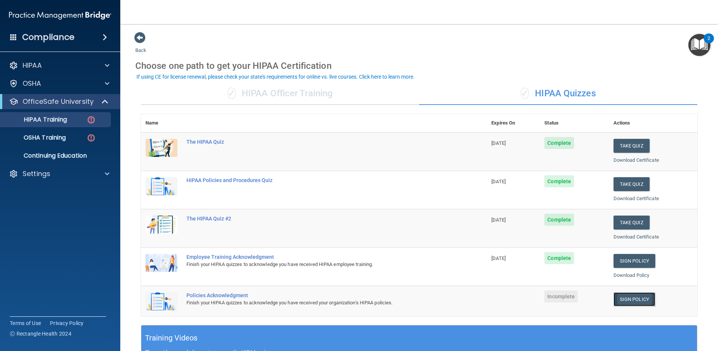
click at [636, 301] on link "Sign Policy" at bounding box center [634, 299] width 42 height 14
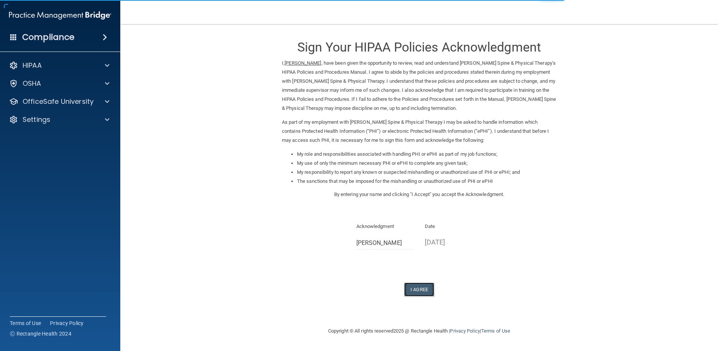
click at [410, 290] on button "I Agree" at bounding box center [419, 289] width 30 height 14
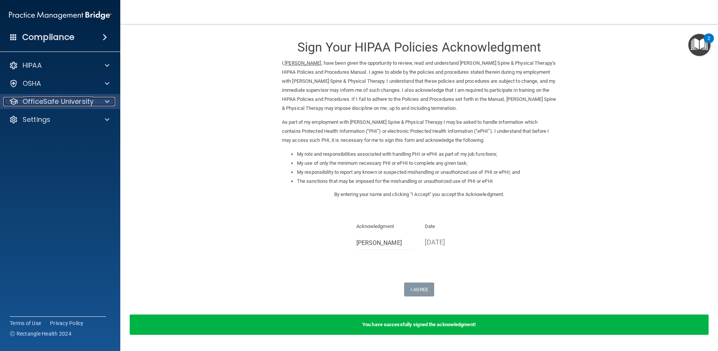
click at [97, 99] on div at bounding box center [106, 101] width 19 height 9
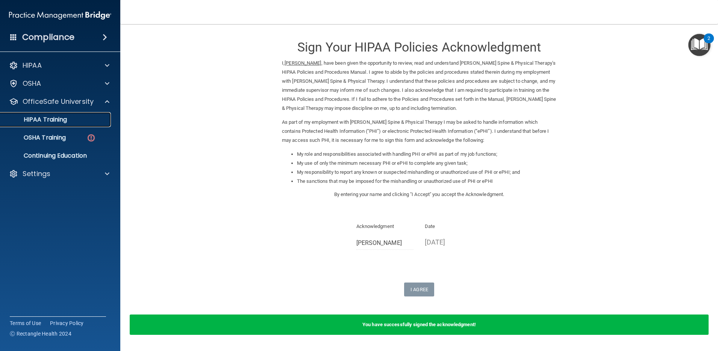
click at [58, 124] on link "HIPAA Training" at bounding box center [51, 119] width 118 height 15
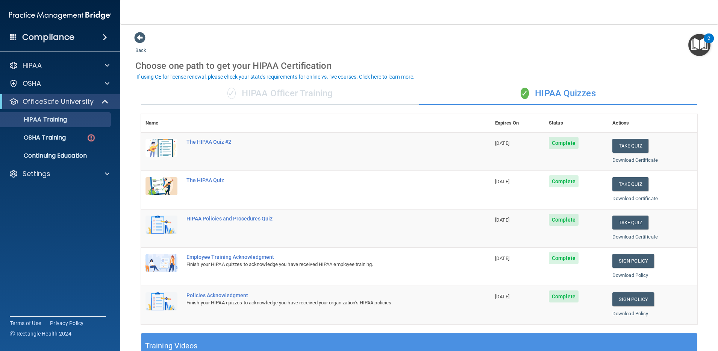
click at [302, 93] on div "✓ HIPAA Officer Training" at bounding box center [280, 93] width 278 height 23
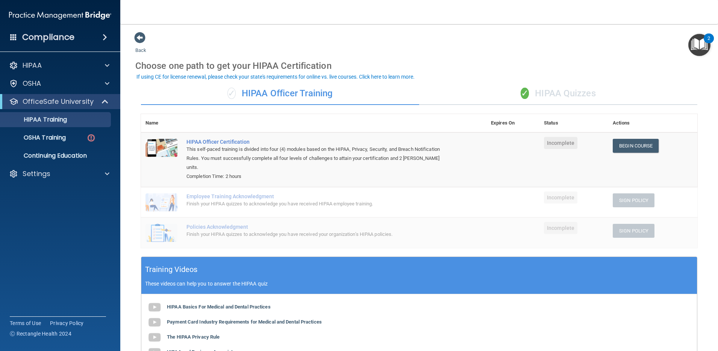
click at [491, 89] on div "✓ HIPAA Quizzes" at bounding box center [558, 93] width 278 height 23
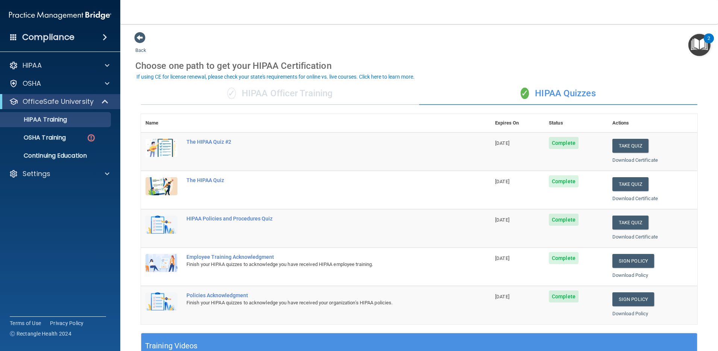
drag, startPoint x: 607, startPoint y: 0, endPoint x: 526, endPoint y: 37, distance: 89.1
click at [526, 37] on div "Back Choose one path to get your HIPAA Certification ✓ HIPAA Officer Training ✓…" at bounding box center [418, 284] width 567 height 504
